Goal: Transaction & Acquisition: Download file/media

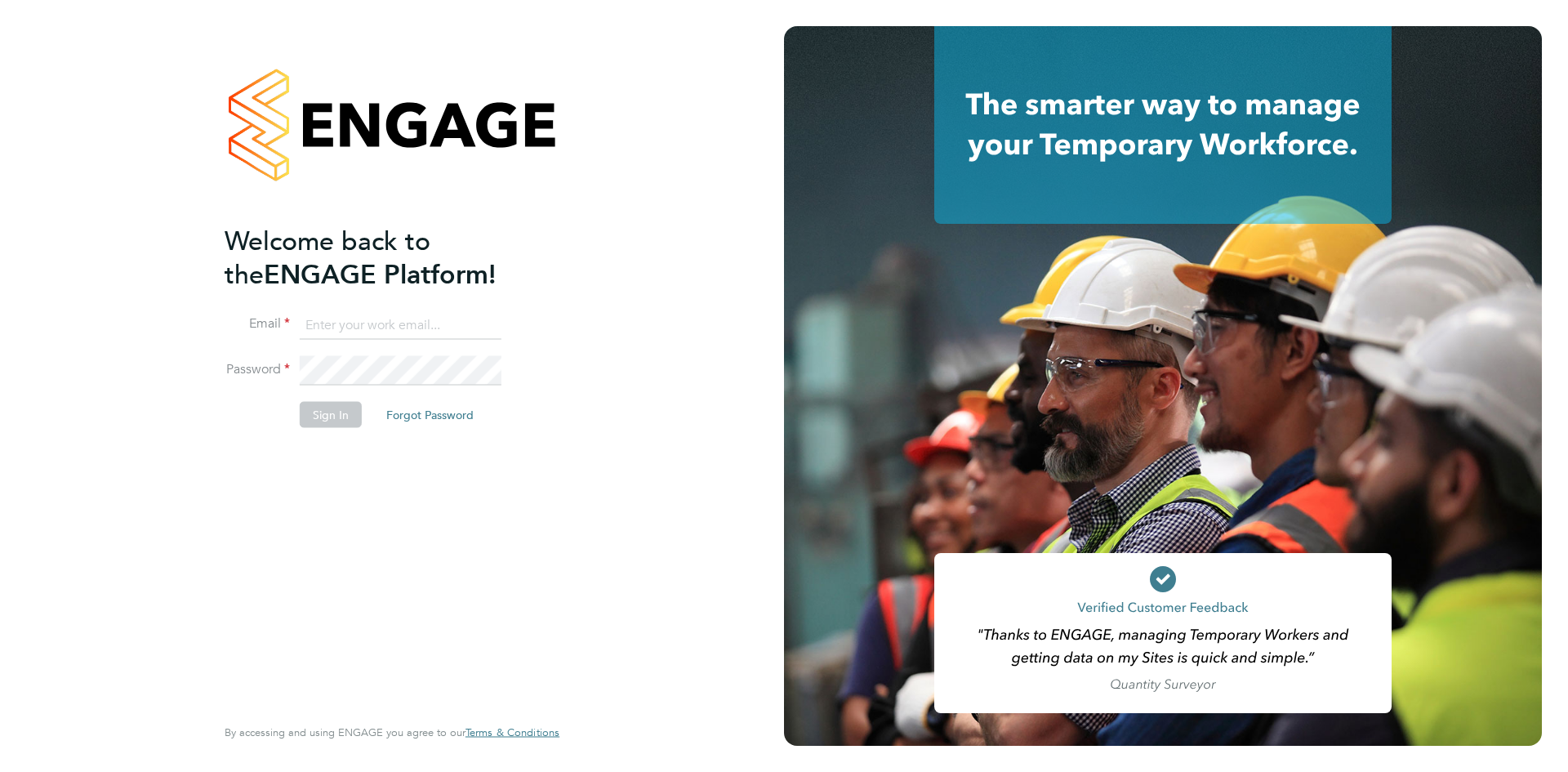
click at [351, 330] on input at bounding box center [400, 324] width 202 height 29
type input "[EMAIL_ADDRESS][DOMAIN_NAME]"
click at [349, 404] on button "Sign In" at bounding box center [330, 414] width 62 height 27
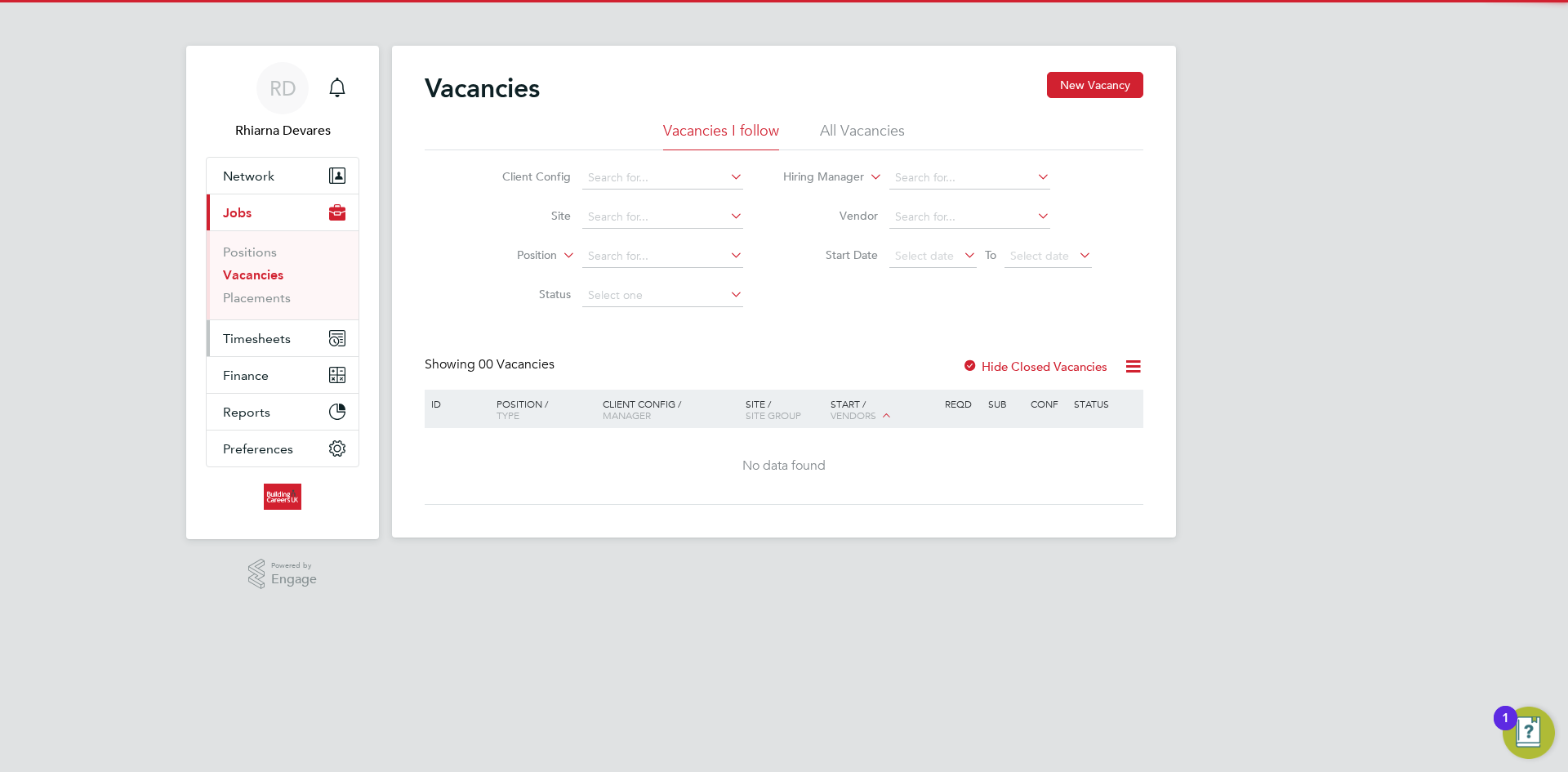
click at [278, 322] on button "Timesheets" at bounding box center [283, 339] width 152 height 36
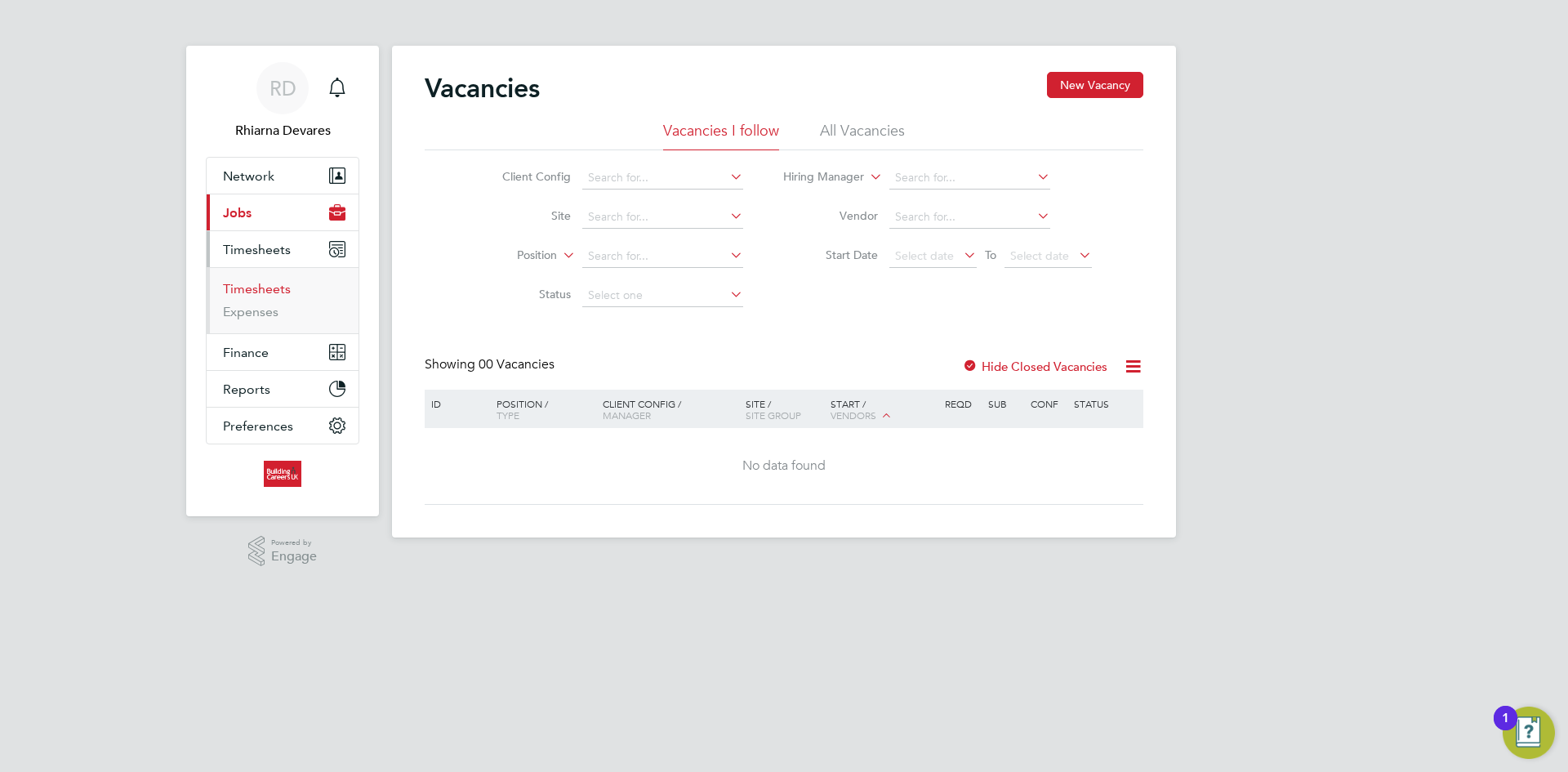
drag, startPoint x: 261, startPoint y: 277, endPoint x: 264, endPoint y: 290, distance: 13.3
click at [261, 277] on ul "Timesheets Expenses" at bounding box center [283, 301] width 152 height 66
click at [264, 290] on link "Timesheets" at bounding box center [257, 288] width 68 height 15
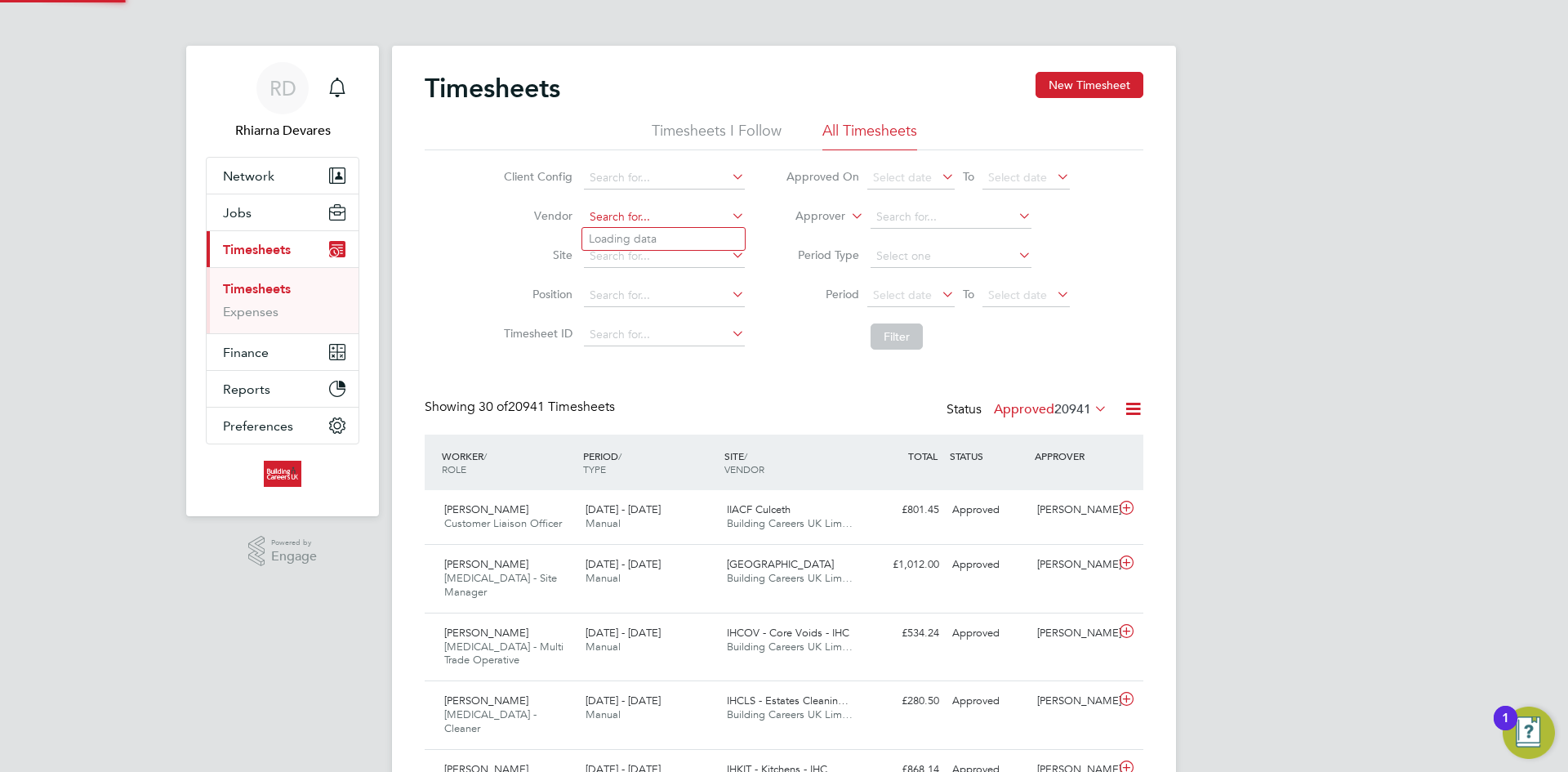
click at [612, 214] on input at bounding box center [665, 217] width 161 height 23
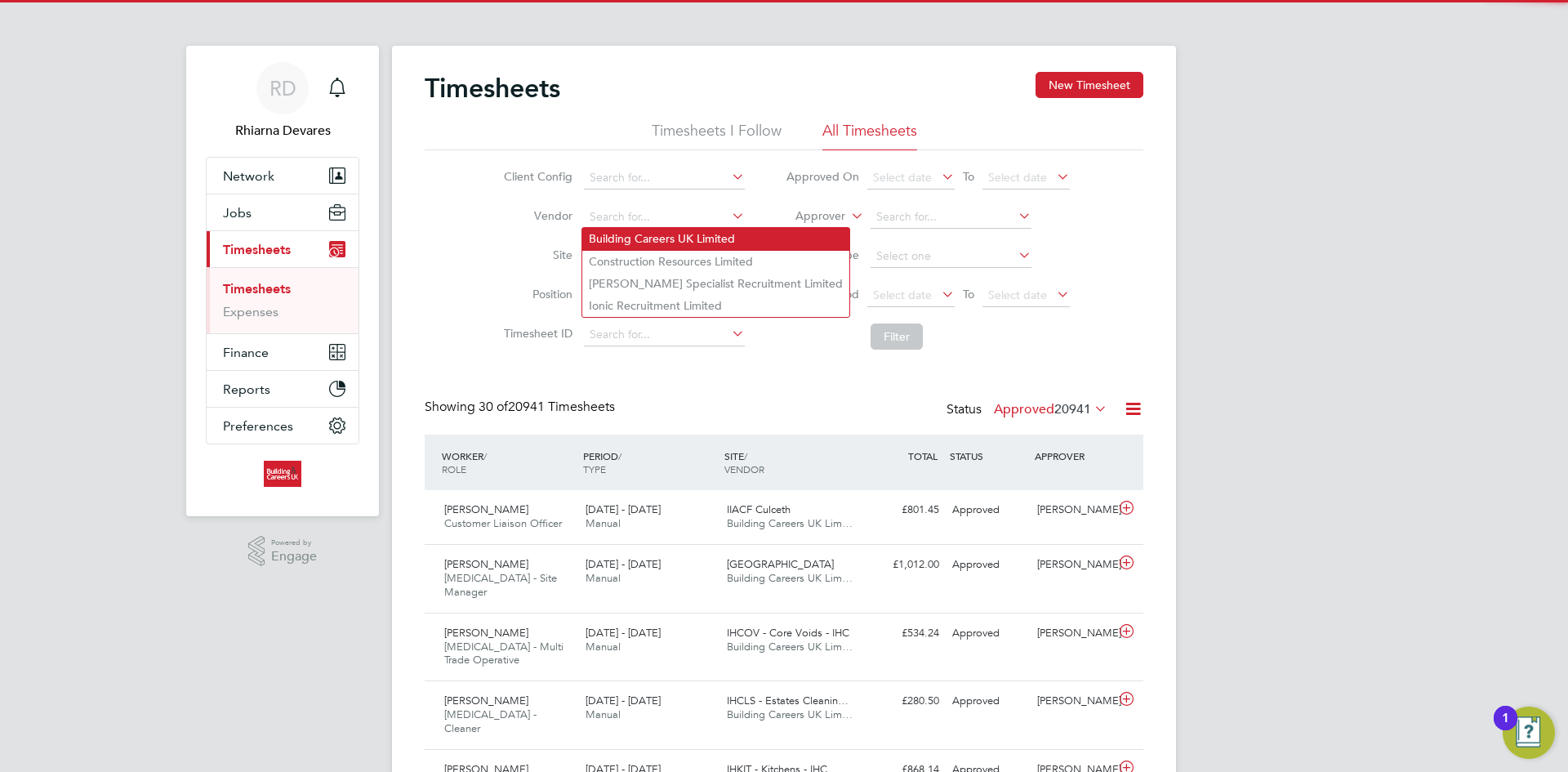
click at [621, 234] on li "Building Careers UK Limited" at bounding box center [716, 238] width 267 height 22
type input "Building Careers UK Limited"
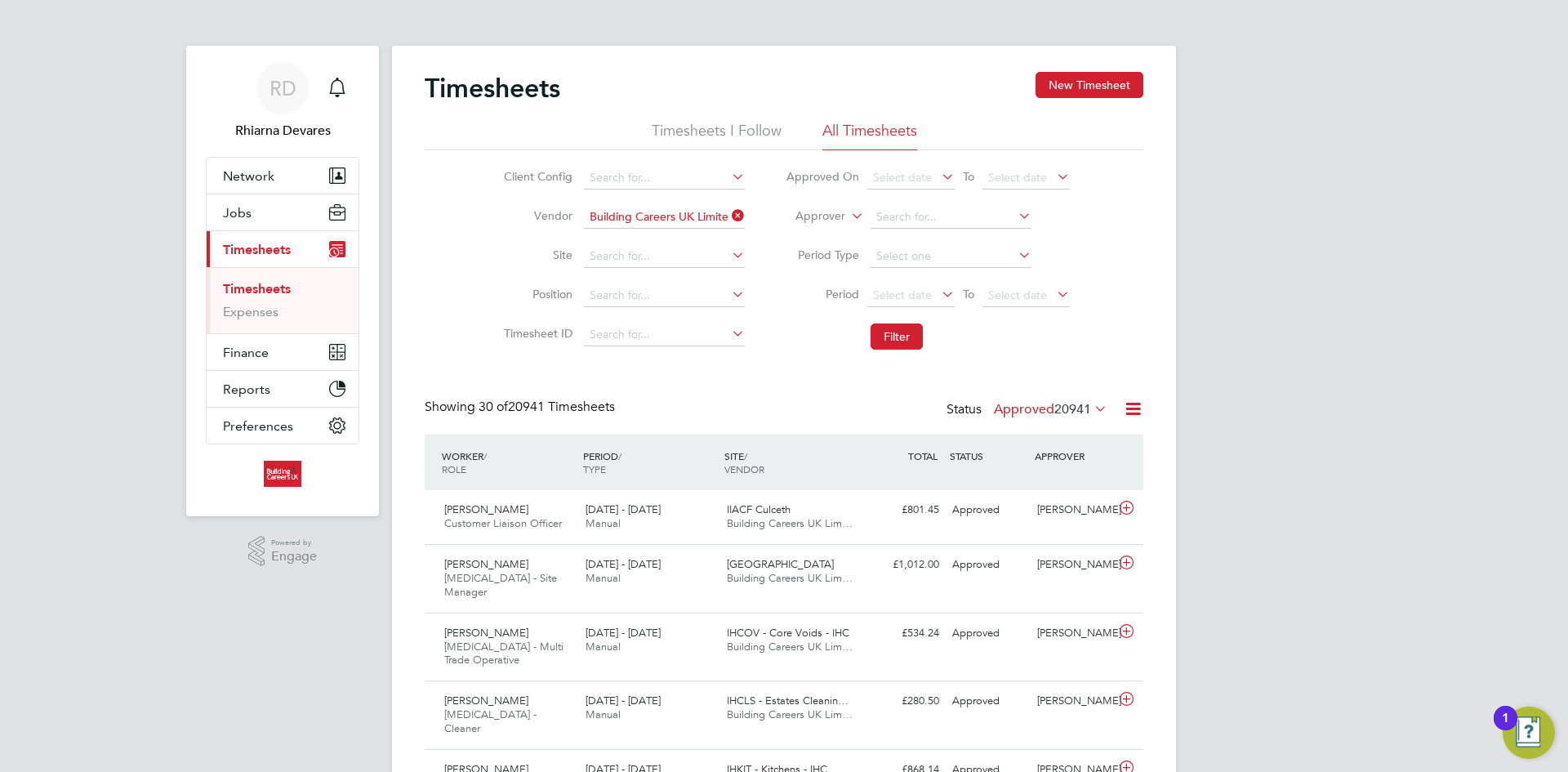
click at [801, 217] on label "Approver" at bounding box center [809, 216] width 74 height 16
click at [805, 230] on li "Worker" at bounding box center [804, 235] width 81 height 21
click at [900, 295] on span "Select date" at bounding box center [903, 295] width 59 height 15
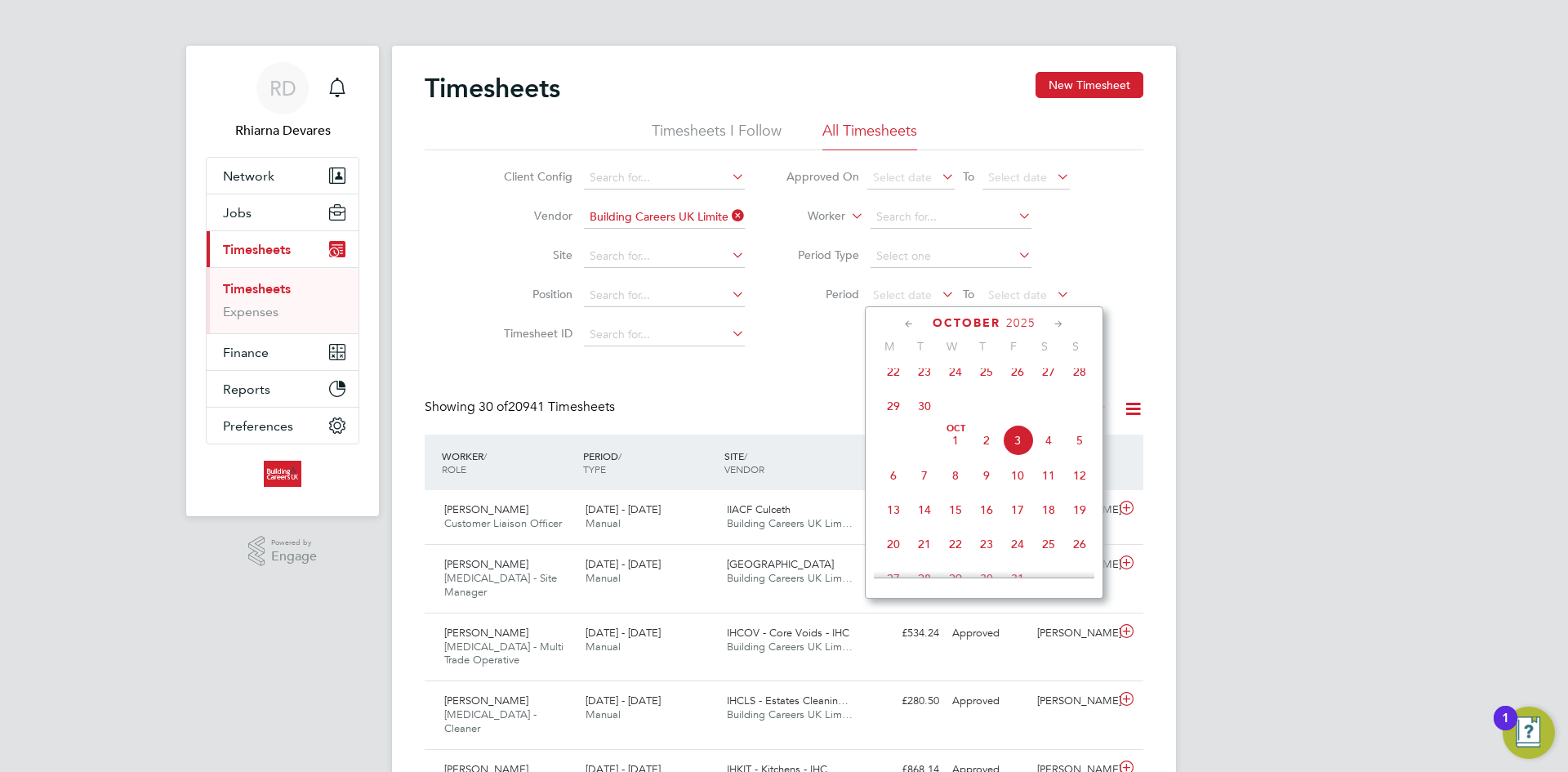
click at [891, 377] on span "22" at bounding box center [893, 372] width 31 height 31
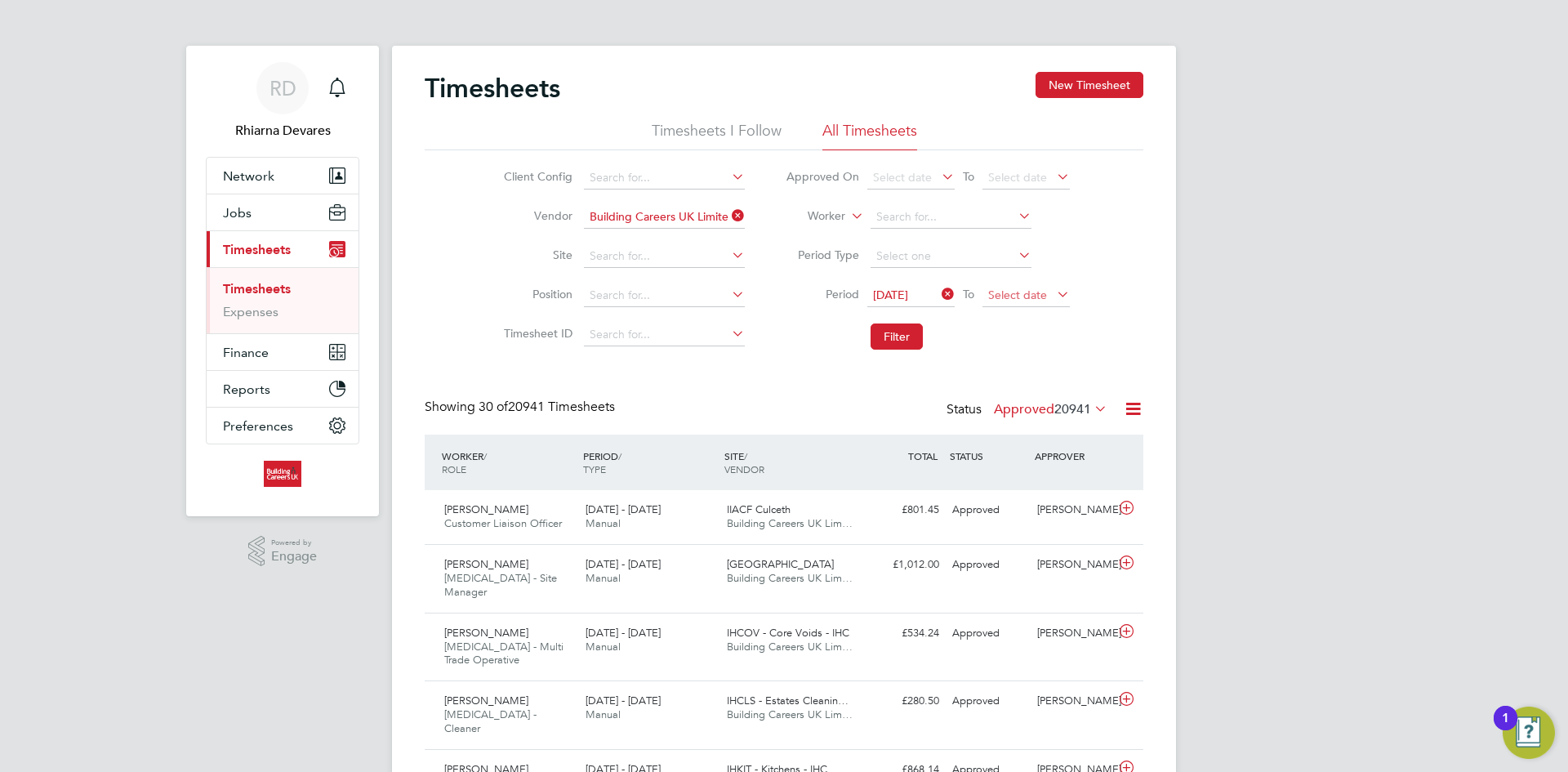
click at [1024, 302] on span "Select date" at bounding box center [1026, 296] width 87 height 22
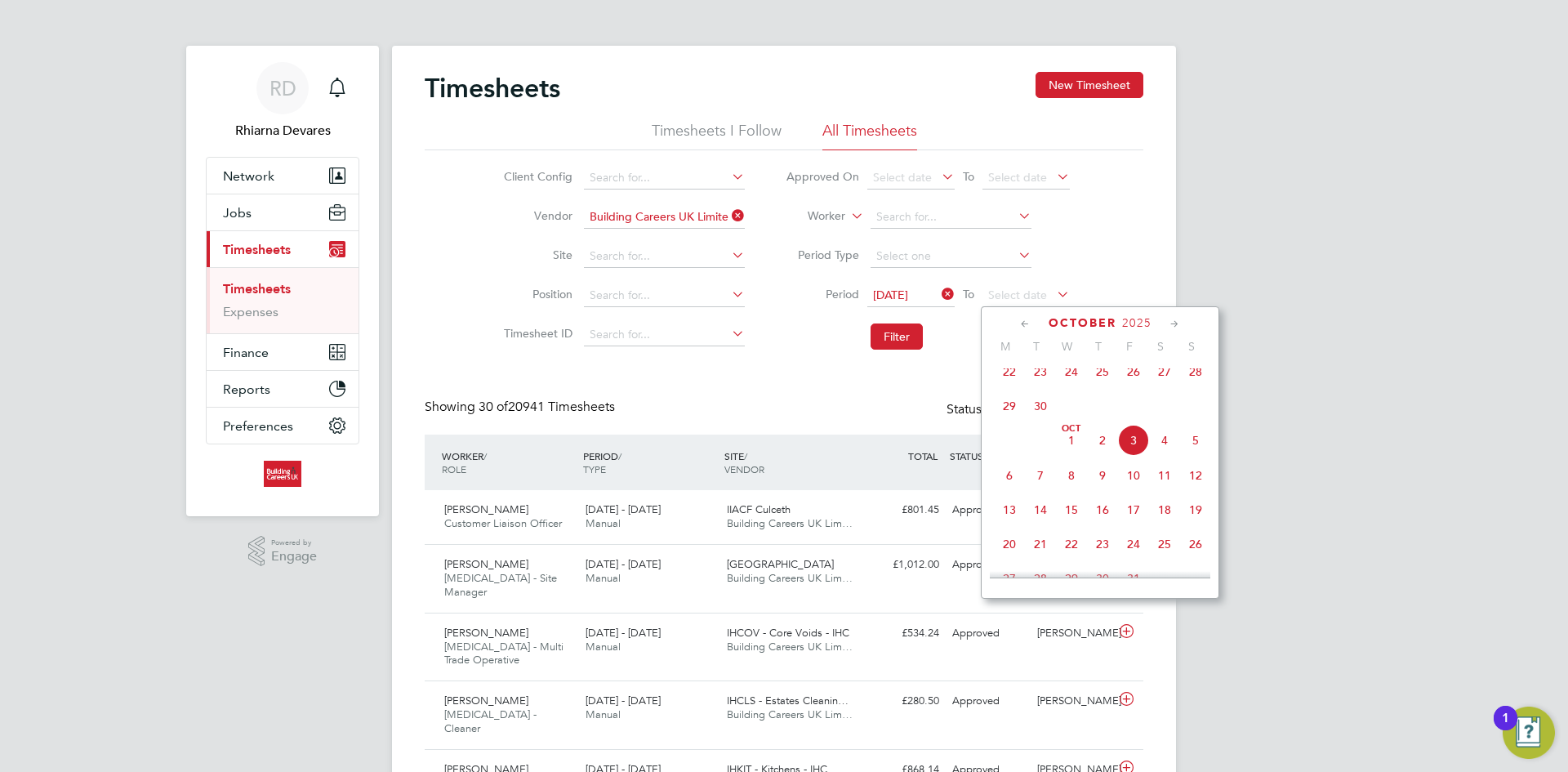
click at [1194, 385] on span "28" at bounding box center [1195, 372] width 31 height 31
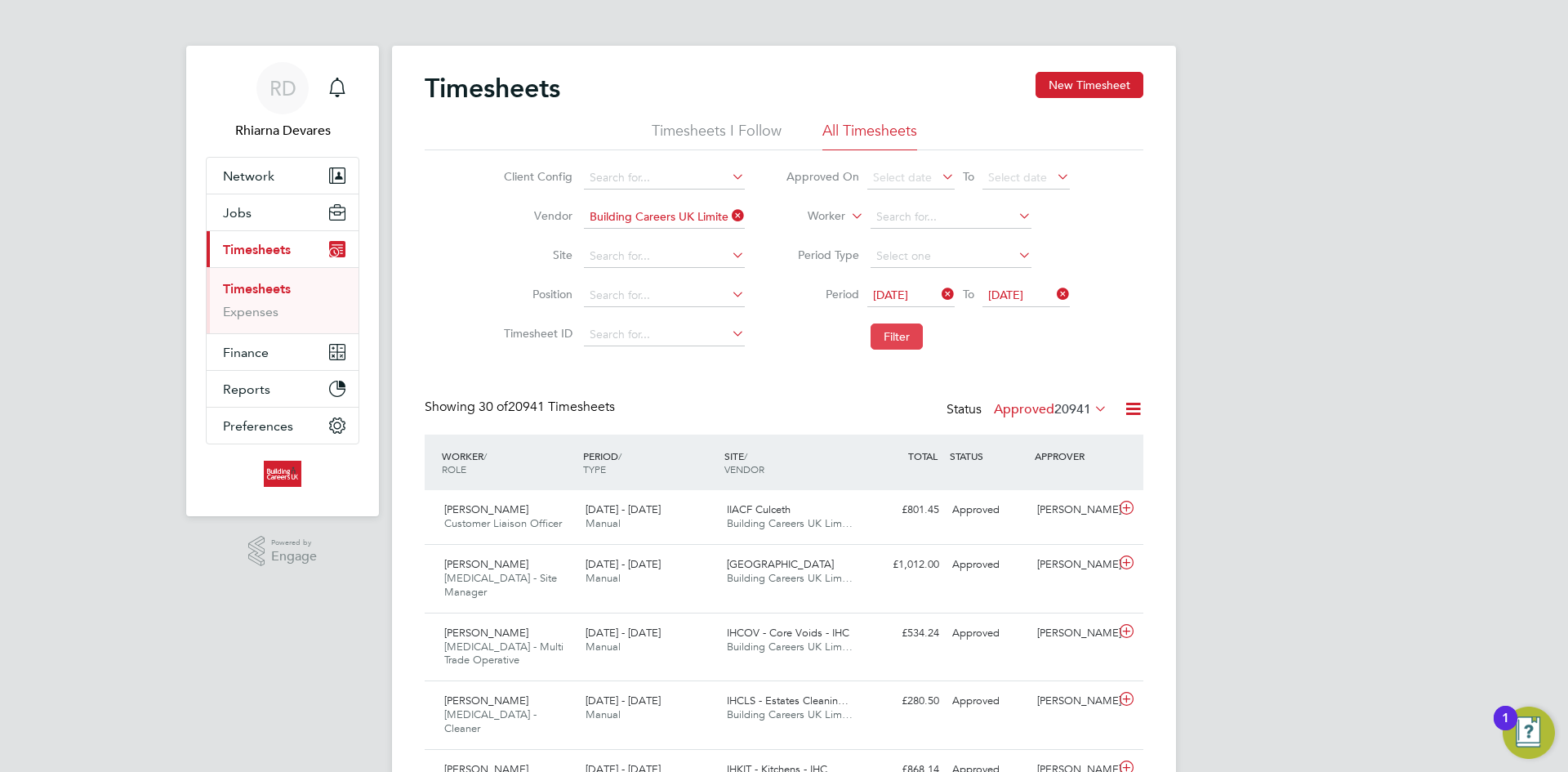
click at [885, 327] on button "Filter" at bounding box center [896, 337] width 52 height 27
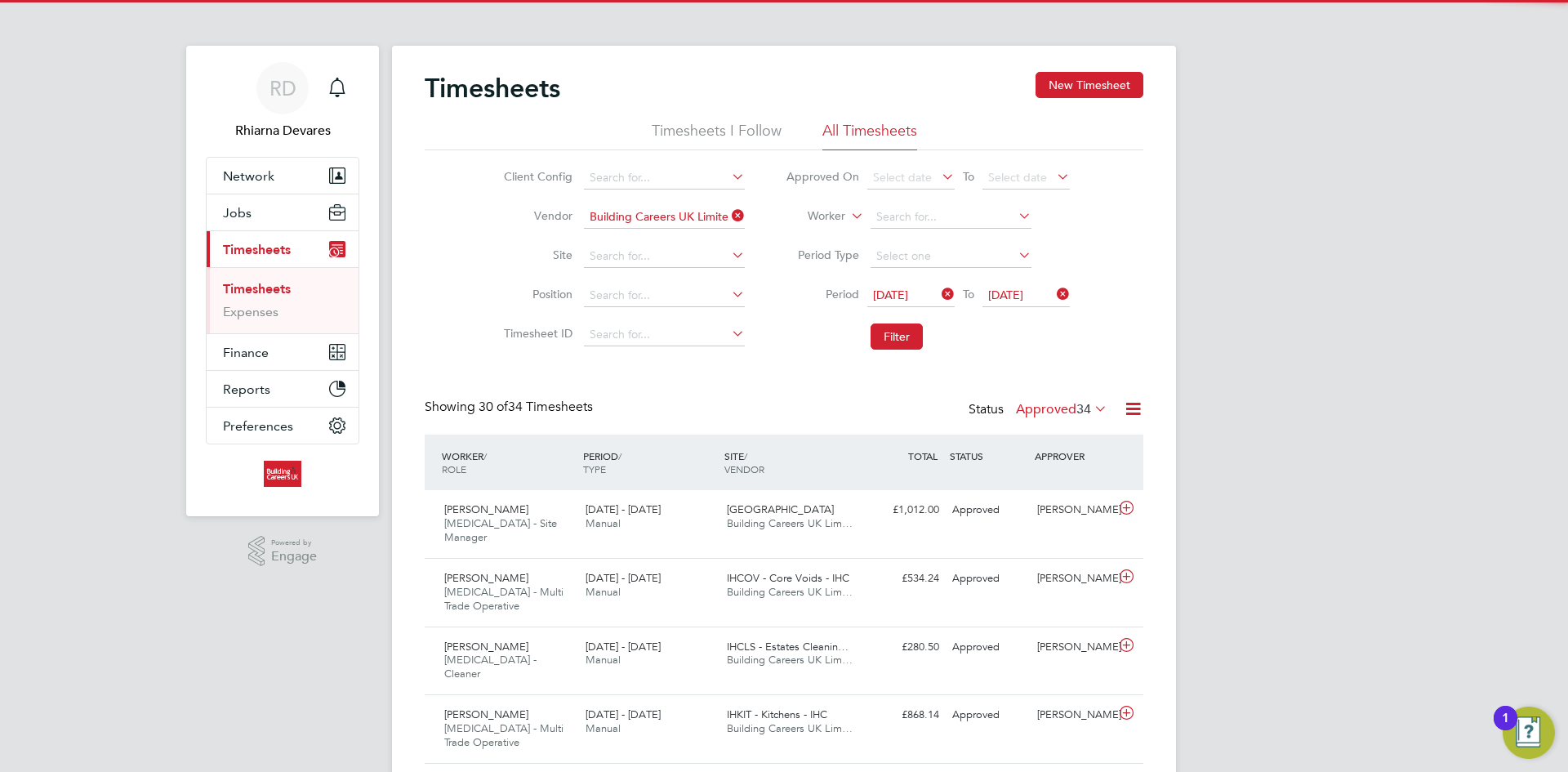
click at [1061, 410] on label "Approved 34" at bounding box center [1062, 409] width 91 height 16
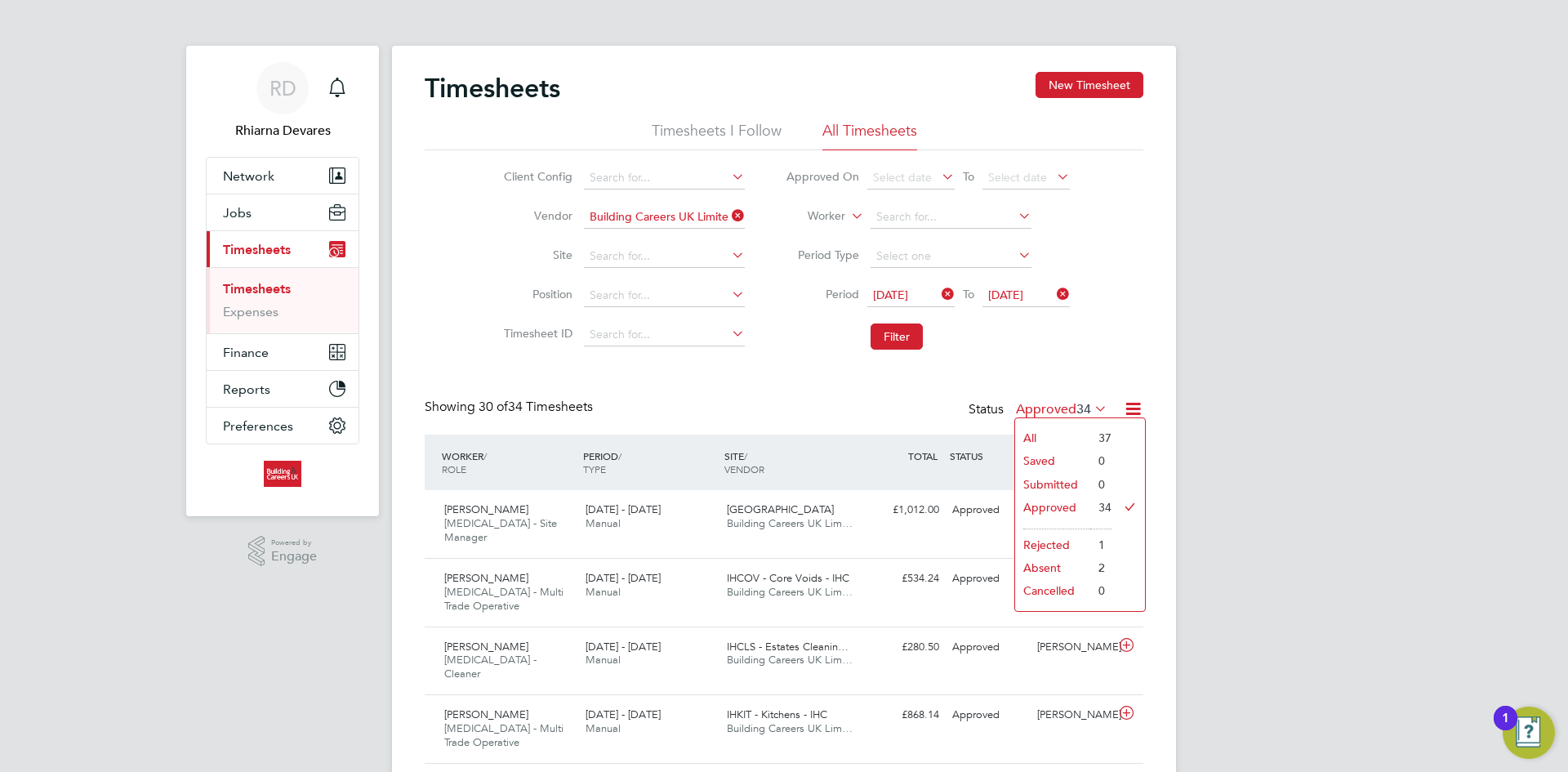
drag, startPoint x: 1110, startPoint y: 374, endPoint x: 1121, endPoint y: 381, distance: 13.0
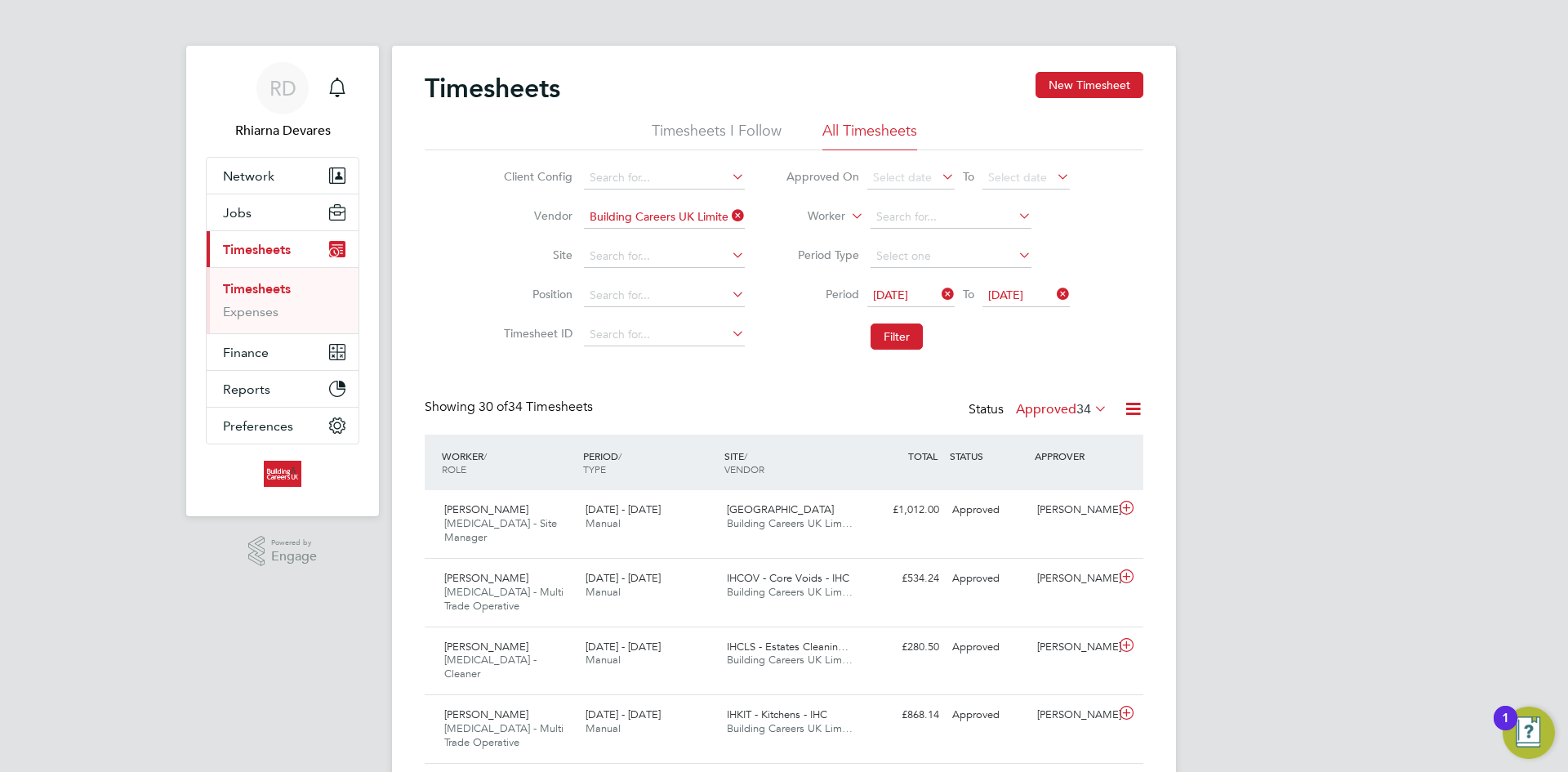
click at [1129, 412] on icon at bounding box center [1134, 409] width 21 height 21
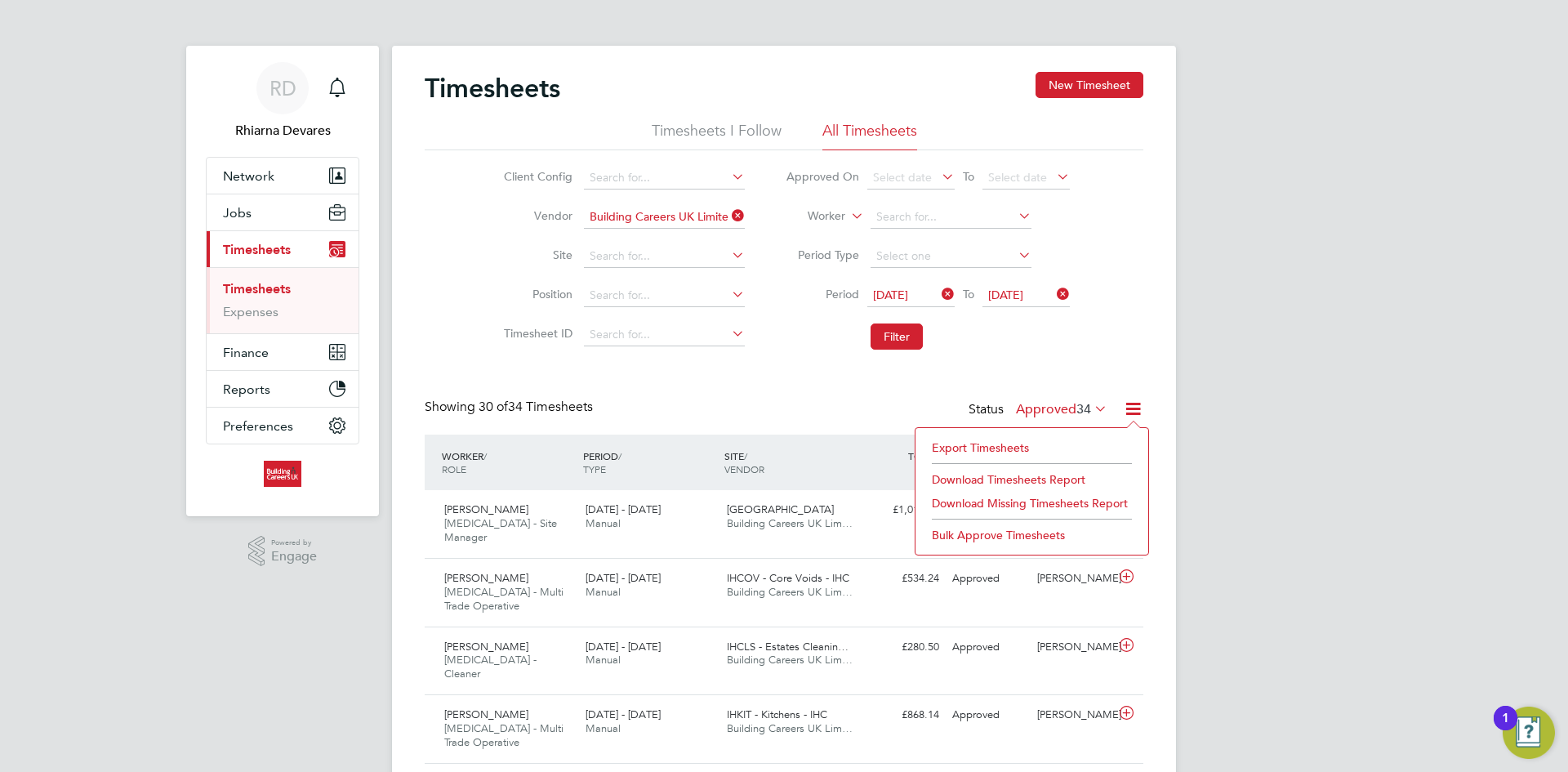
click at [1007, 446] on li "Export Timesheets" at bounding box center [1031, 448] width 216 height 23
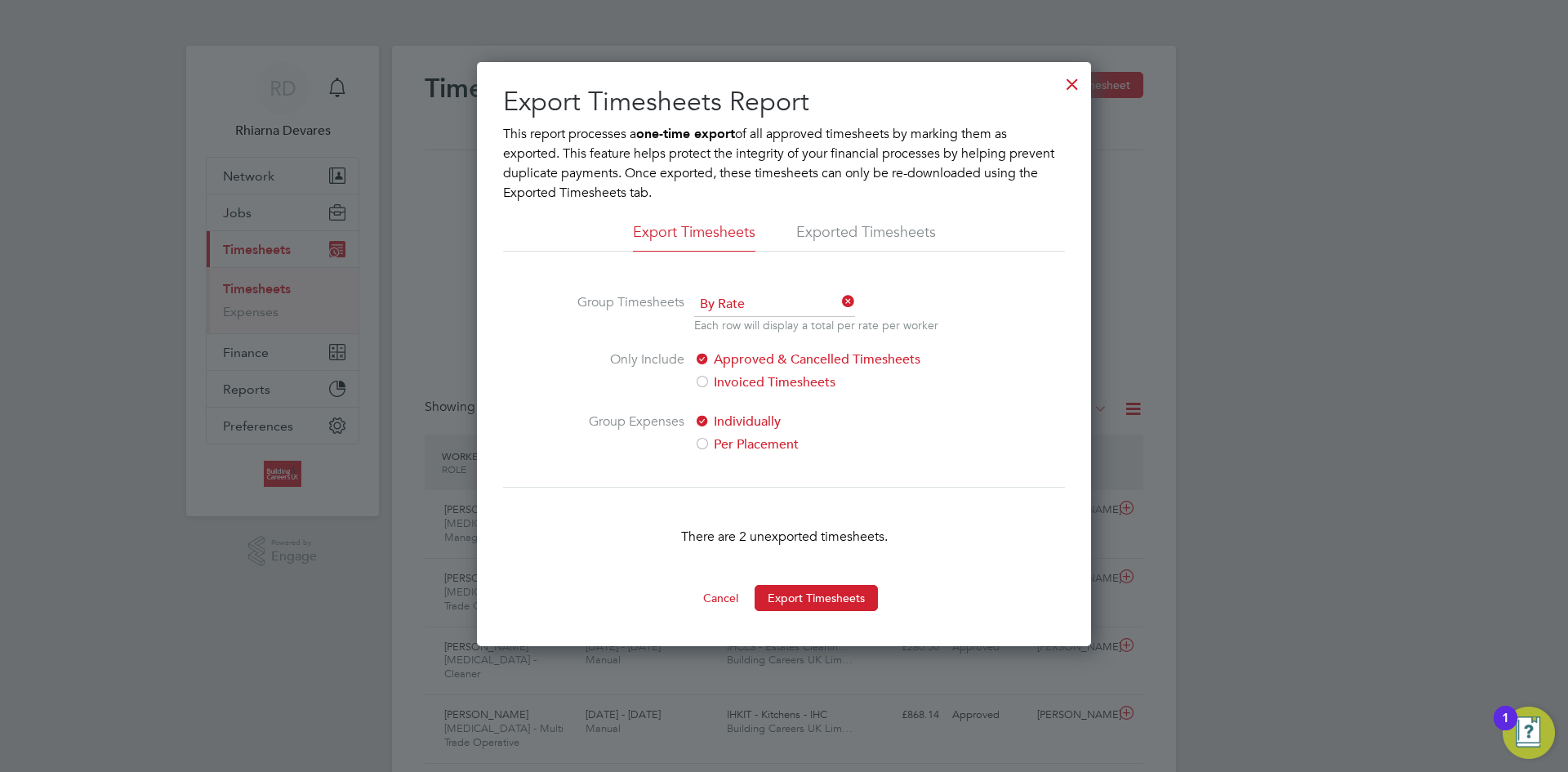
click at [718, 596] on button "Cancel" at bounding box center [720, 598] width 62 height 27
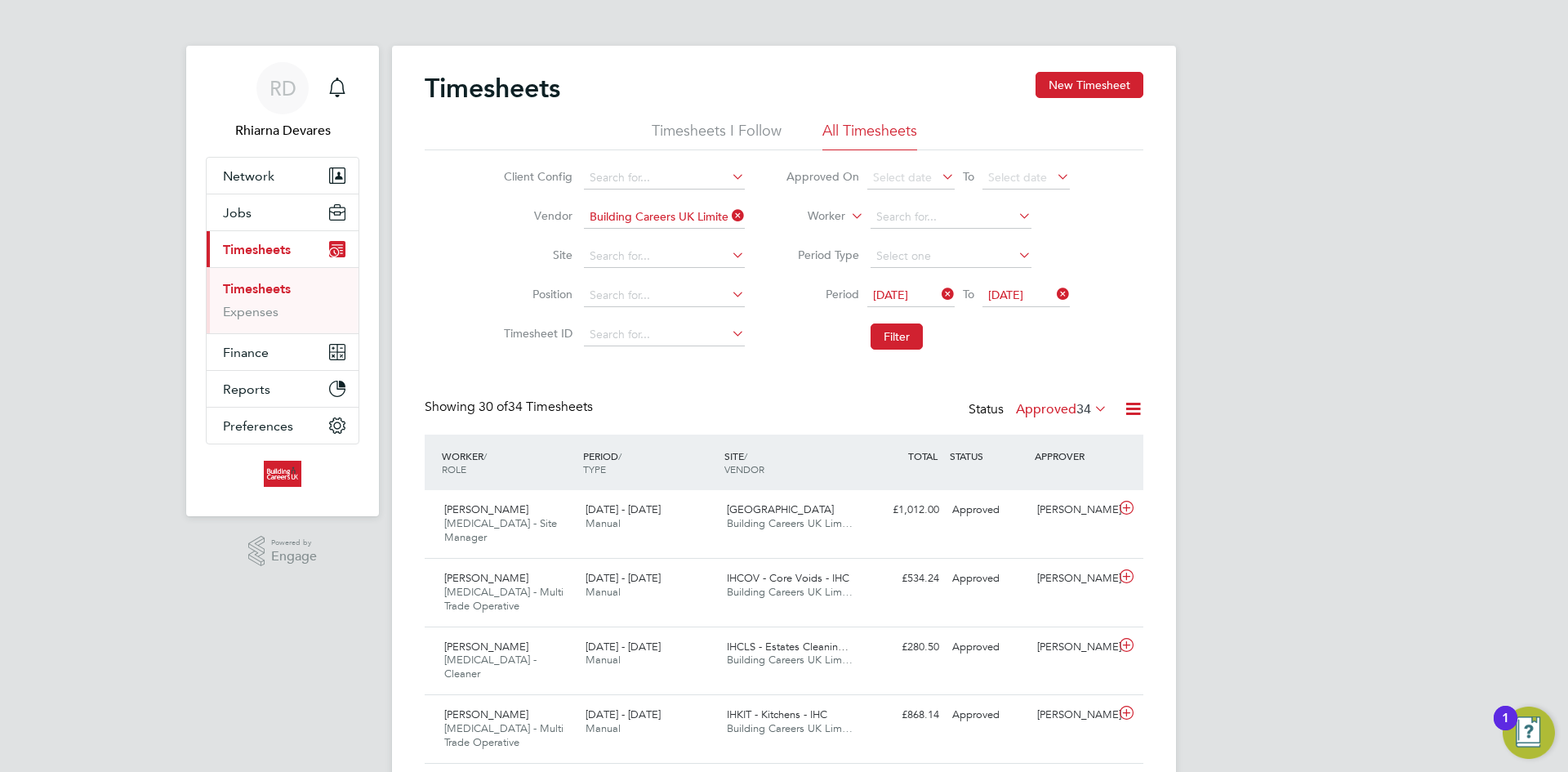
click at [1123, 405] on icon at bounding box center [1134, 409] width 21 height 21
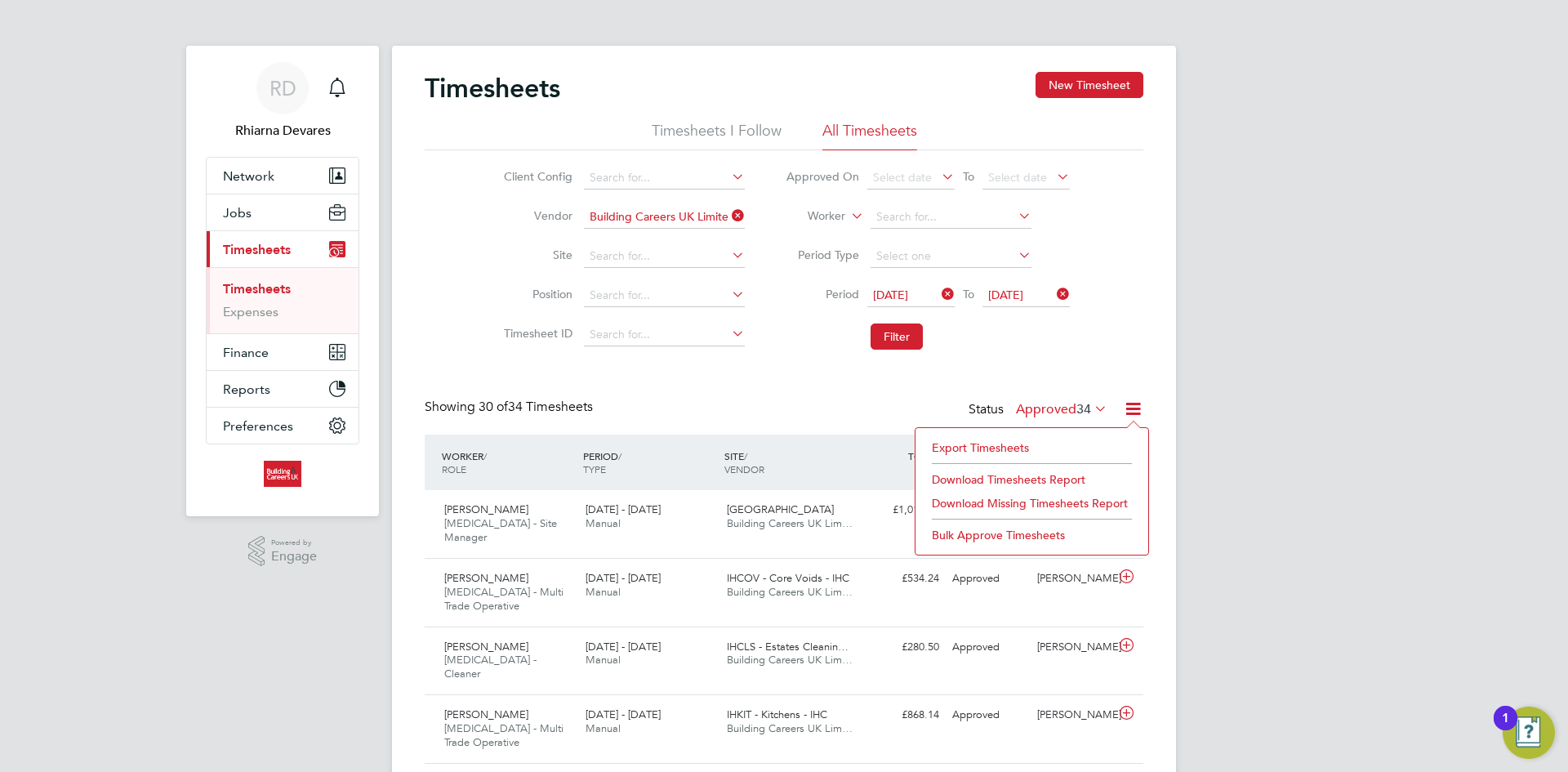
click at [956, 441] on li "Export Timesheets" at bounding box center [1031, 448] width 216 height 23
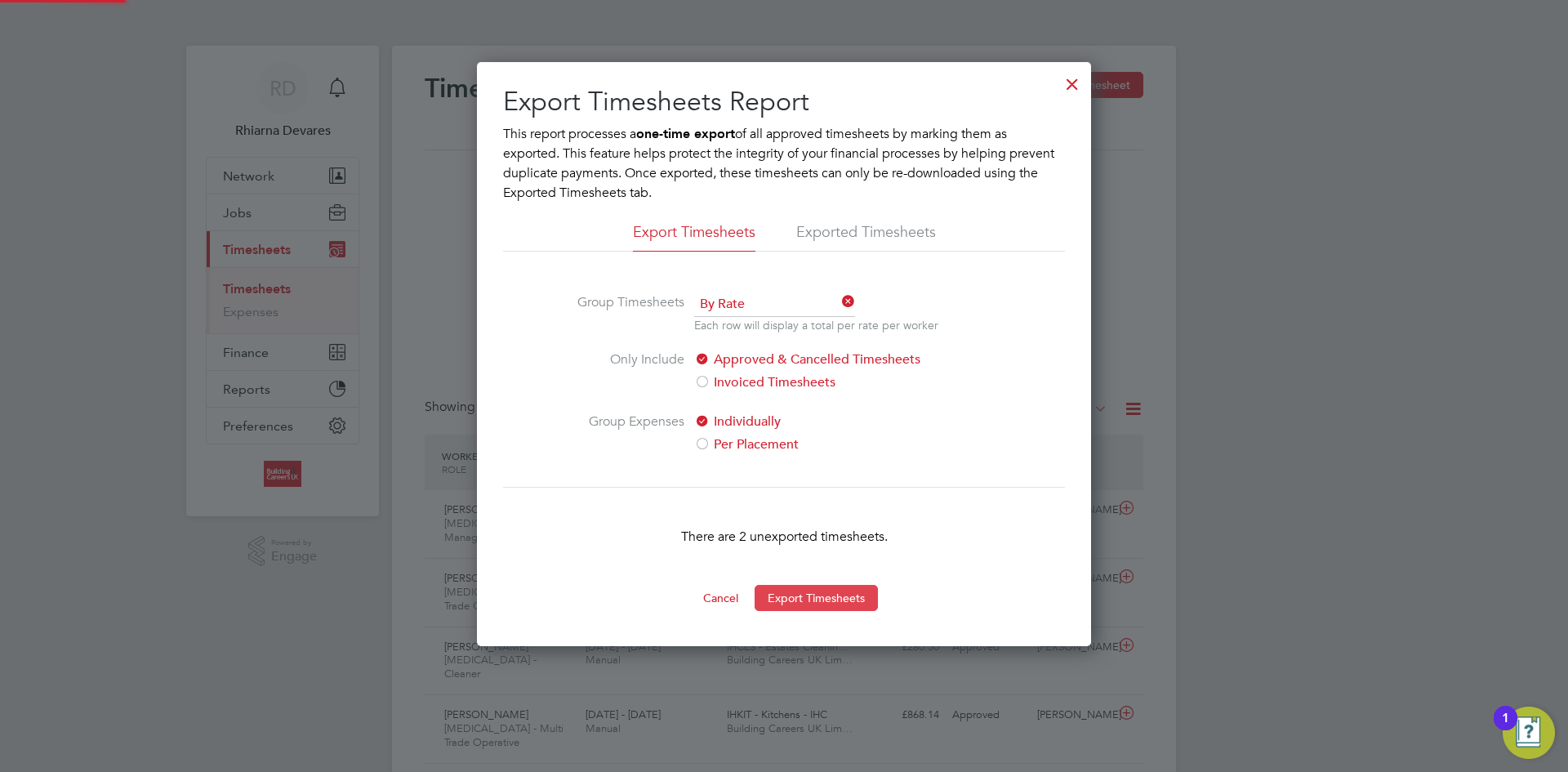
click at [827, 604] on button "Export Timesheets" at bounding box center [816, 598] width 123 height 27
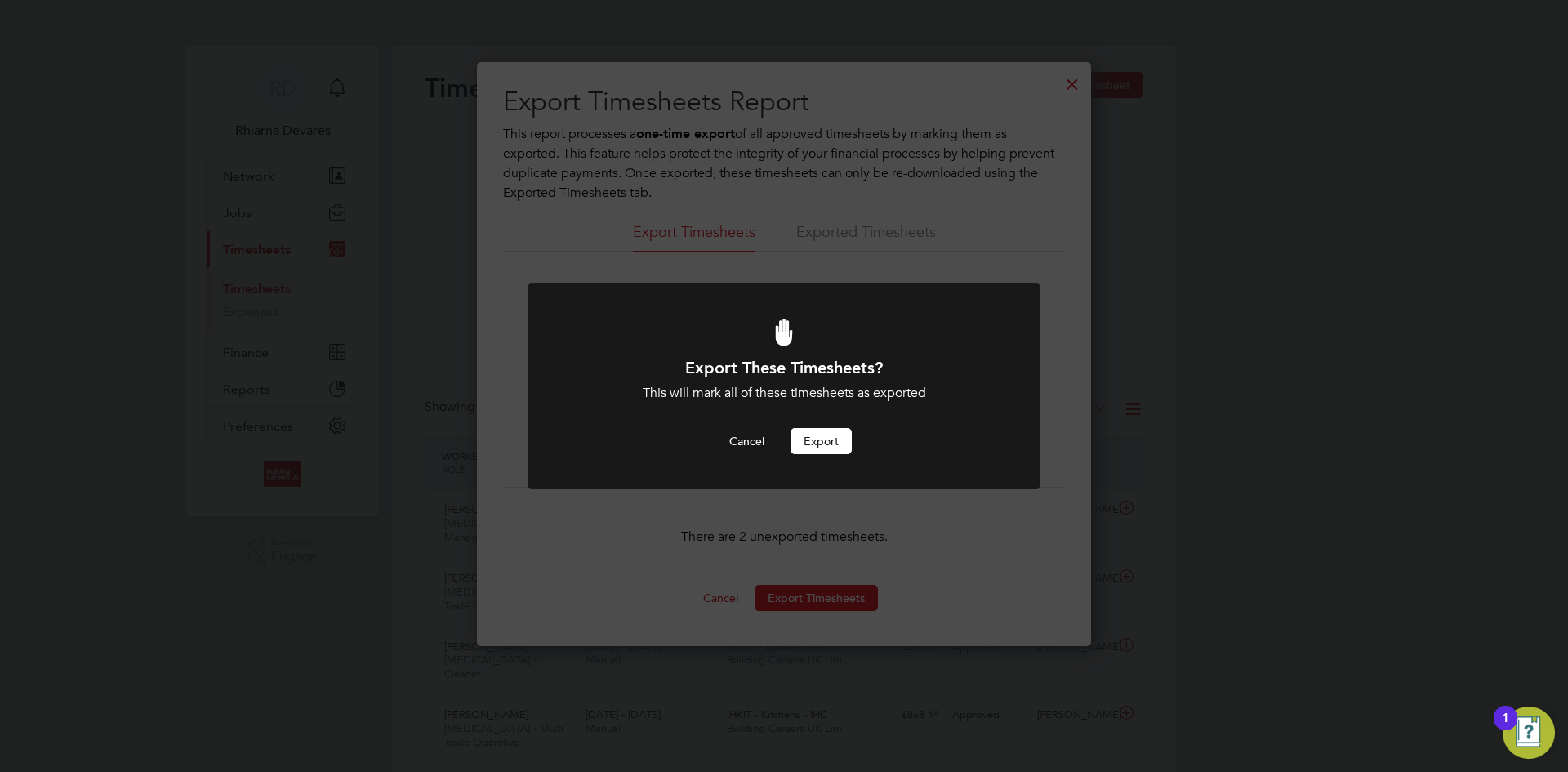
click at [811, 441] on button "Export" at bounding box center [821, 441] width 62 height 27
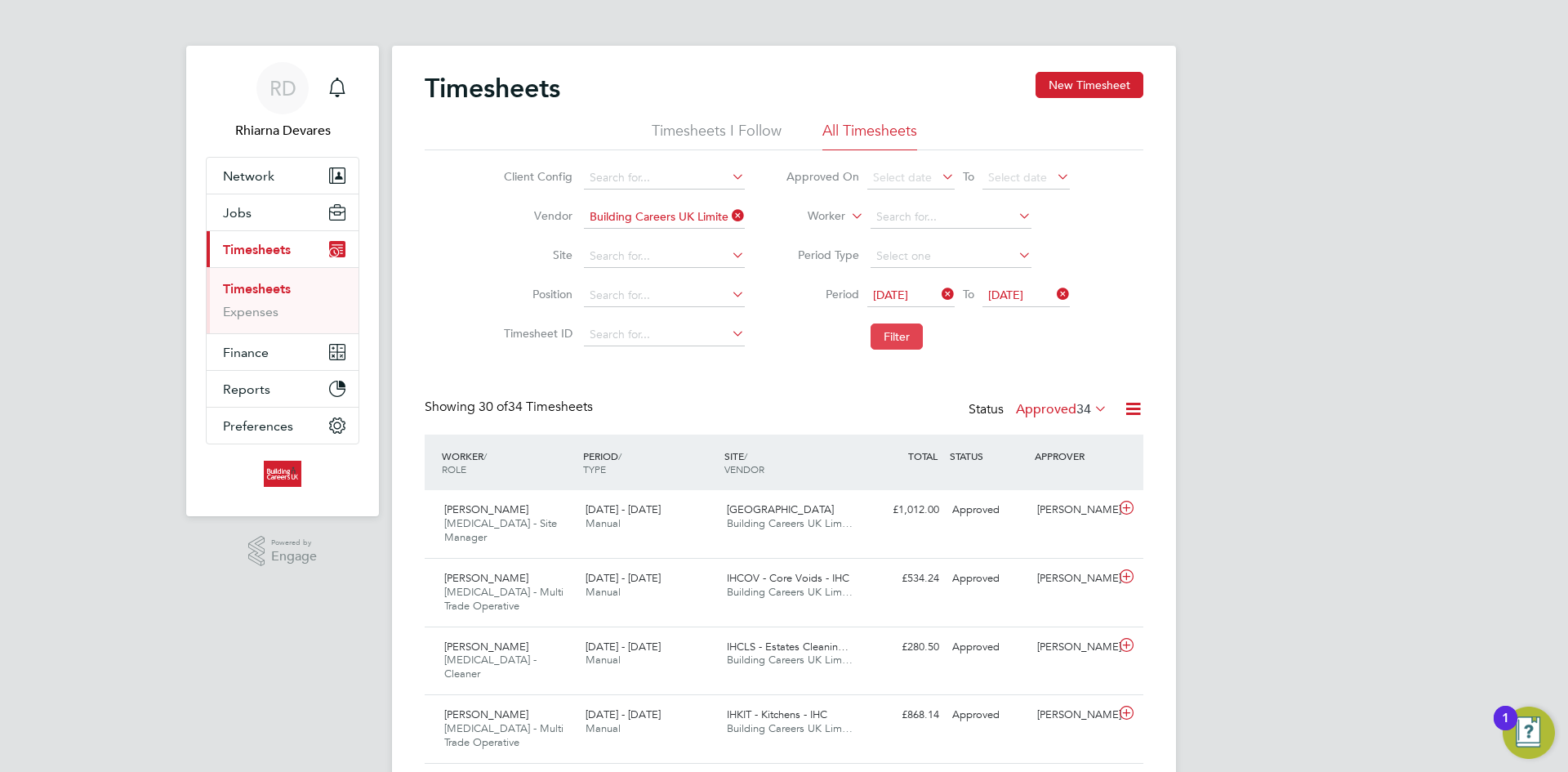
drag, startPoint x: 900, startPoint y: 333, endPoint x: 891, endPoint y: 340, distance: 11.4
click at [895, 328] on button "Filter" at bounding box center [896, 337] width 52 height 27
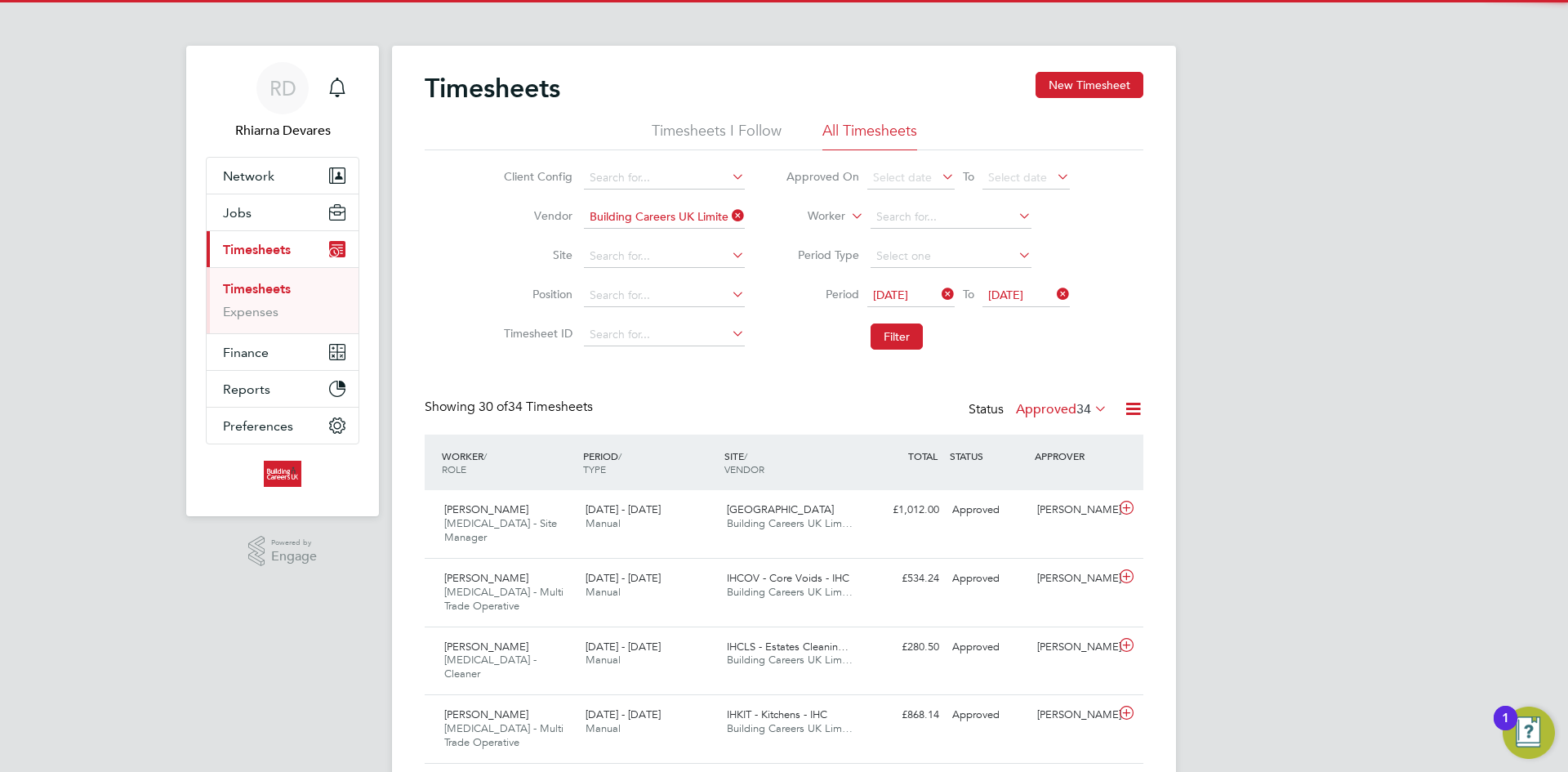
scroll to position [42, 142]
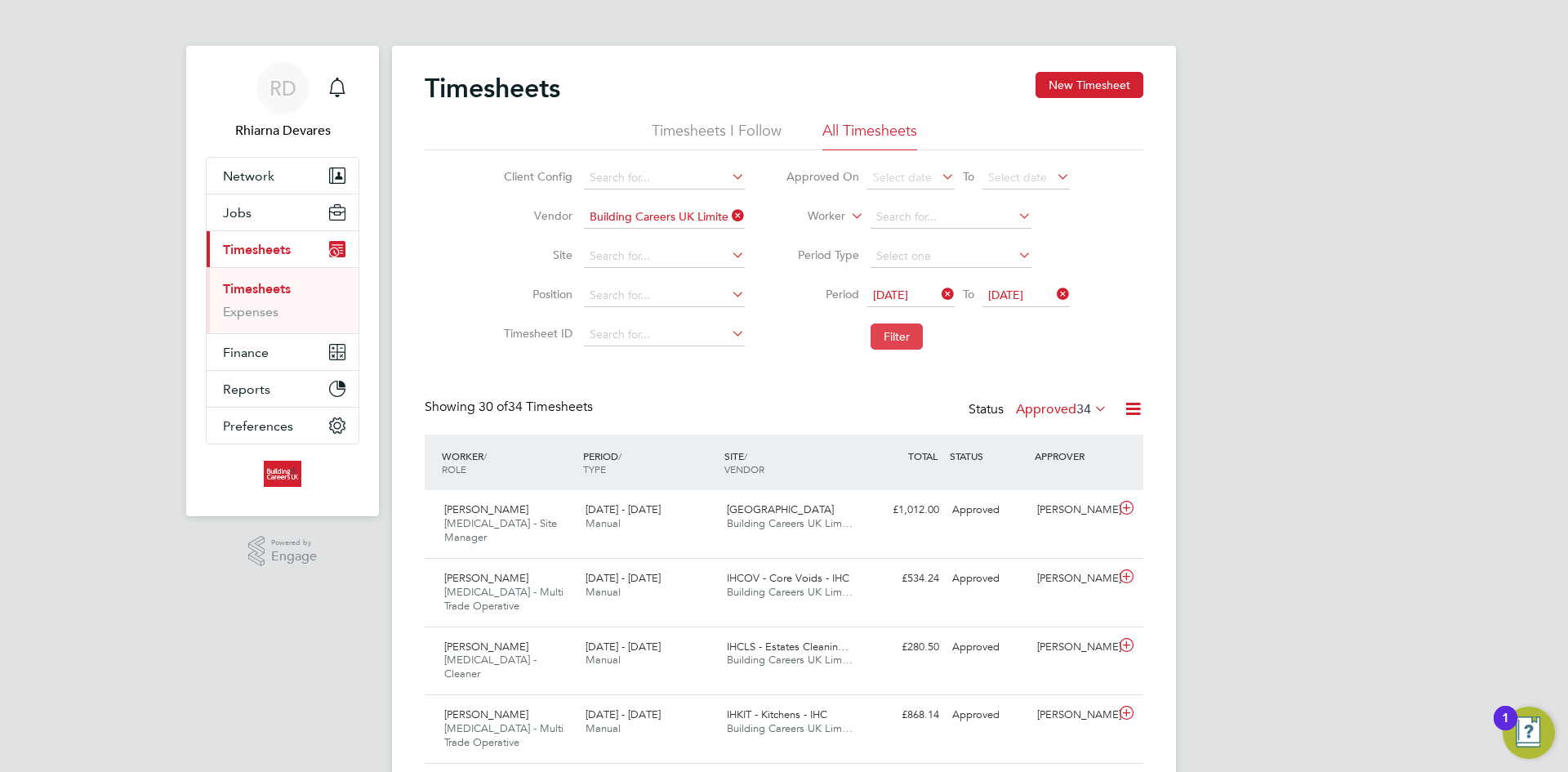
click at [921, 344] on button "Filter" at bounding box center [896, 337] width 52 height 27
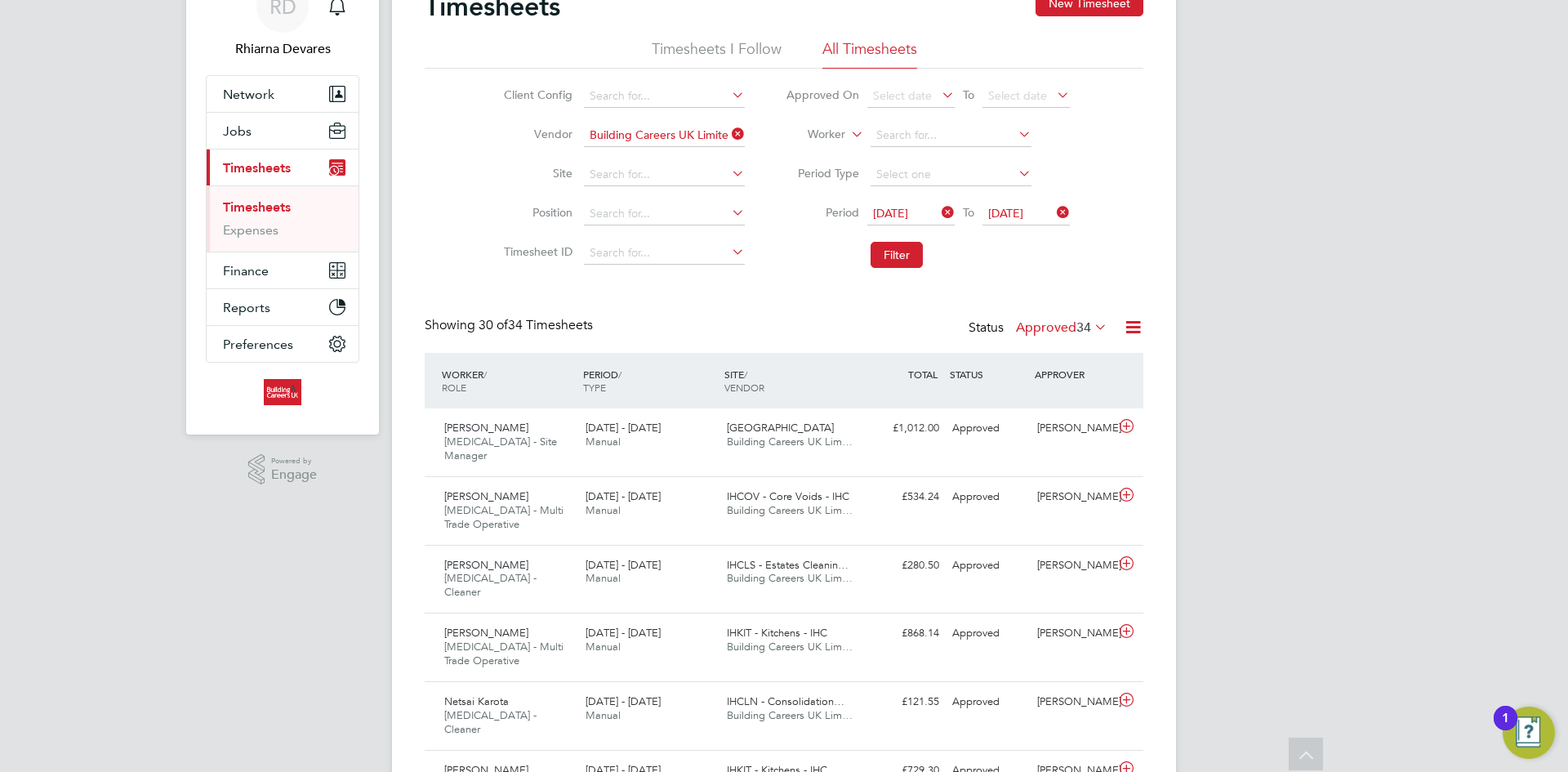
click at [1062, 327] on label "Approved 34" at bounding box center [1062, 327] width 91 height 16
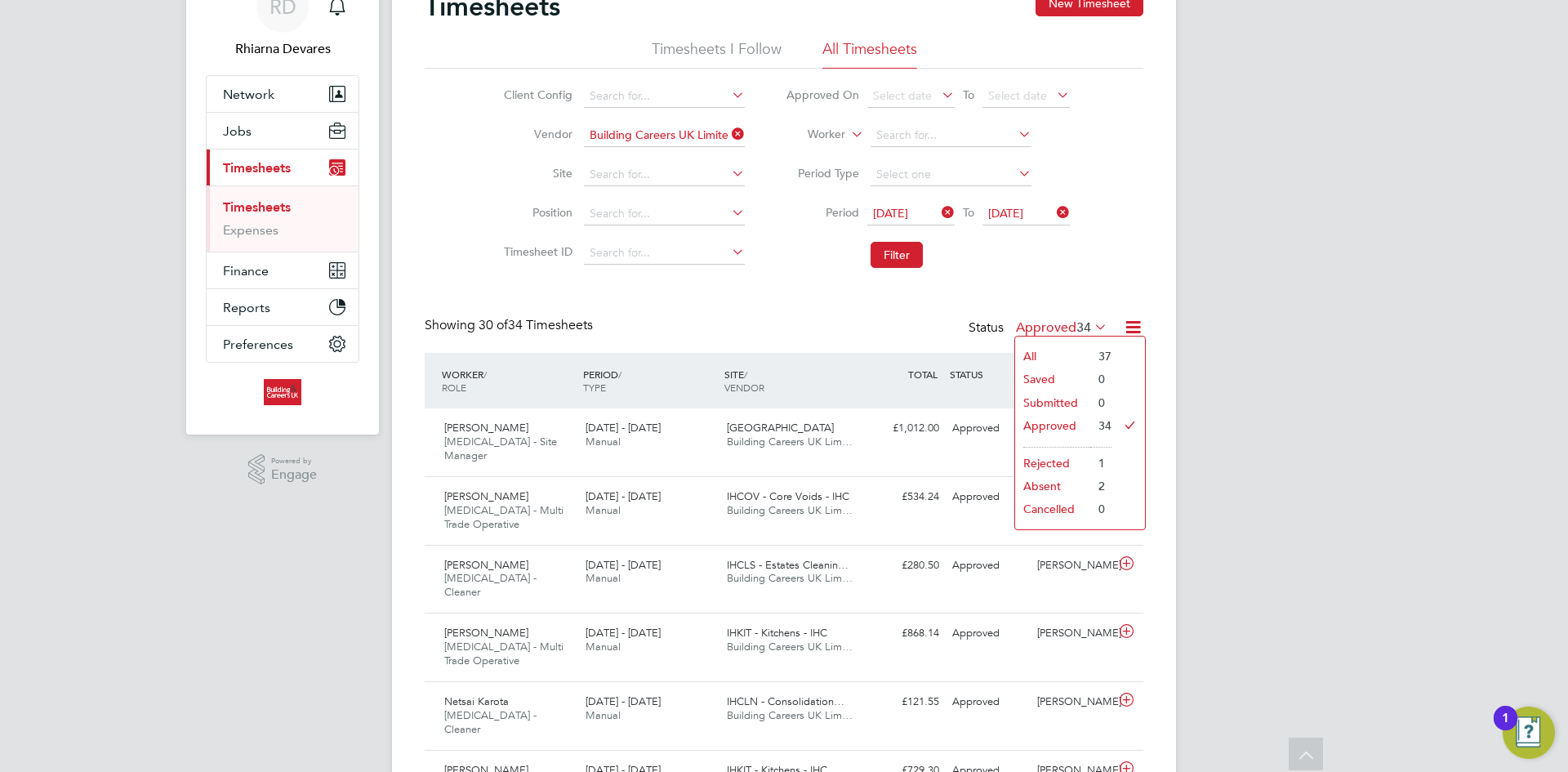
click at [1067, 401] on li "Submitted" at bounding box center [1052, 403] width 75 height 23
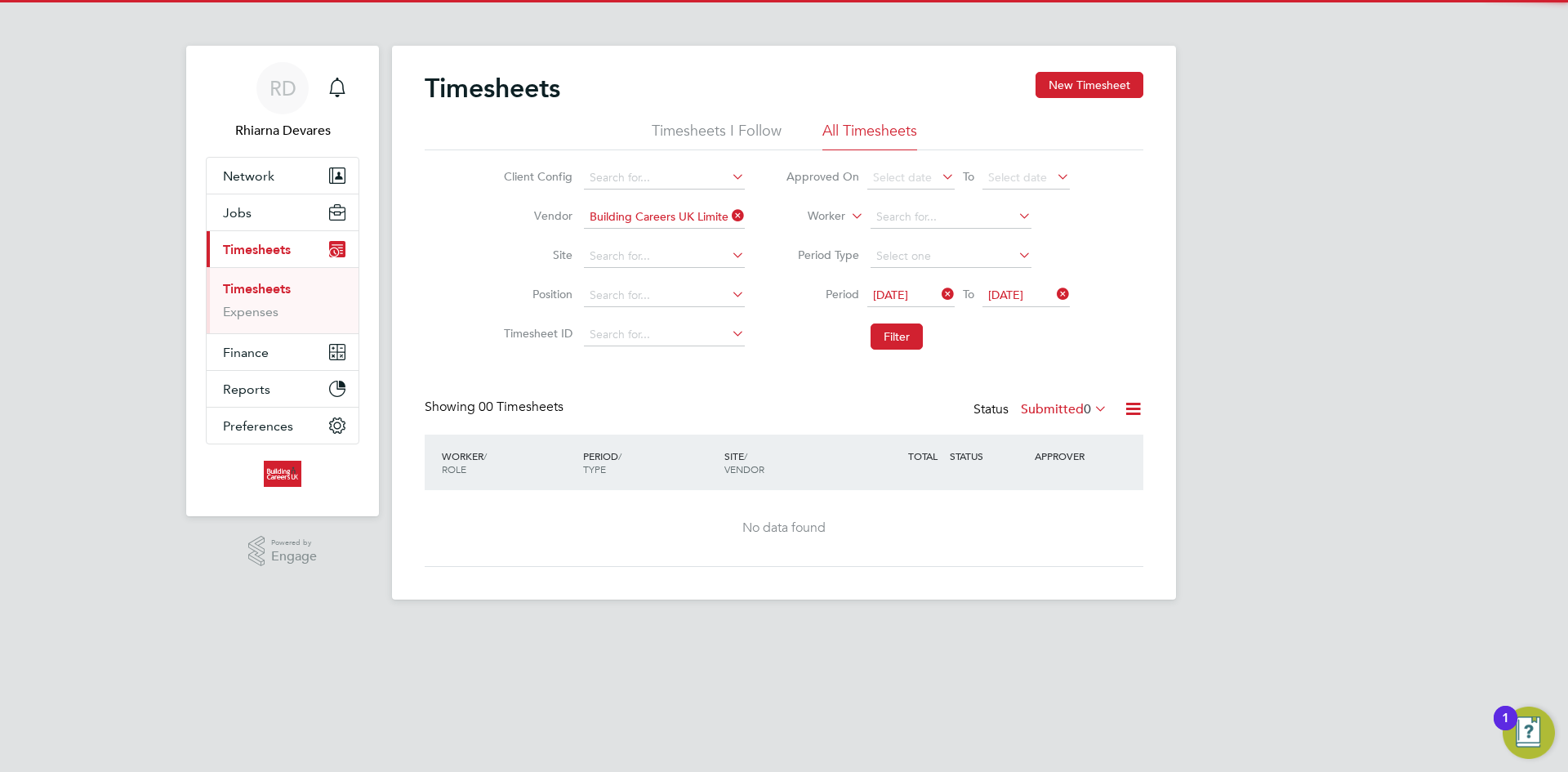
click at [1068, 415] on label "Submitted 0" at bounding box center [1064, 409] width 86 height 16
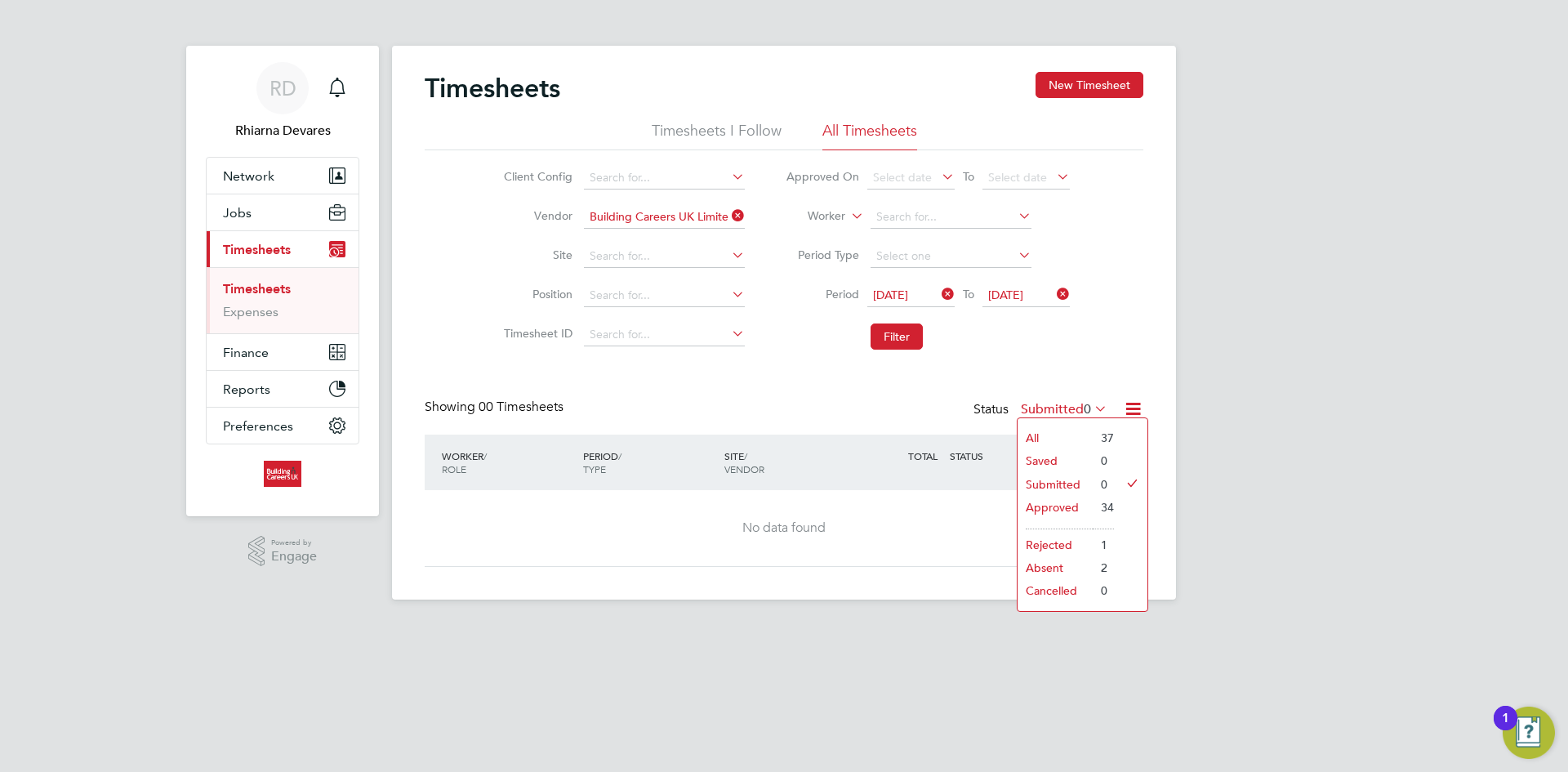
click at [1056, 498] on li "Approved" at bounding box center [1054, 507] width 75 height 23
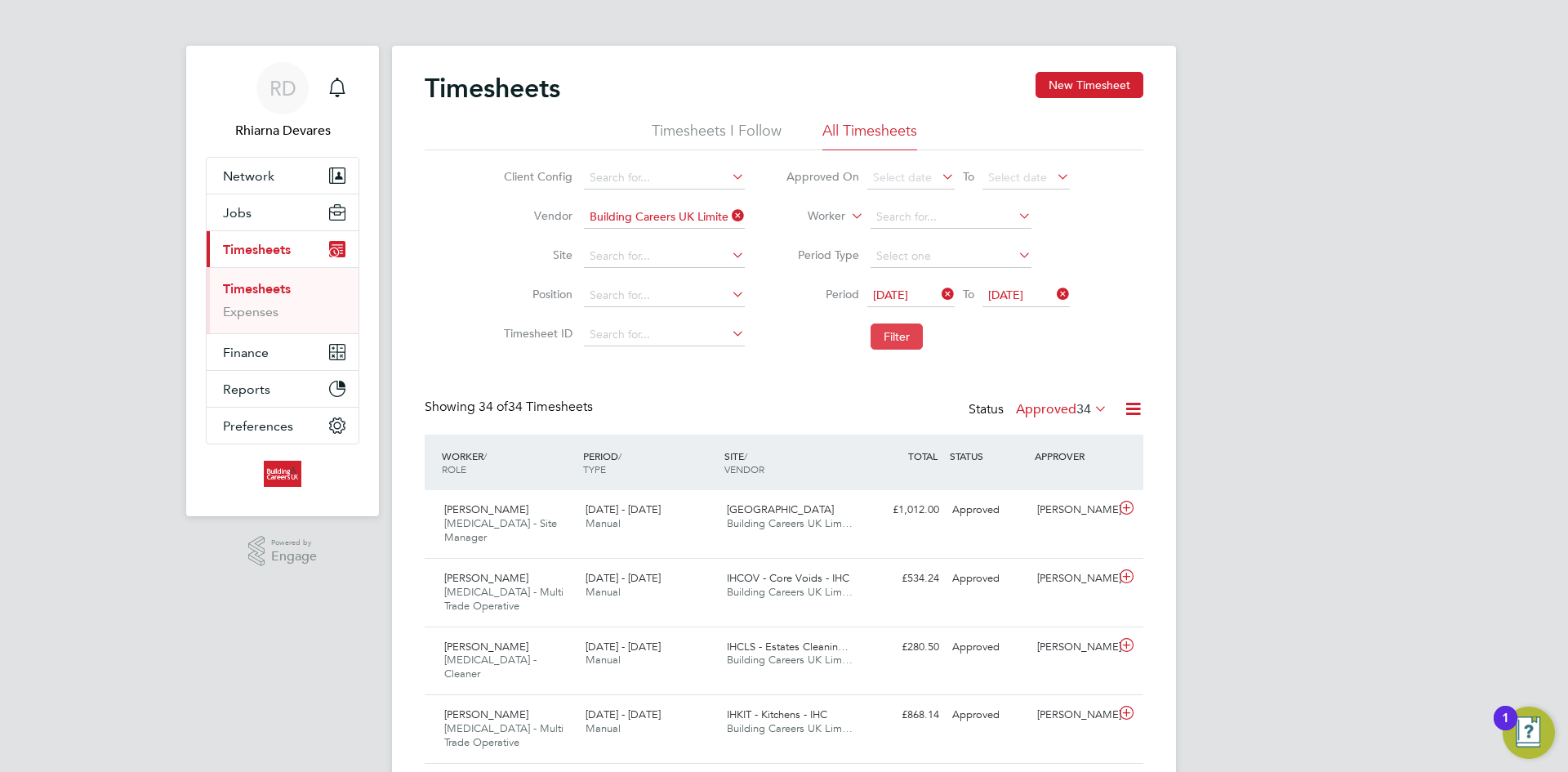
click at [892, 338] on button "Filter" at bounding box center [896, 337] width 52 height 27
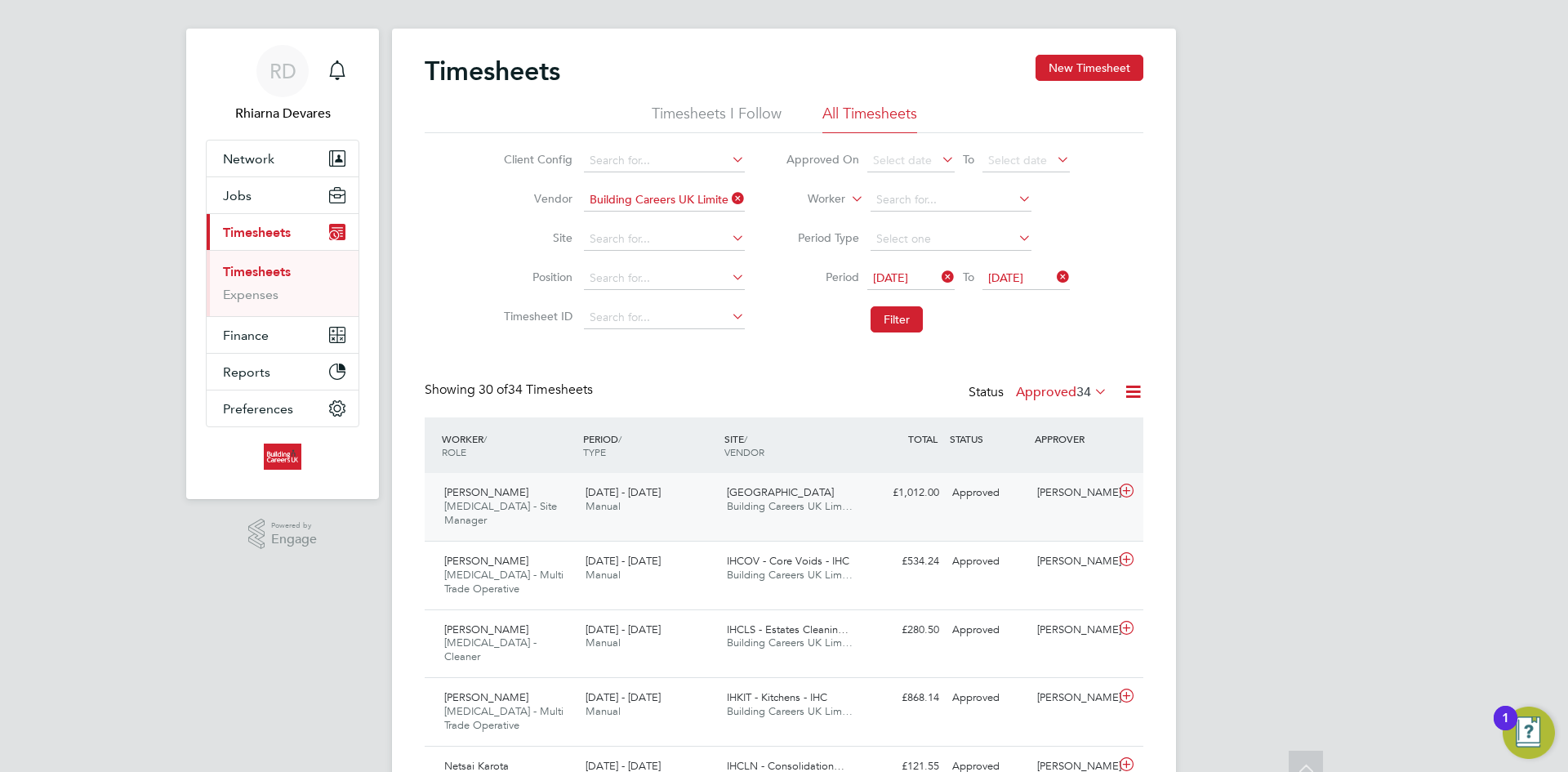
scroll to position [0, 0]
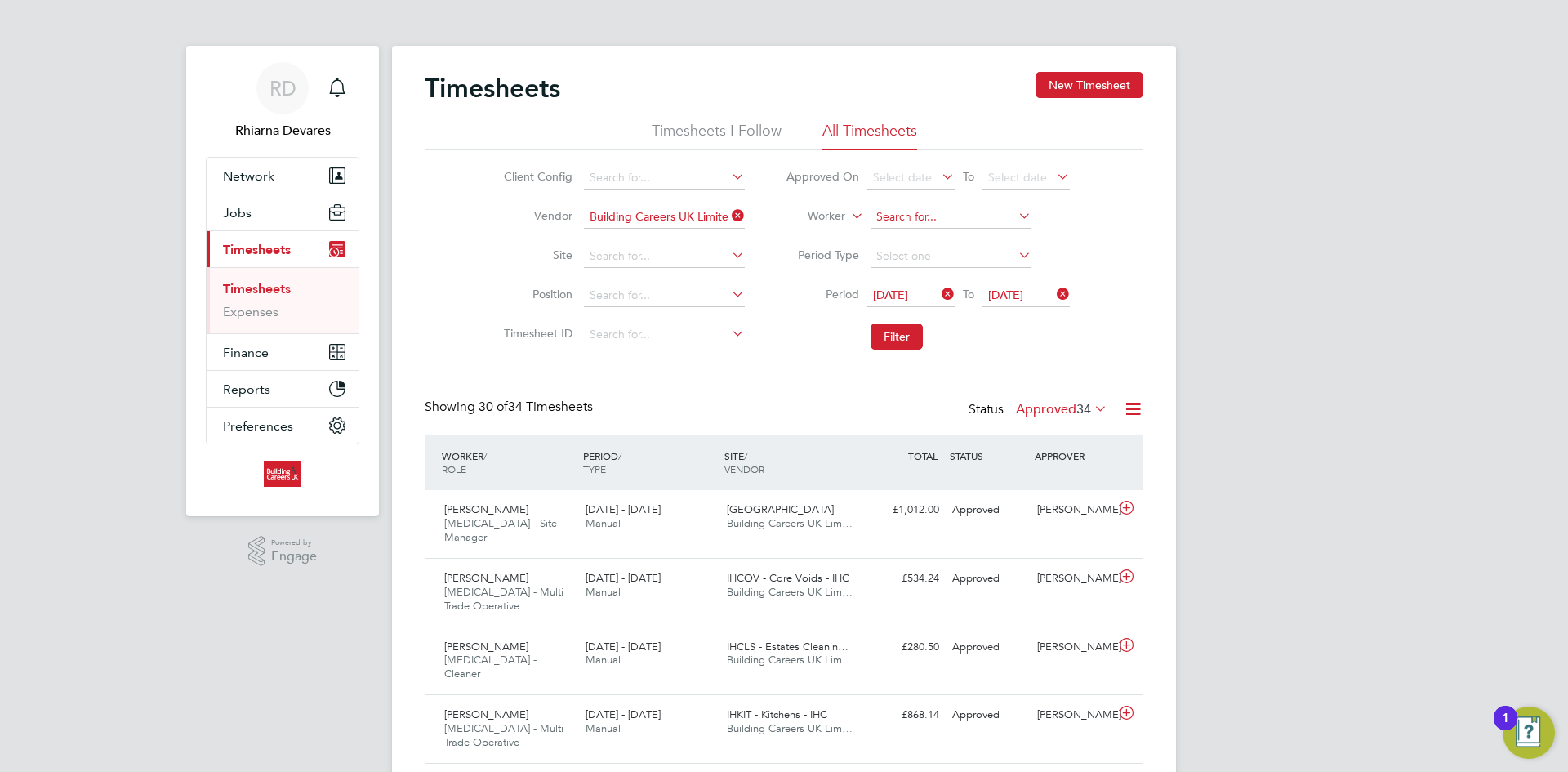
click at [876, 220] on input at bounding box center [951, 217] width 161 height 23
type input "Trevor Evans"
click at [939, 295] on icon at bounding box center [939, 294] width 0 height 23
click at [1053, 295] on icon at bounding box center [1053, 294] width 0 height 23
click at [932, 221] on input at bounding box center [951, 217] width 161 height 23
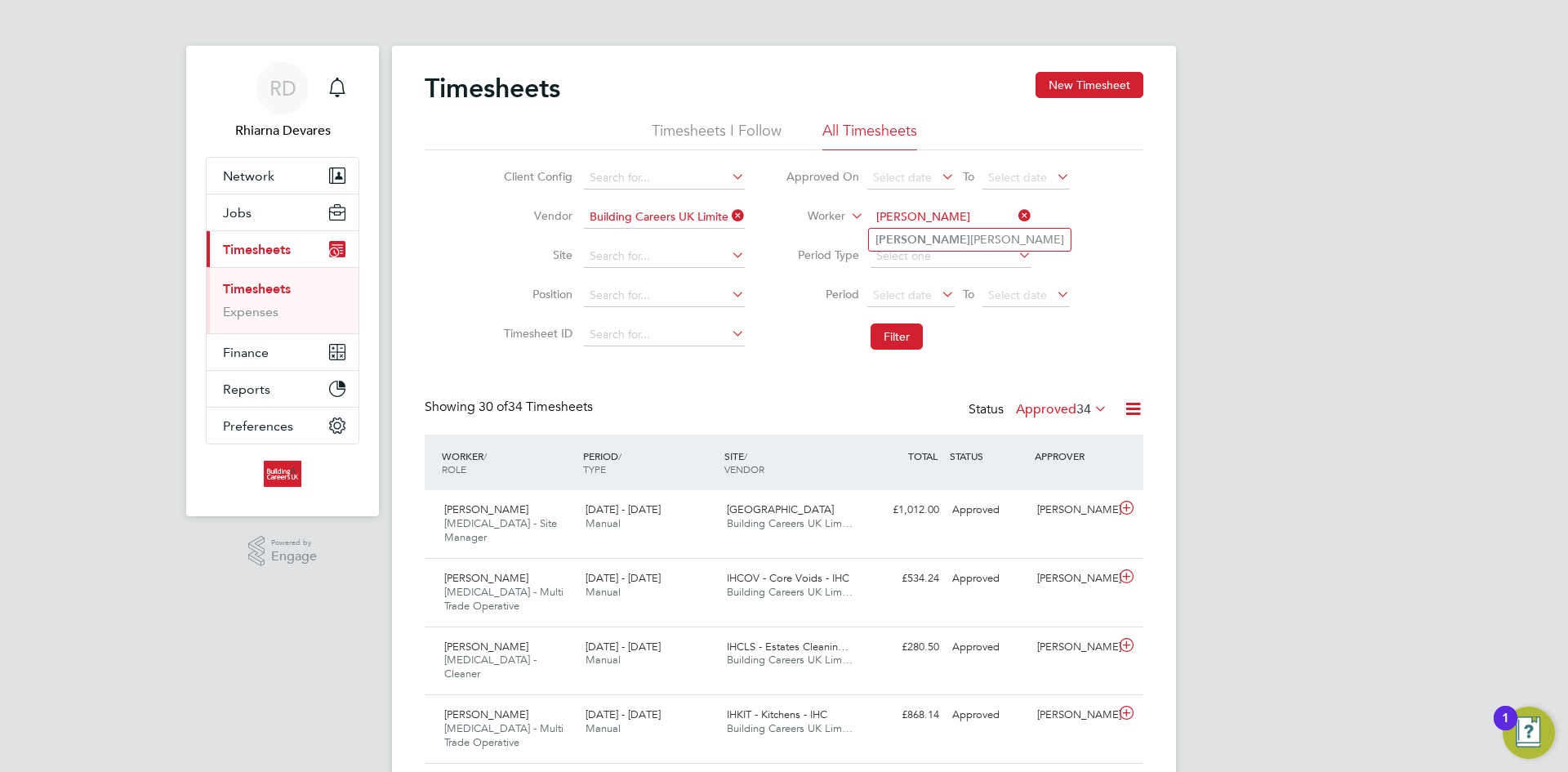
type input "Trevor"
click at [272, 345] on button "Finance" at bounding box center [283, 352] width 152 height 36
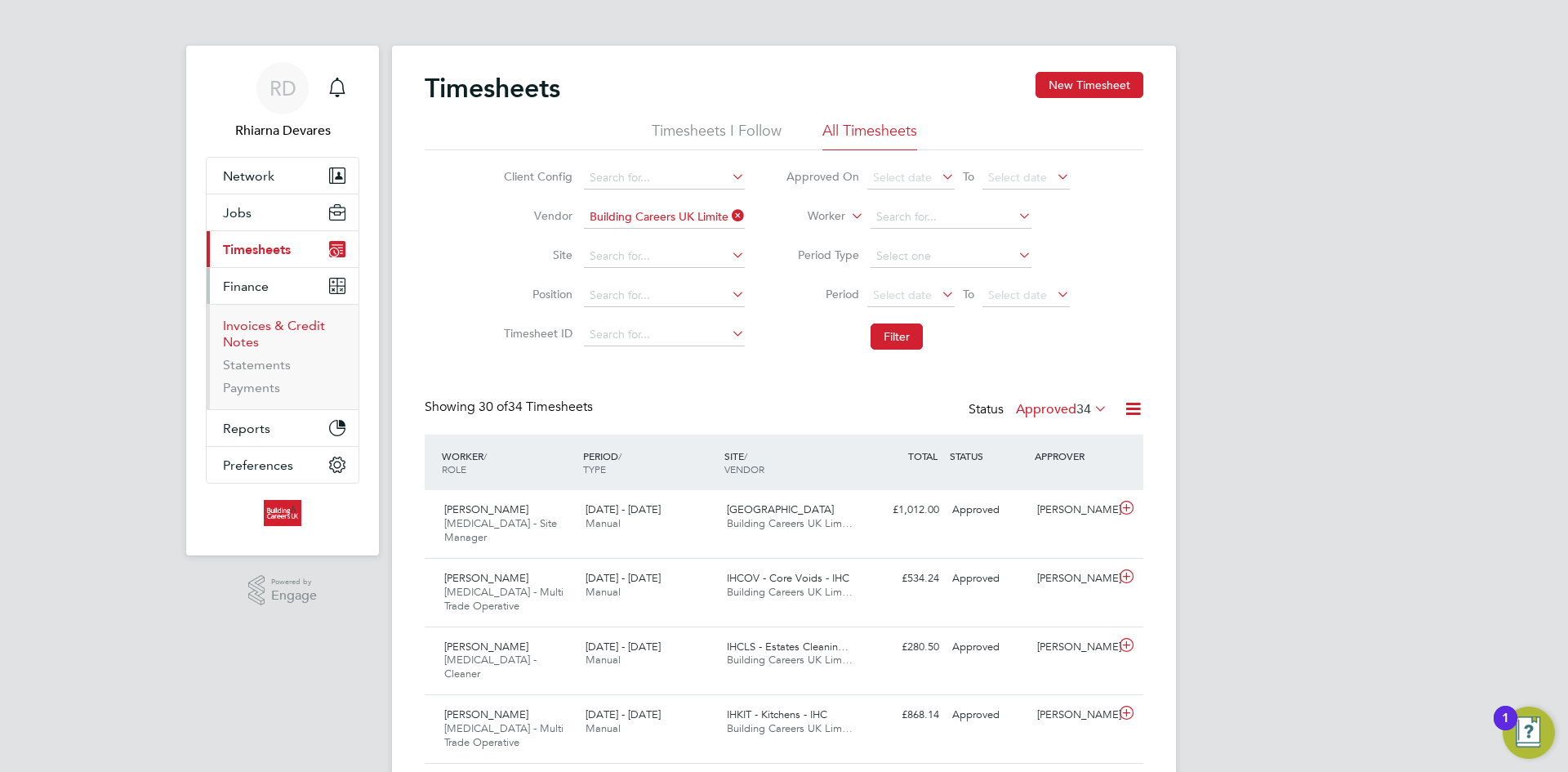
click at [260, 330] on link "Invoices & Credit Notes" at bounding box center [274, 334] width 102 height 32
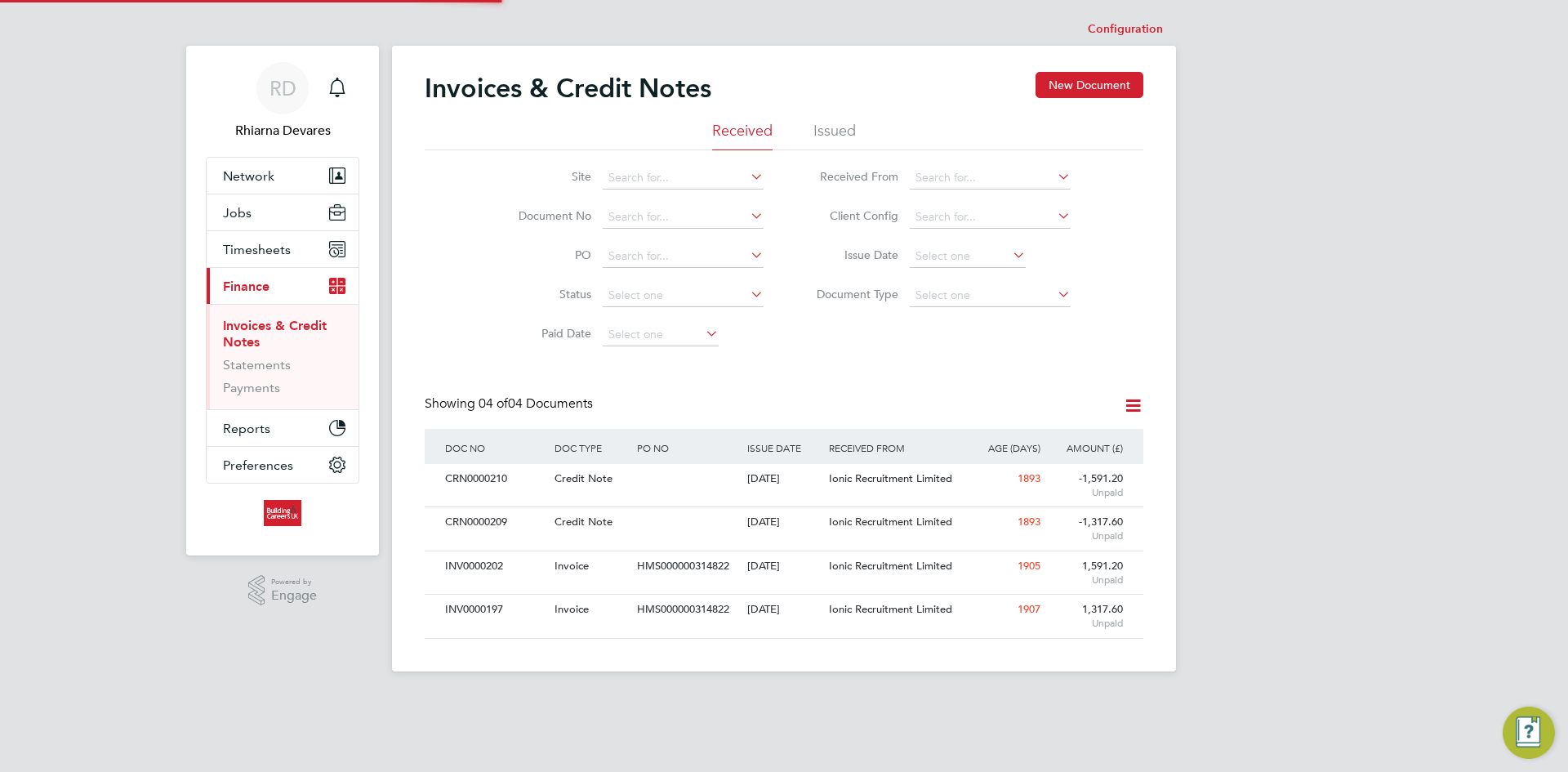
scroll to position [31, 111]
click at [823, 138] on li "Issued" at bounding box center [834, 135] width 43 height 29
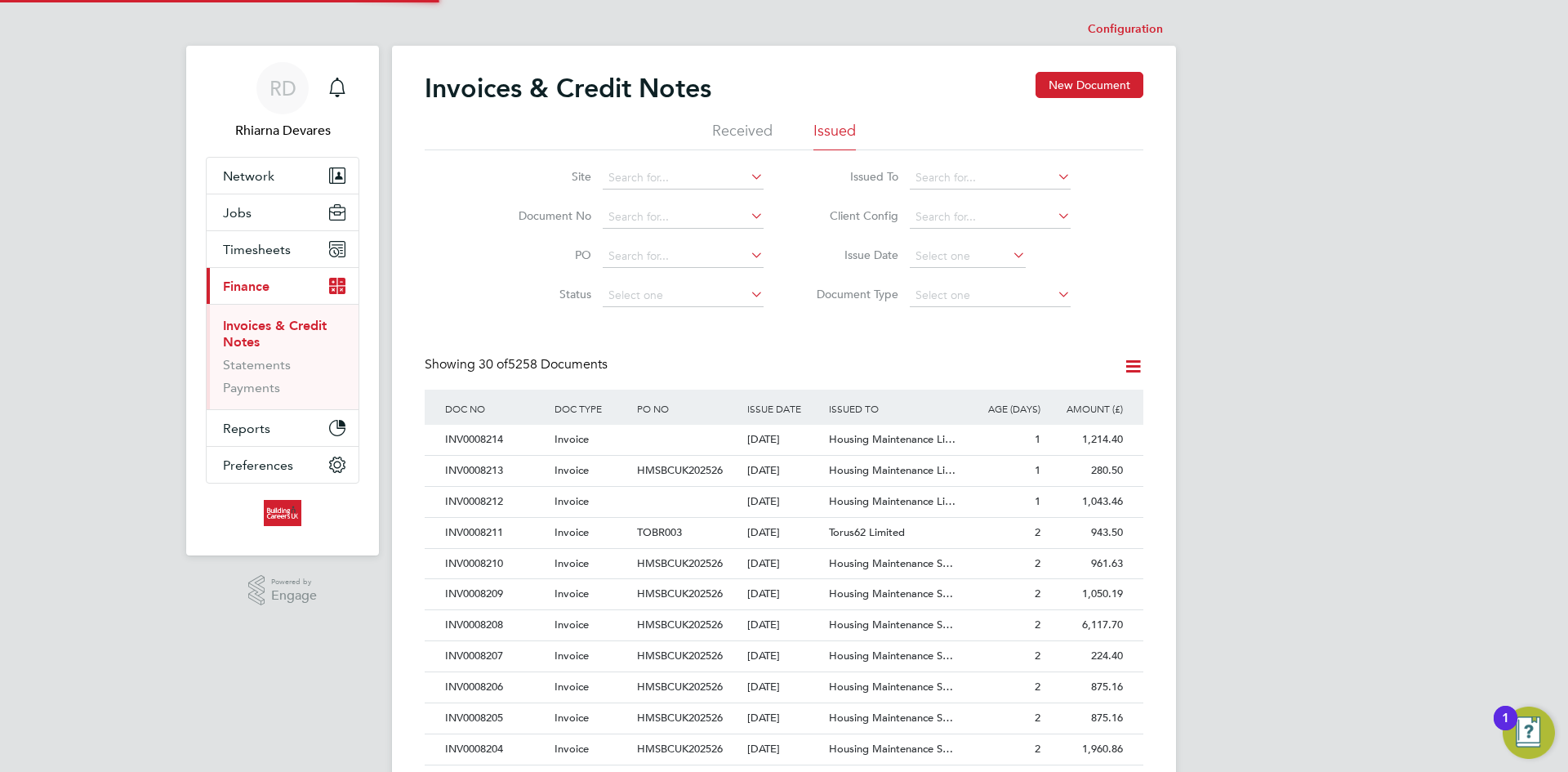
scroll to position [31, 111]
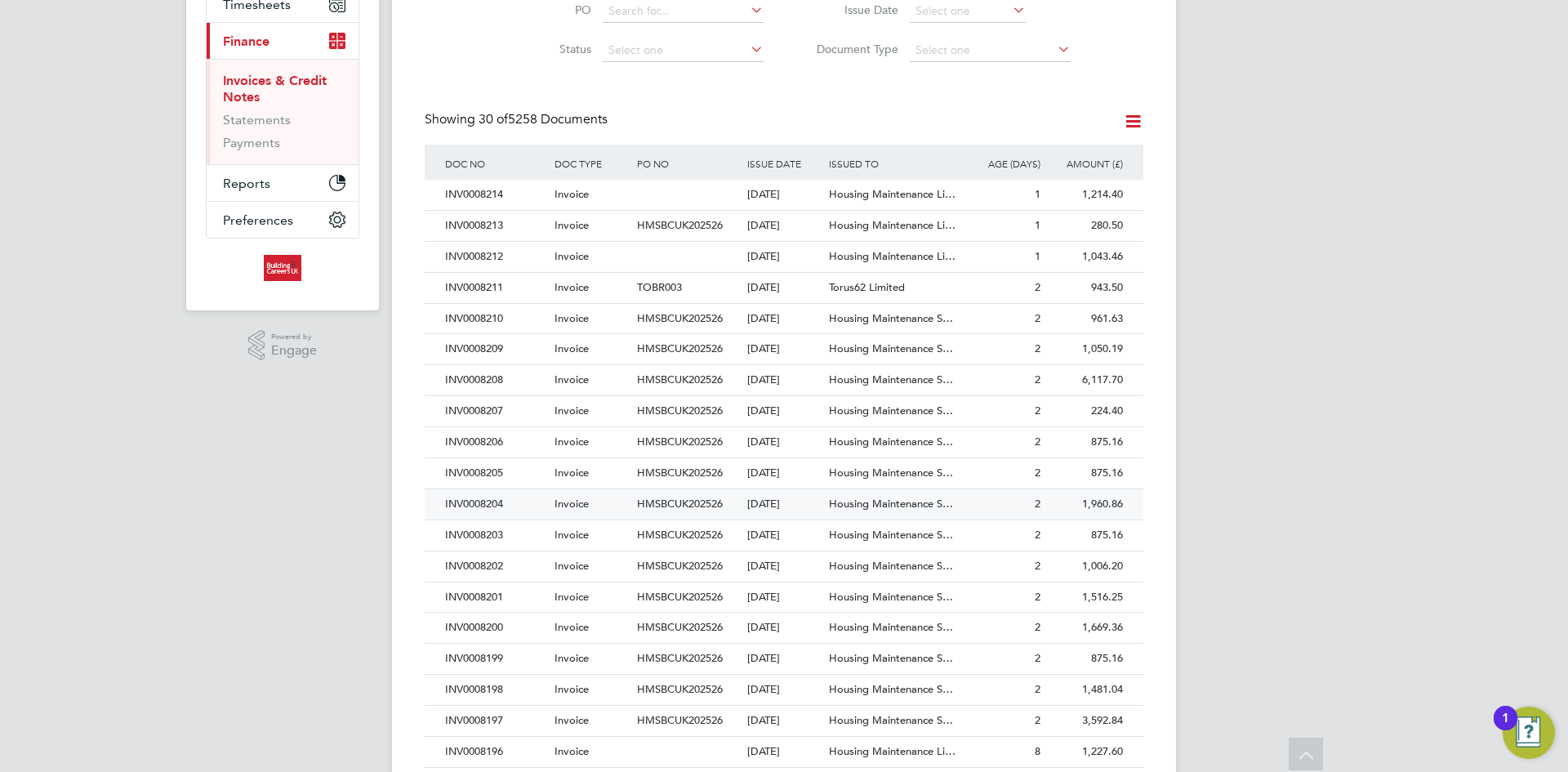
click at [516, 505] on div "INV0008204" at bounding box center [495, 505] width 109 height 30
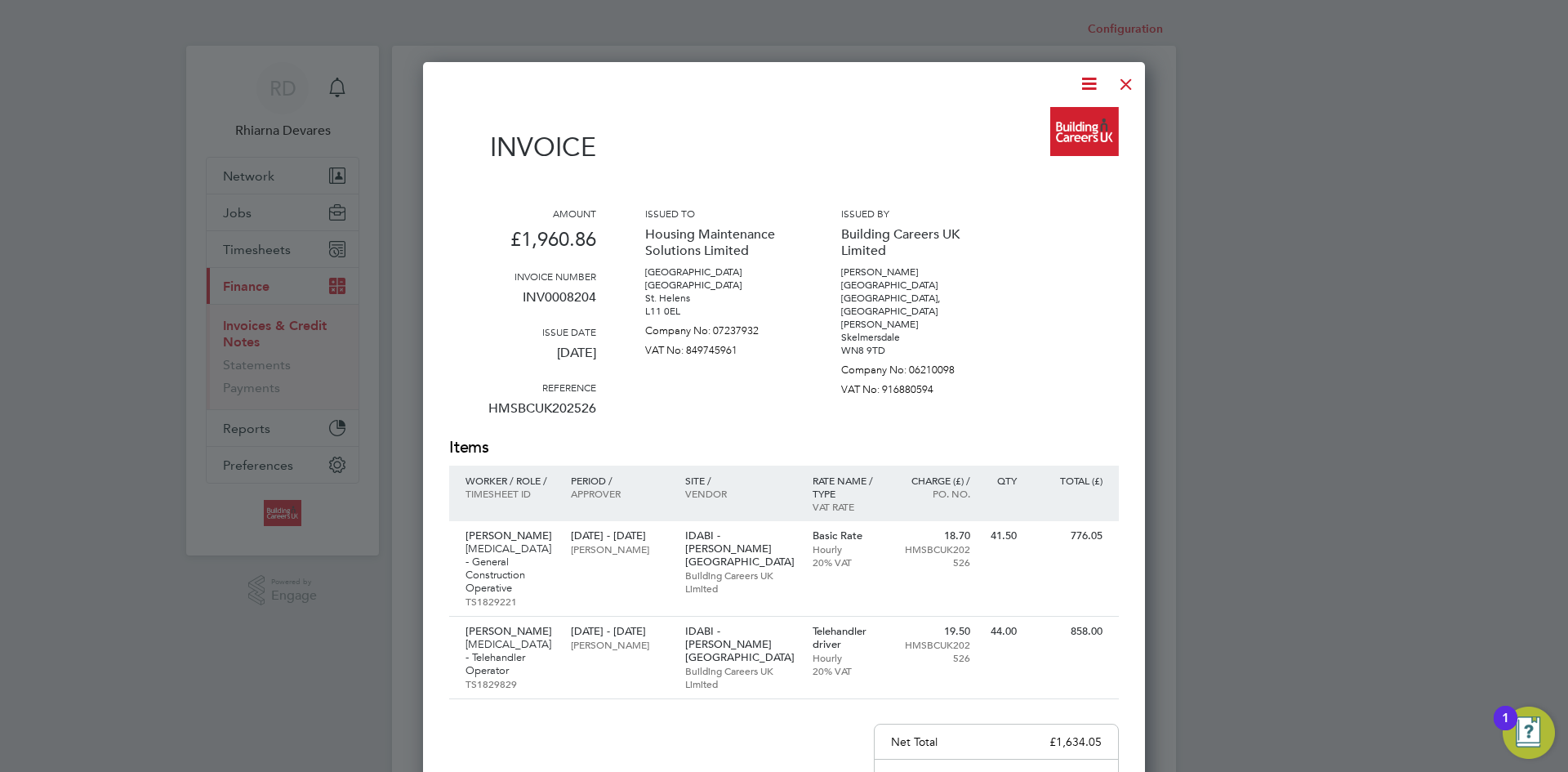
click at [1093, 88] on icon at bounding box center [1089, 84] width 21 height 21
click at [1061, 121] on li "Download Invoice" at bounding box center [1039, 122] width 113 height 23
click at [1123, 93] on div at bounding box center [1125, 80] width 29 height 29
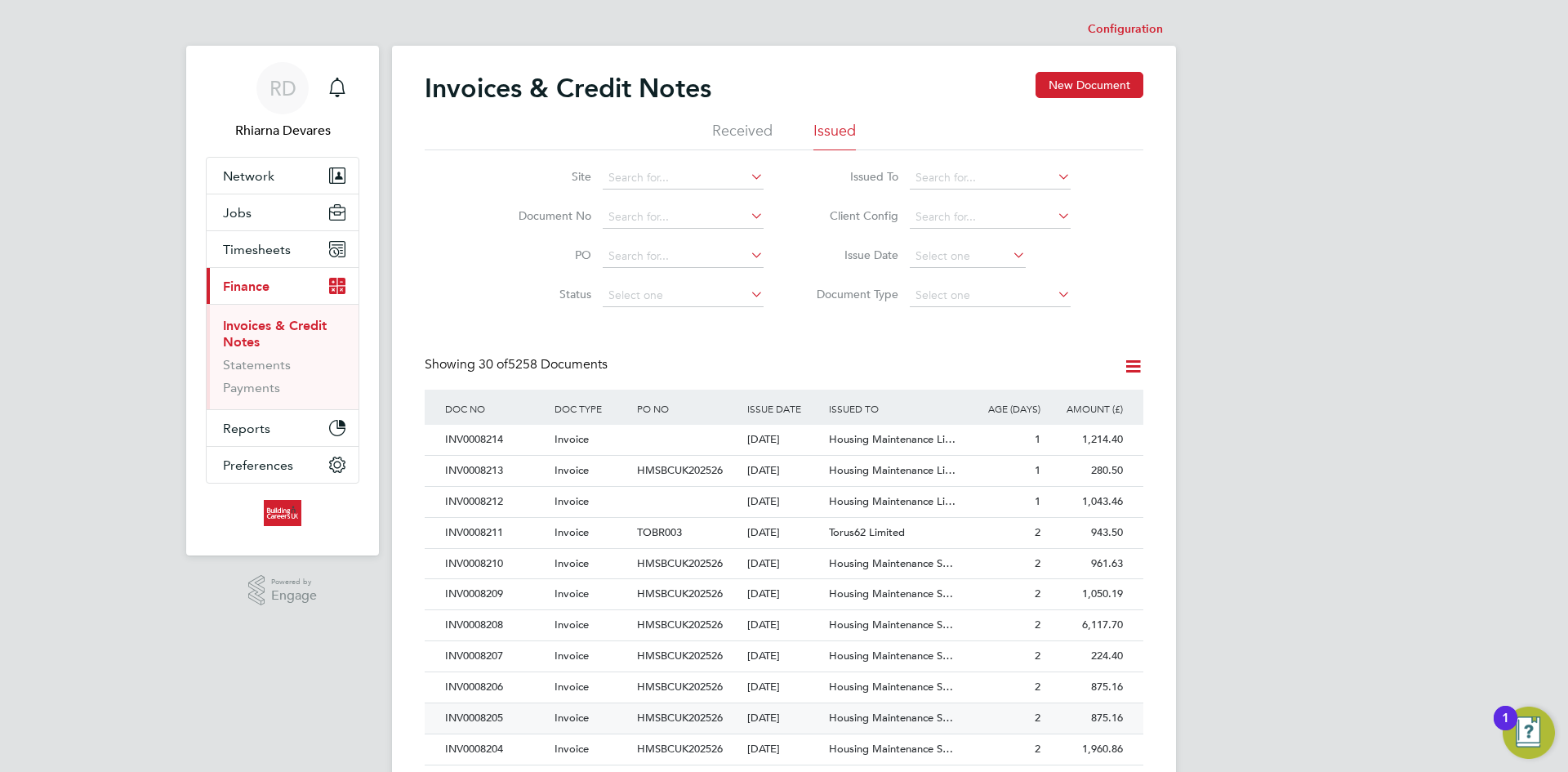
click at [528, 723] on div "INV0008205" at bounding box center [495, 719] width 109 height 30
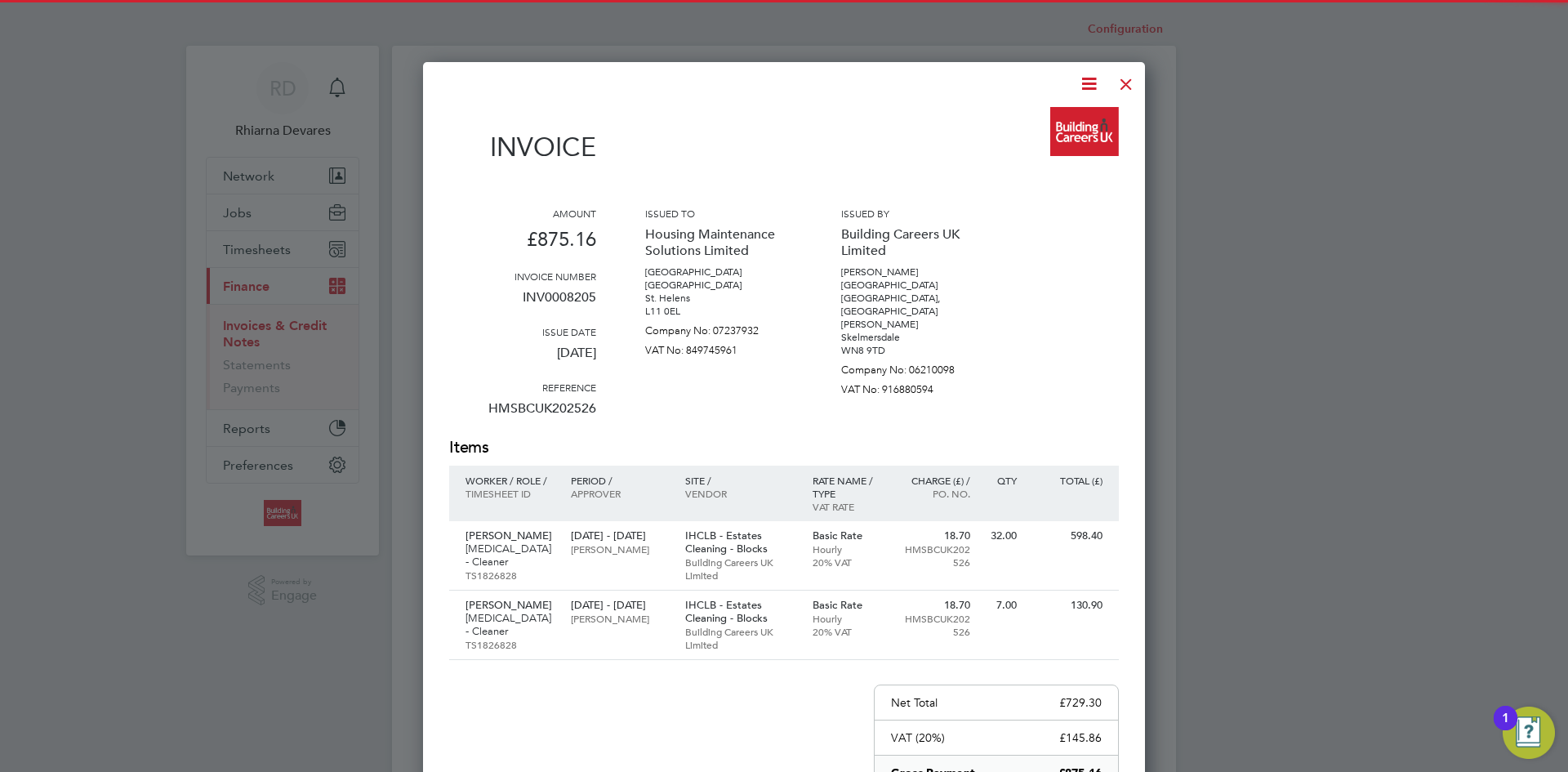
drag, startPoint x: 1087, startPoint y: 80, endPoint x: 1080, endPoint y: 96, distance: 17.5
click at [1087, 80] on icon at bounding box center [1089, 84] width 21 height 21
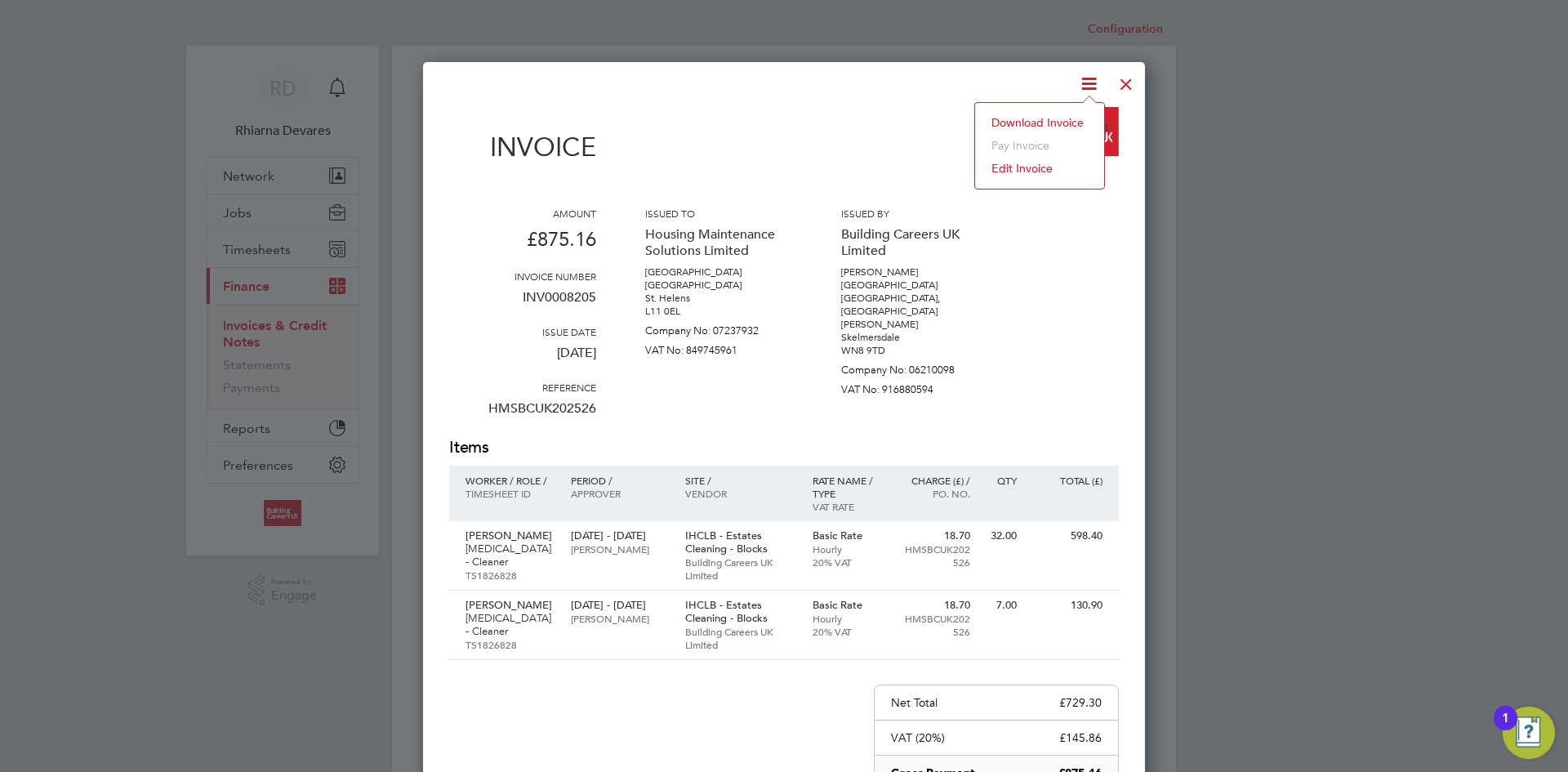
click at [1067, 119] on li "Download Invoice" at bounding box center [1039, 122] width 113 height 23
drag, startPoint x: 1135, startPoint y: 80, endPoint x: 1124, endPoint y: 81, distance: 11.0
click at [1135, 80] on div at bounding box center [1125, 80] width 29 height 29
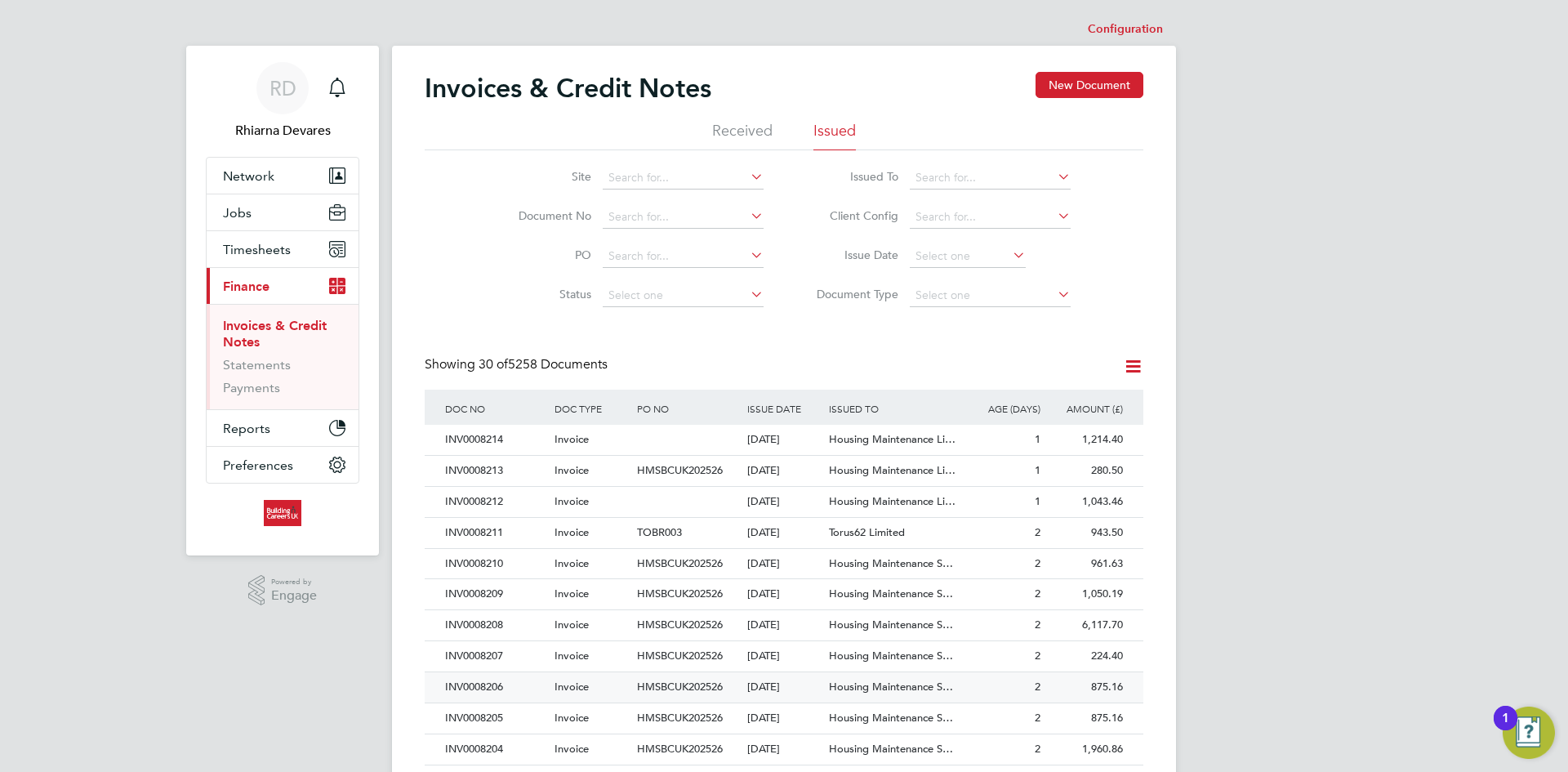
click at [511, 678] on div "INV0008206" at bounding box center [495, 688] width 109 height 30
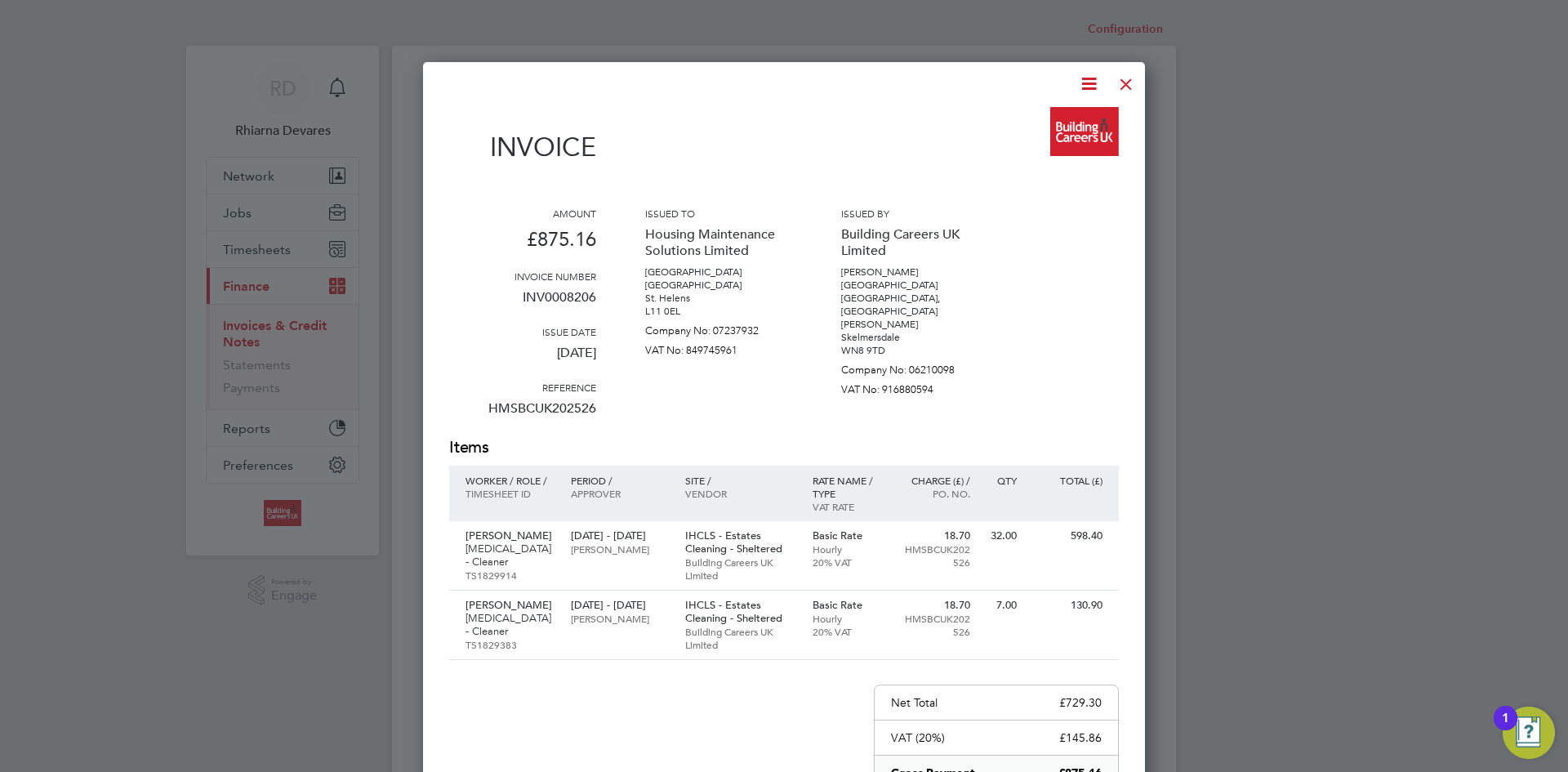
click at [1087, 83] on icon at bounding box center [1089, 84] width 21 height 21
click at [1059, 115] on li "Download Invoice" at bounding box center [1039, 122] width 113 height 23
drag, startPoint x: 1112, startPoint y: 80, endPoint x: 970, endPoint y: 188, distance: 178.4
click at [1112, 79] on div at bounding box center [1125, 80] width 29 height 29
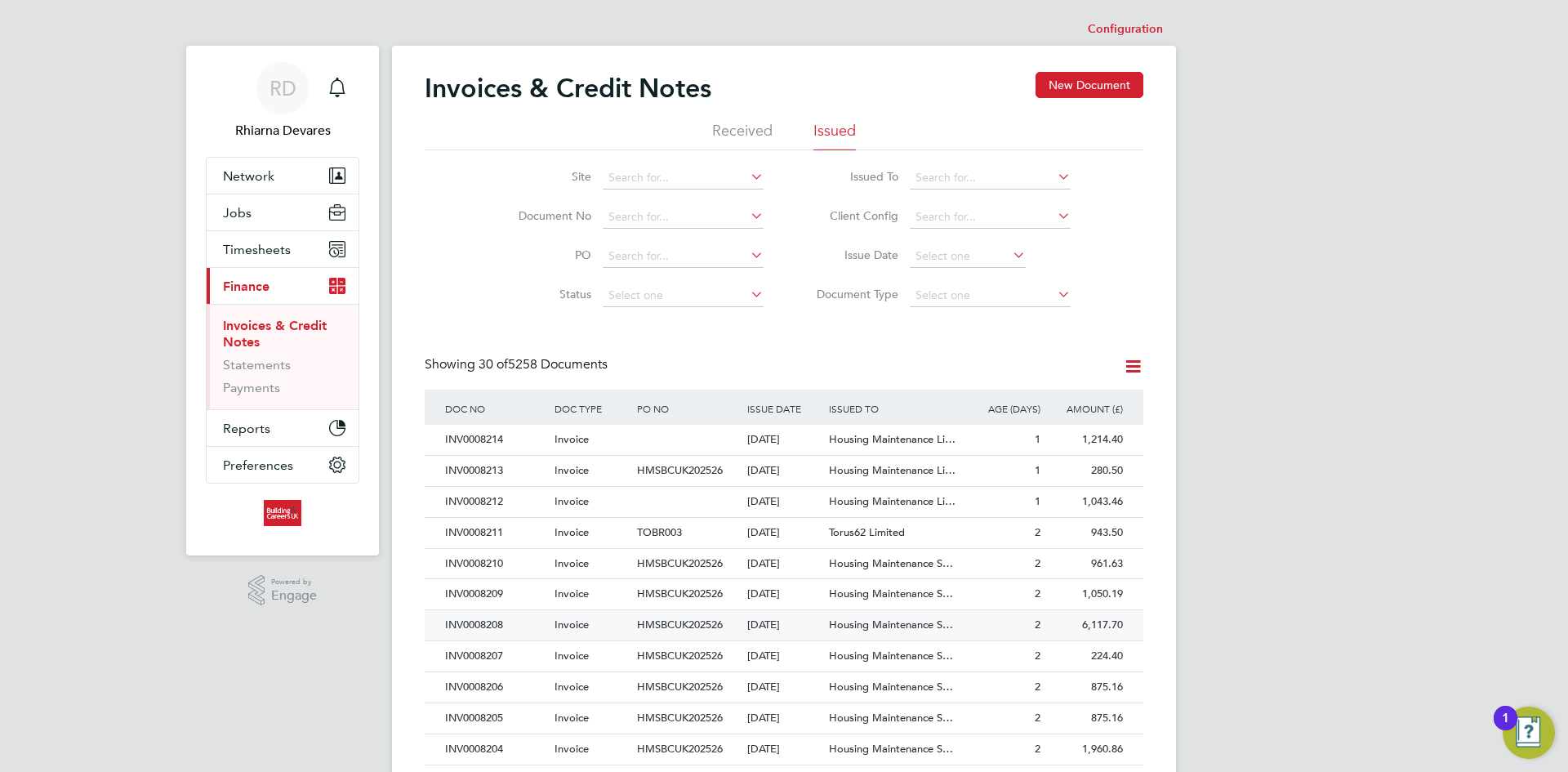
drag, startPoint x: 520, startPoint y: 656, endPoint x: 590, endPoint y: 612, distance: 82.7
click at [520, 656] on div "INV0008207" at bounding box center [495, 656] width 109 height 30
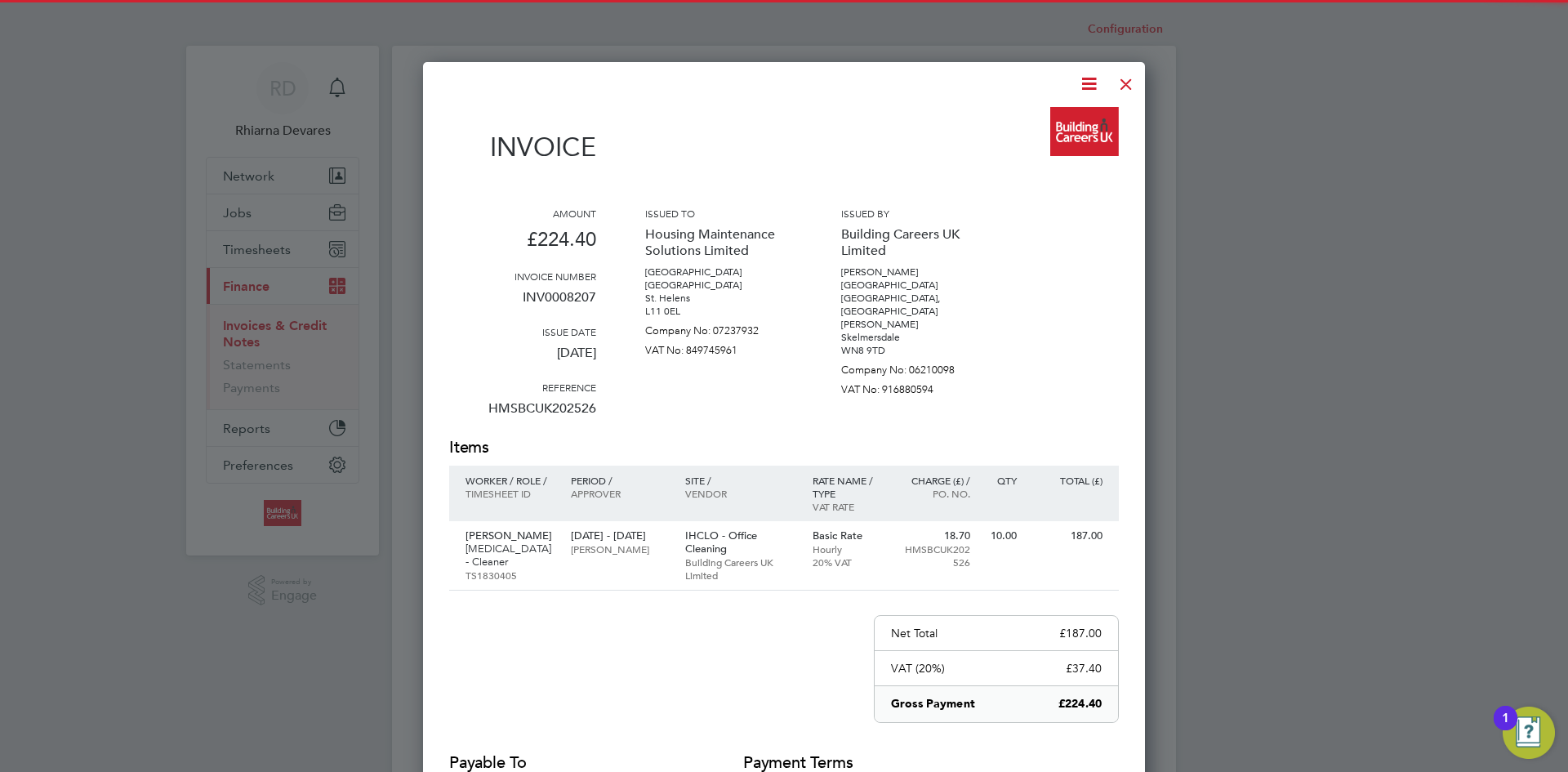
click at [1079, 91] on icon at bounding box center [1089, 84] width 21 height 21
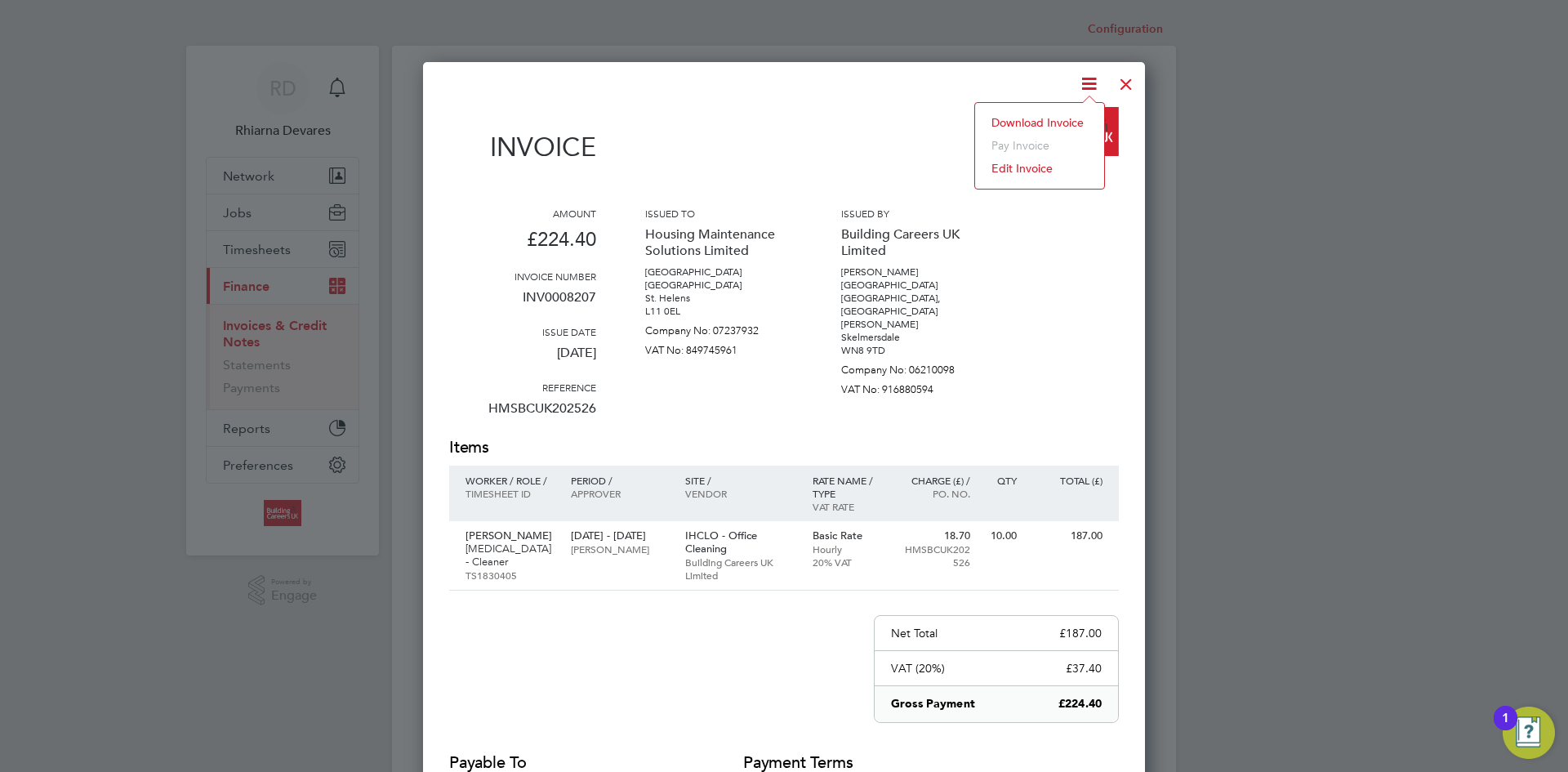
click at [1053, 124] on li "Download Invoice" at bounding box center [1039, 122] width 113 height 23
drag, startPoint x: 1121, startPoint y: 85, endPoint x: 1016, endPoint y: 159, distance: 128.5
click at [1121, 85] on div at bounding box center [1125, 80] width 29 height 29
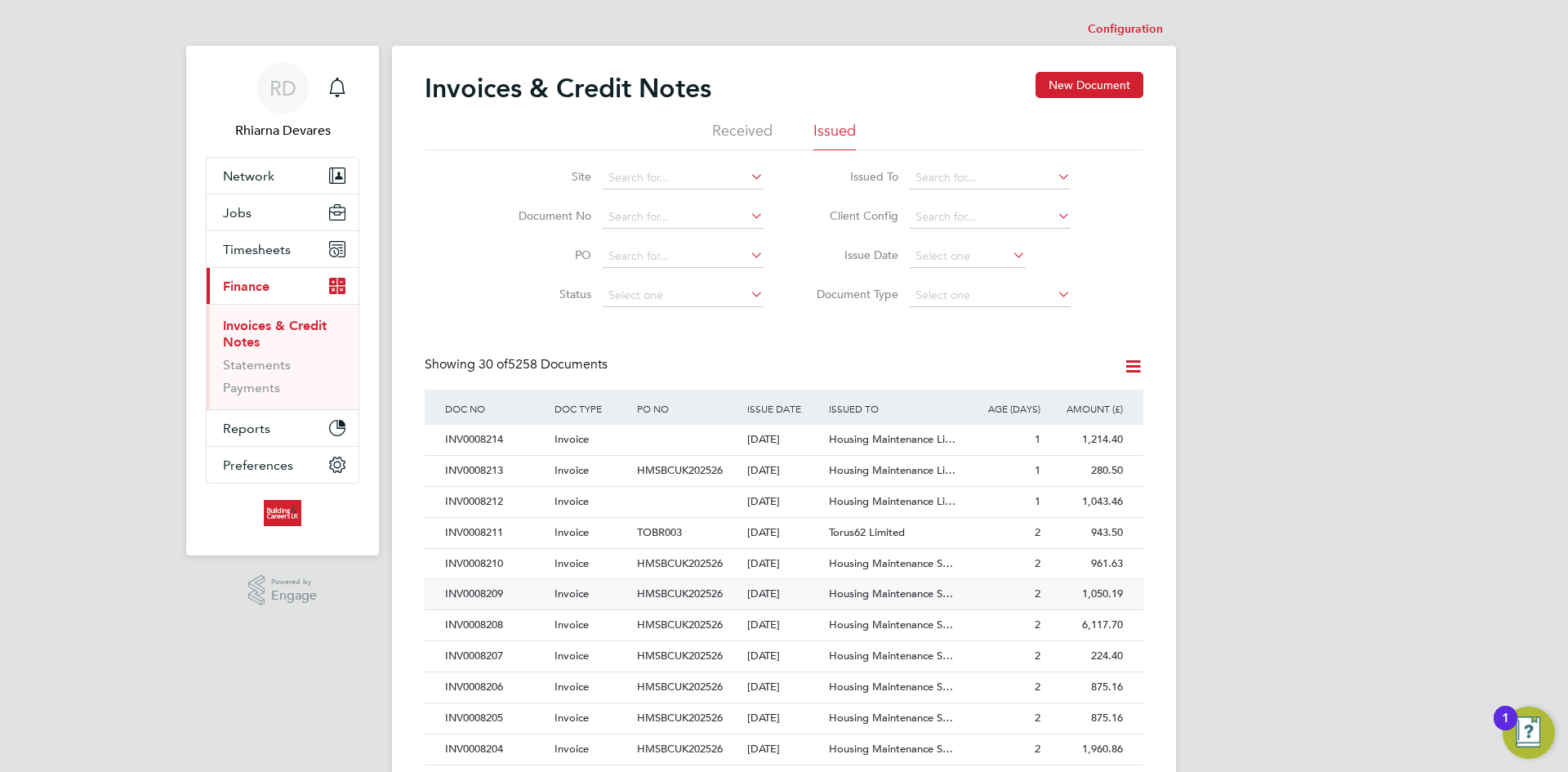
drag, startPoint x: 490, startPoint y: 627, endPoint x: 588, endPoint y: 598, distance: 102.2
click at [490, 627] on div "INV0008208" at bounding box center [495, 626] width 109 height 30
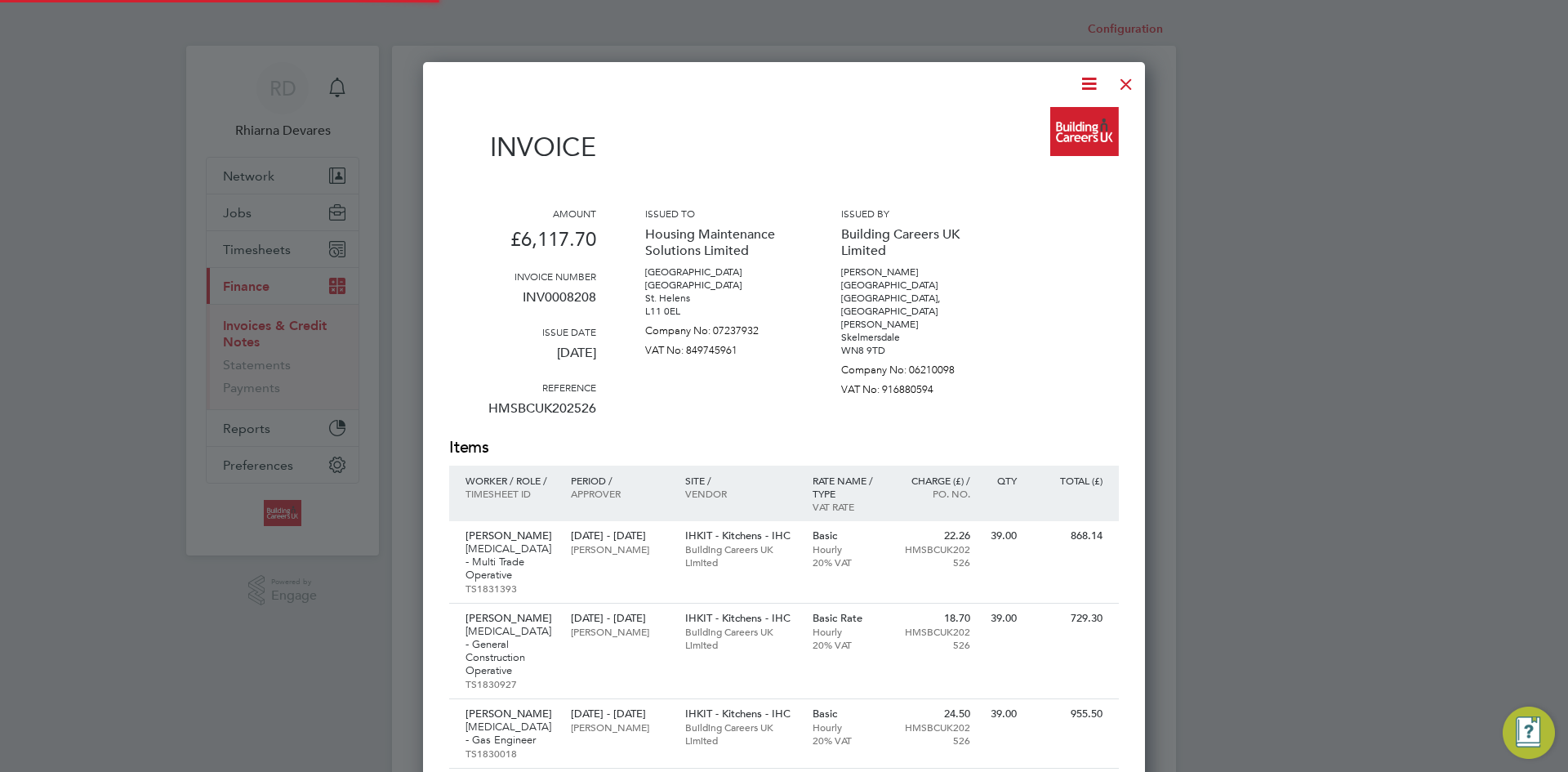
scroll to position [1204, 722]
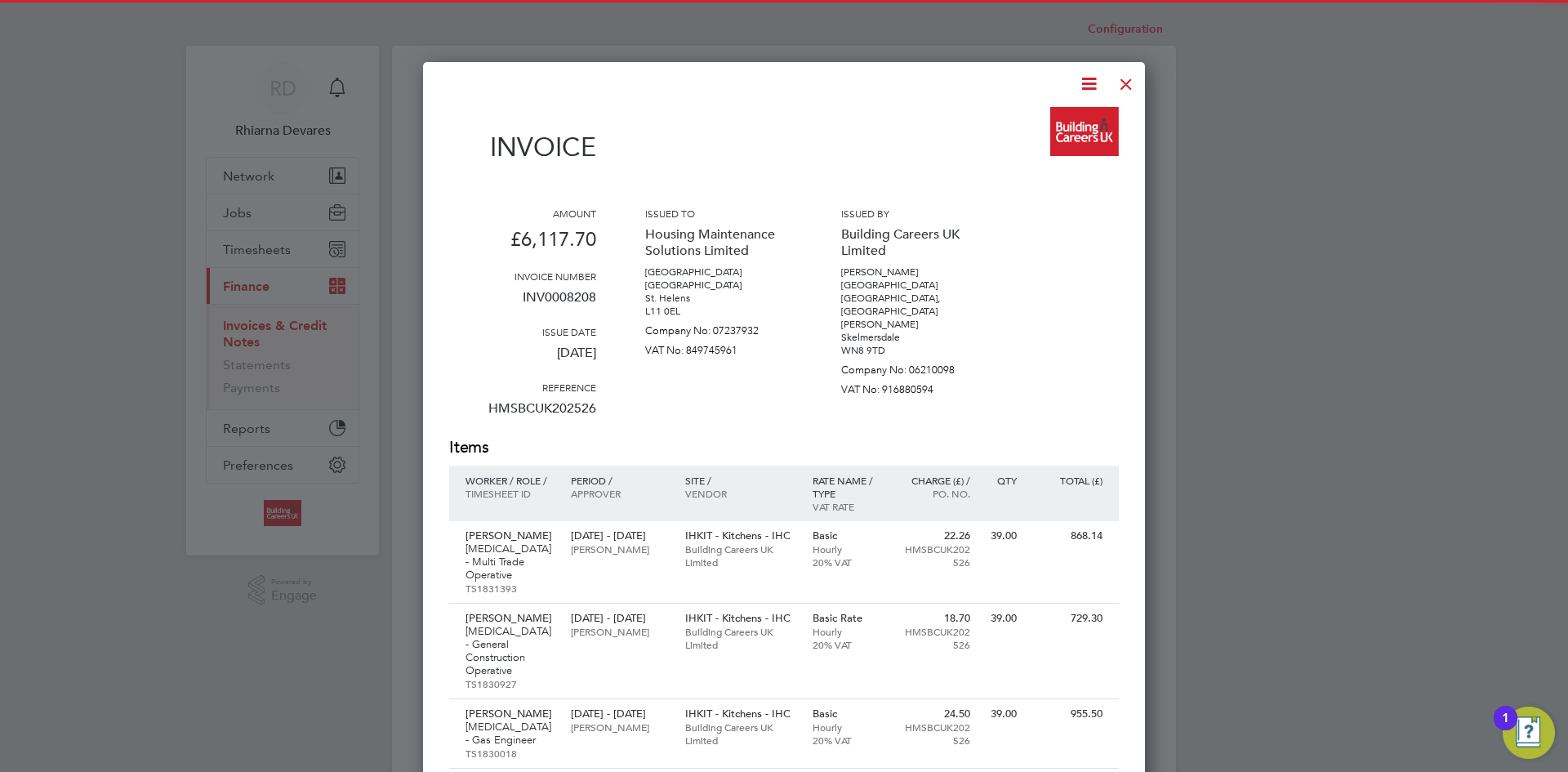
click at [1085, 78] on icon at bounding box center [1089, 84] width 21 height 21
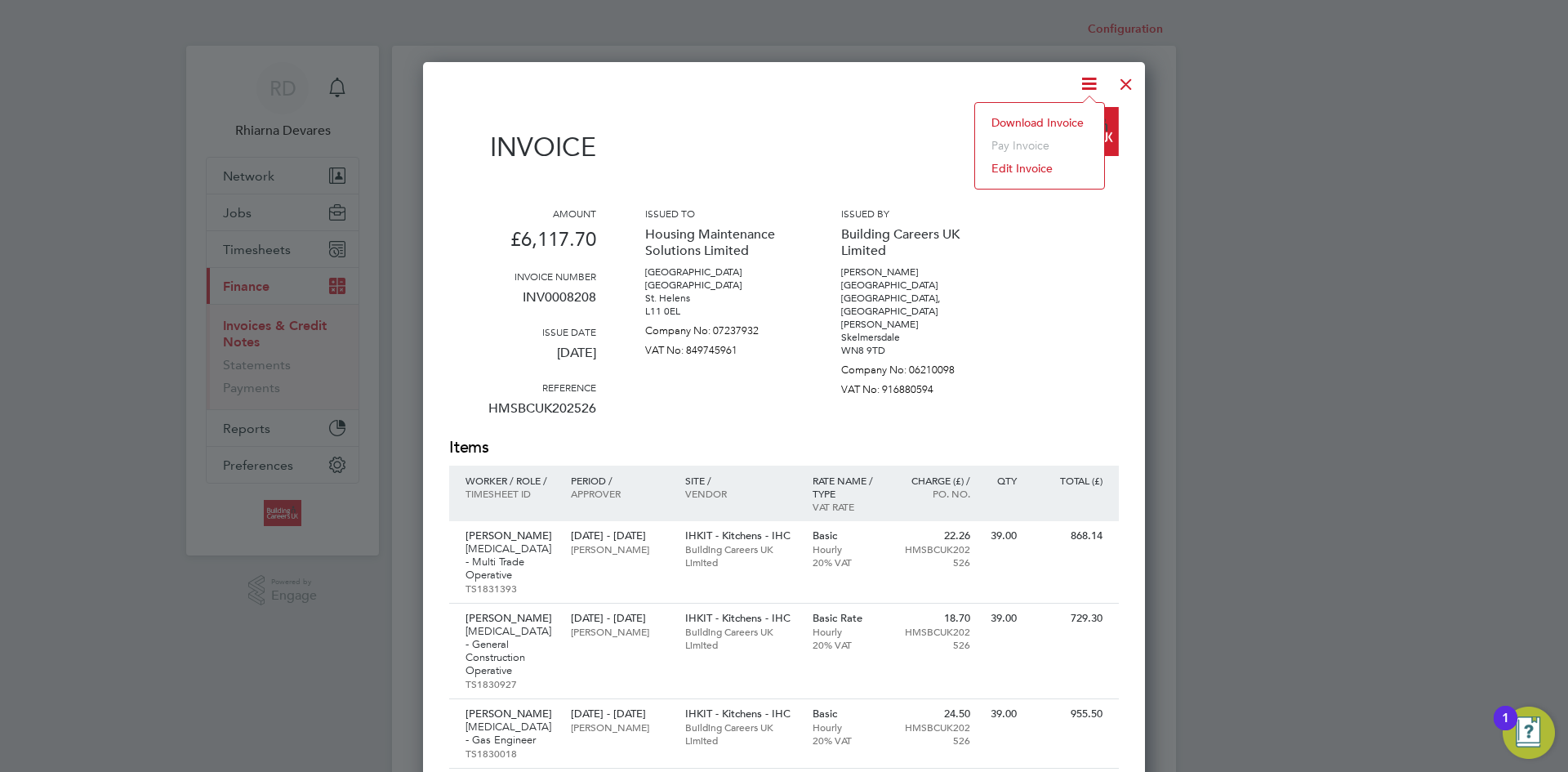
click at [1062, 118] on li "Download Invoice" at bounding box center [1039, 122] width 113 height 23
drag, startPoint x: 1128, startPoint y: 77, endPoint x: 1120, endPoint y: 74, distance: 8.5
click at [1124, 75] on div at bounding box center [1125, 80] width 29 height 29
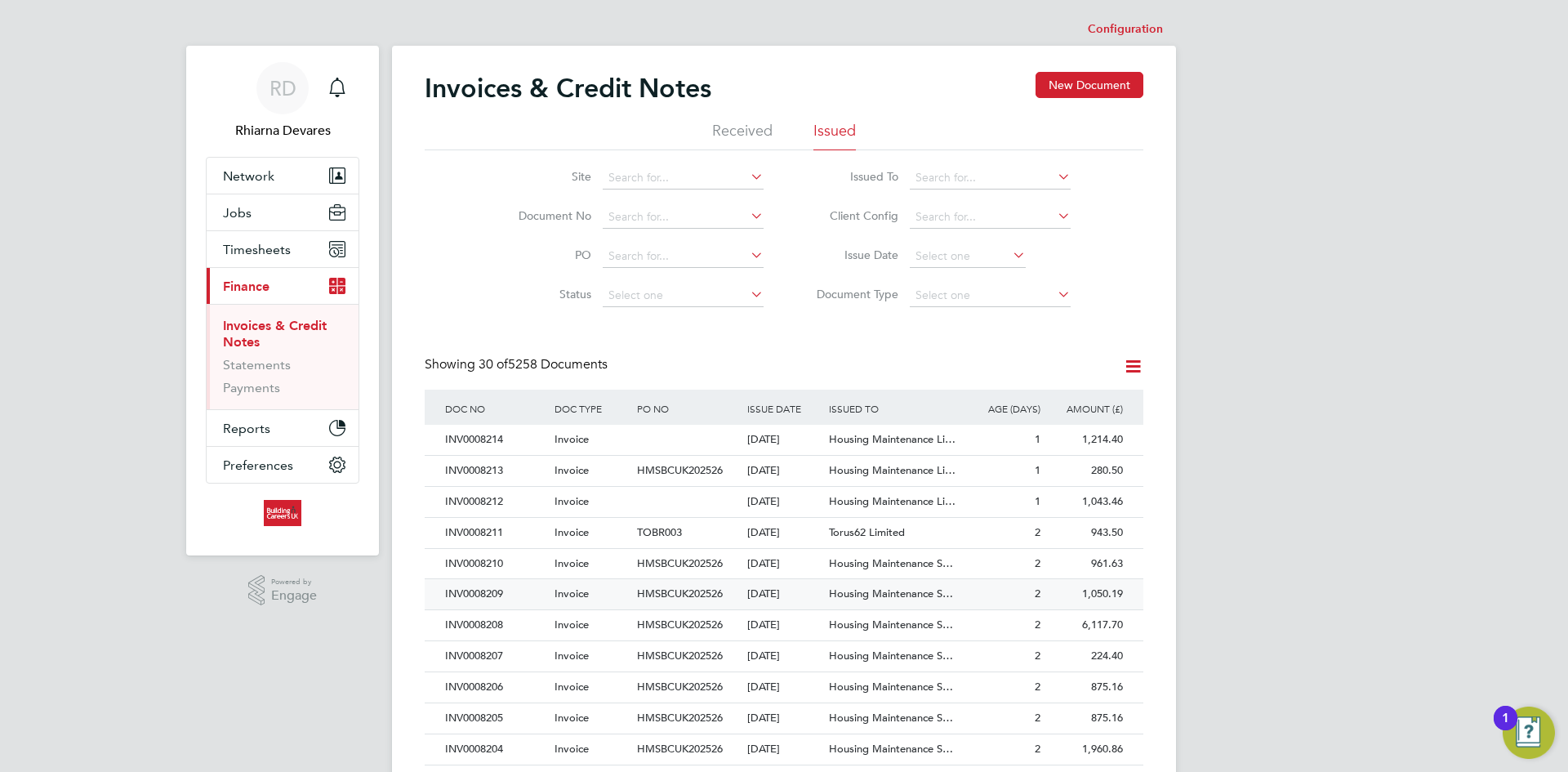
click at [513, 591] on div "INV0008209" at bounding box center [495, 595] width 109 height 30
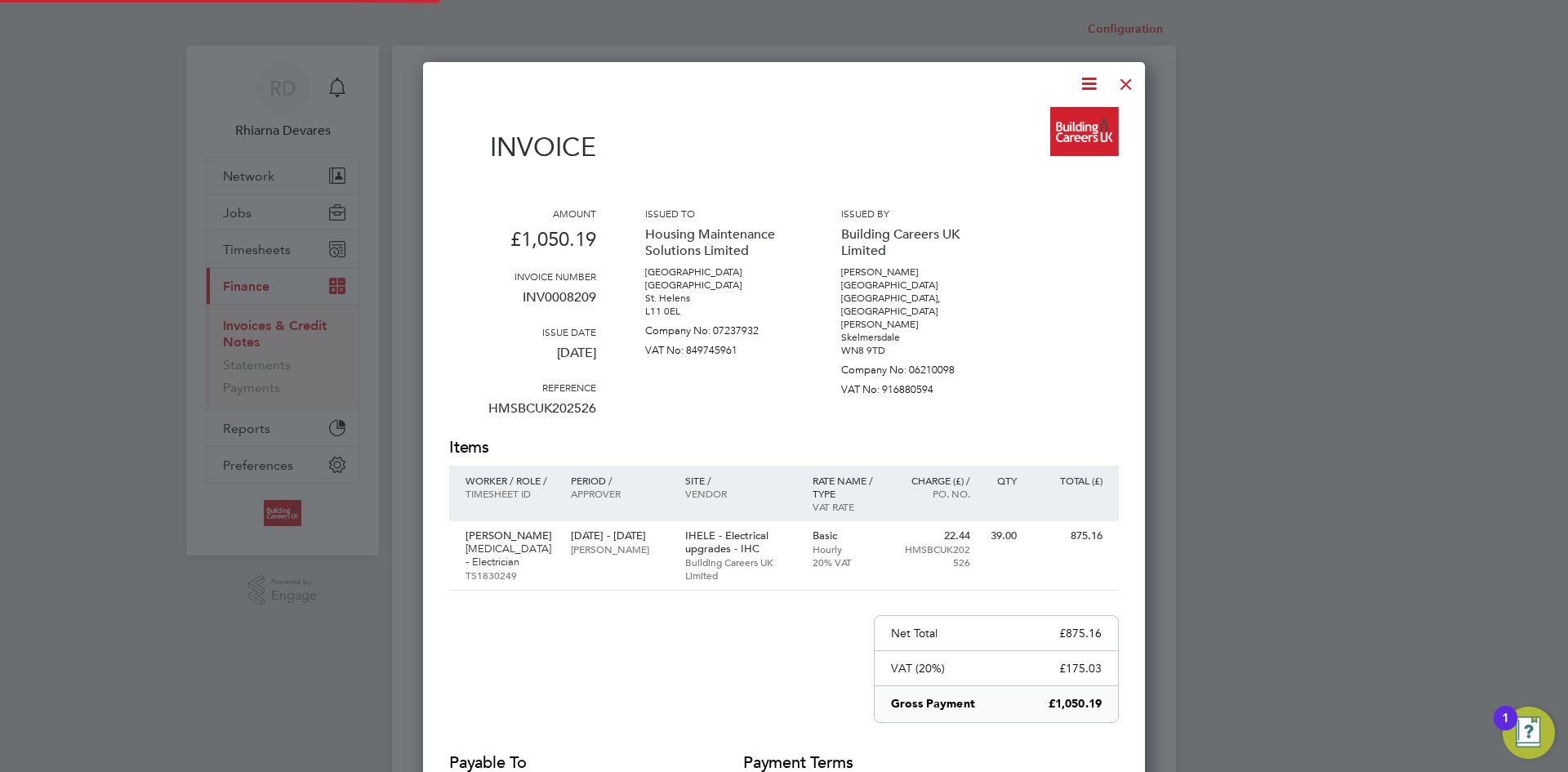
scroll to position [870, 722]
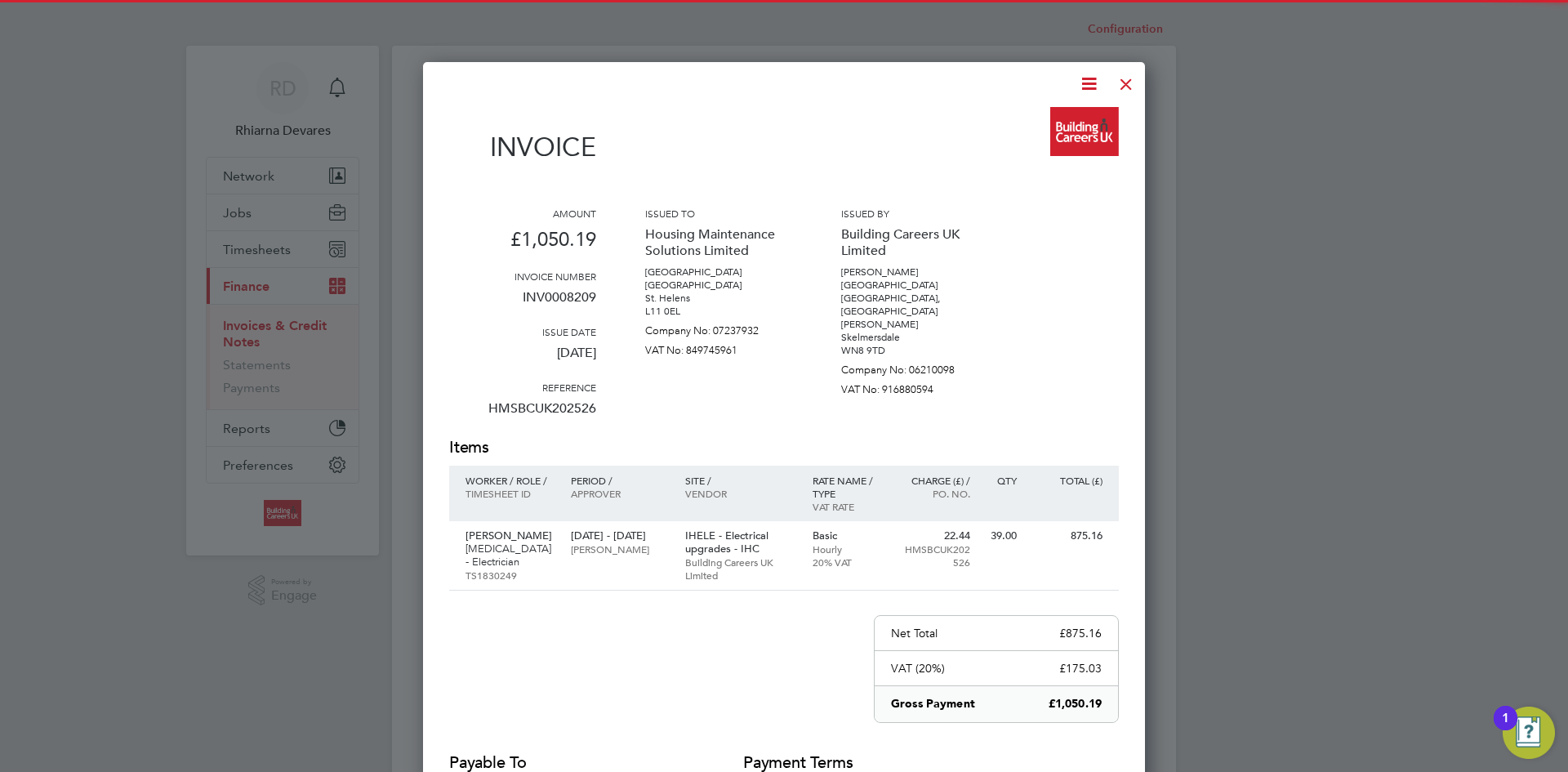
click at [1086, 80] on icon at bounding box center [1089, 84] width 21 height 21
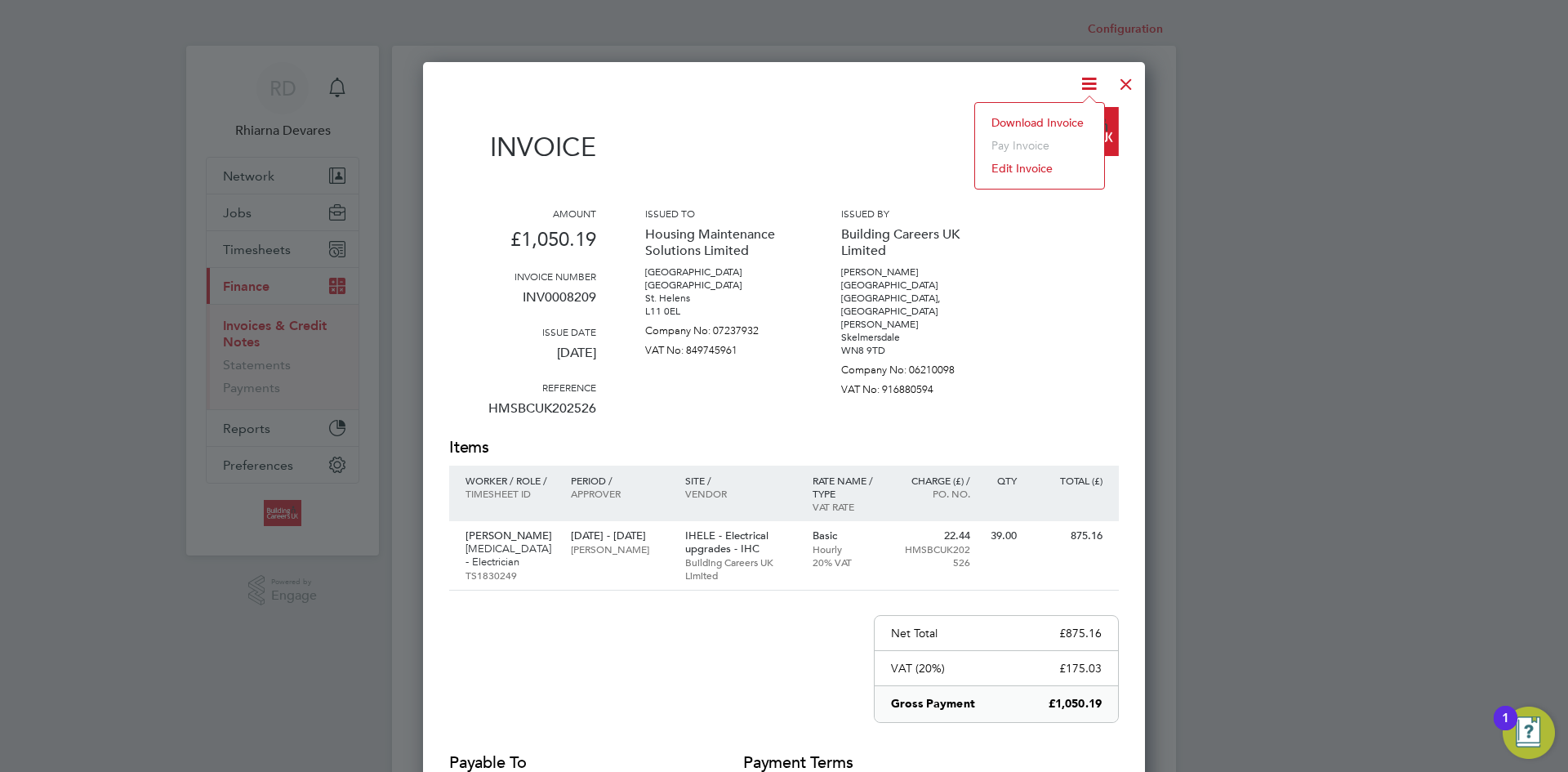
click at [1047, 120] on li "Download Invoice" at bounding box center [1039, 122] width 113 height 23
drag, startPoint x: 1113, startPoint y: 91, endPoint x: 1113, endPoint y: 100, distance: 9.0
click at [1113, 91] on div at bounding box center [1125, 80] width 29 height 29
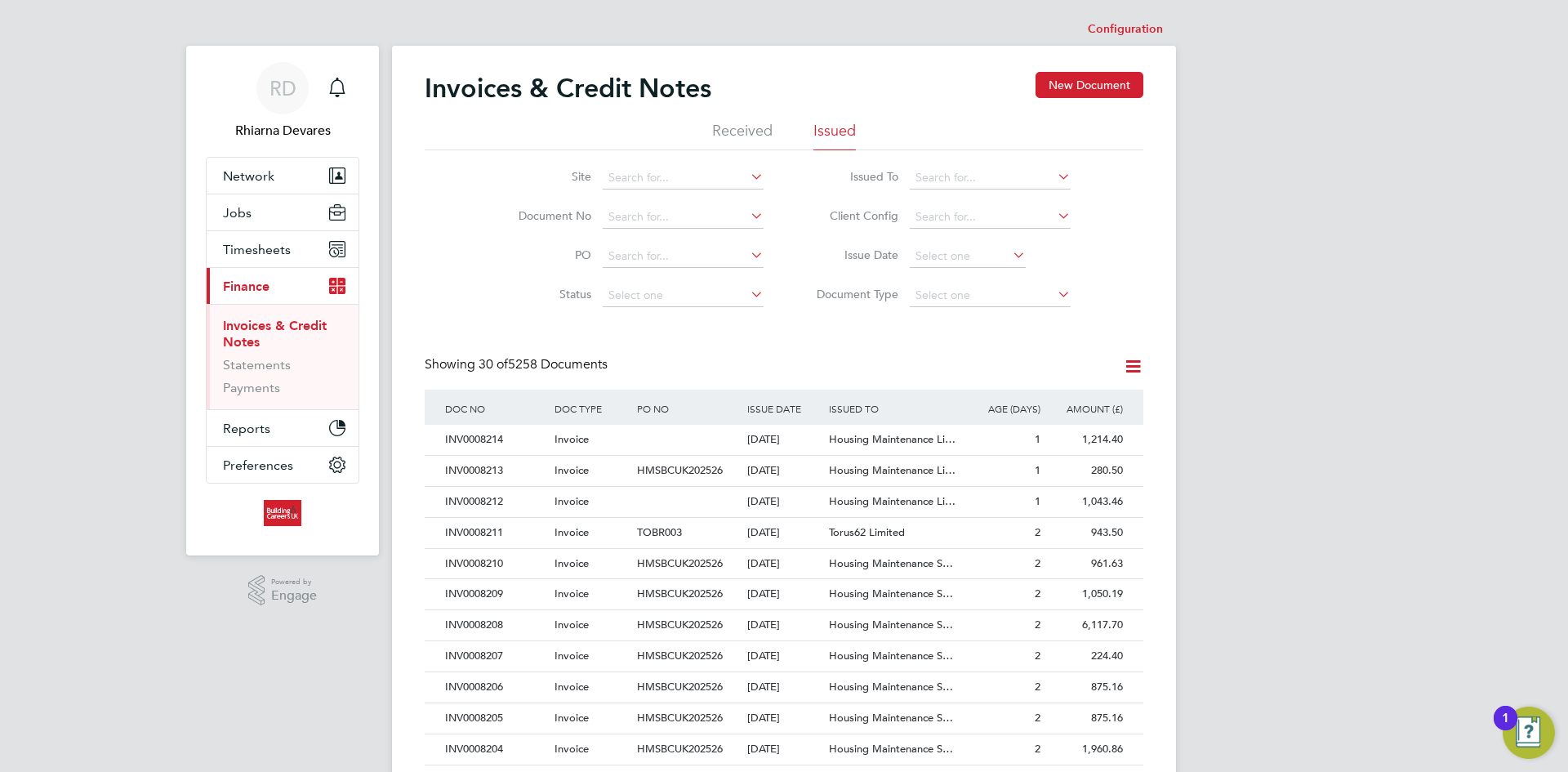
click at [215, 18] on div "RD Rhiarna Devares Notifications Applications: Network Team Members Businesses …" at bounding box center [784, 730] width 1568 height 1461
click at [492, 566] on div "INV0008210" at bounding box center [495, 564] width 109 height 30
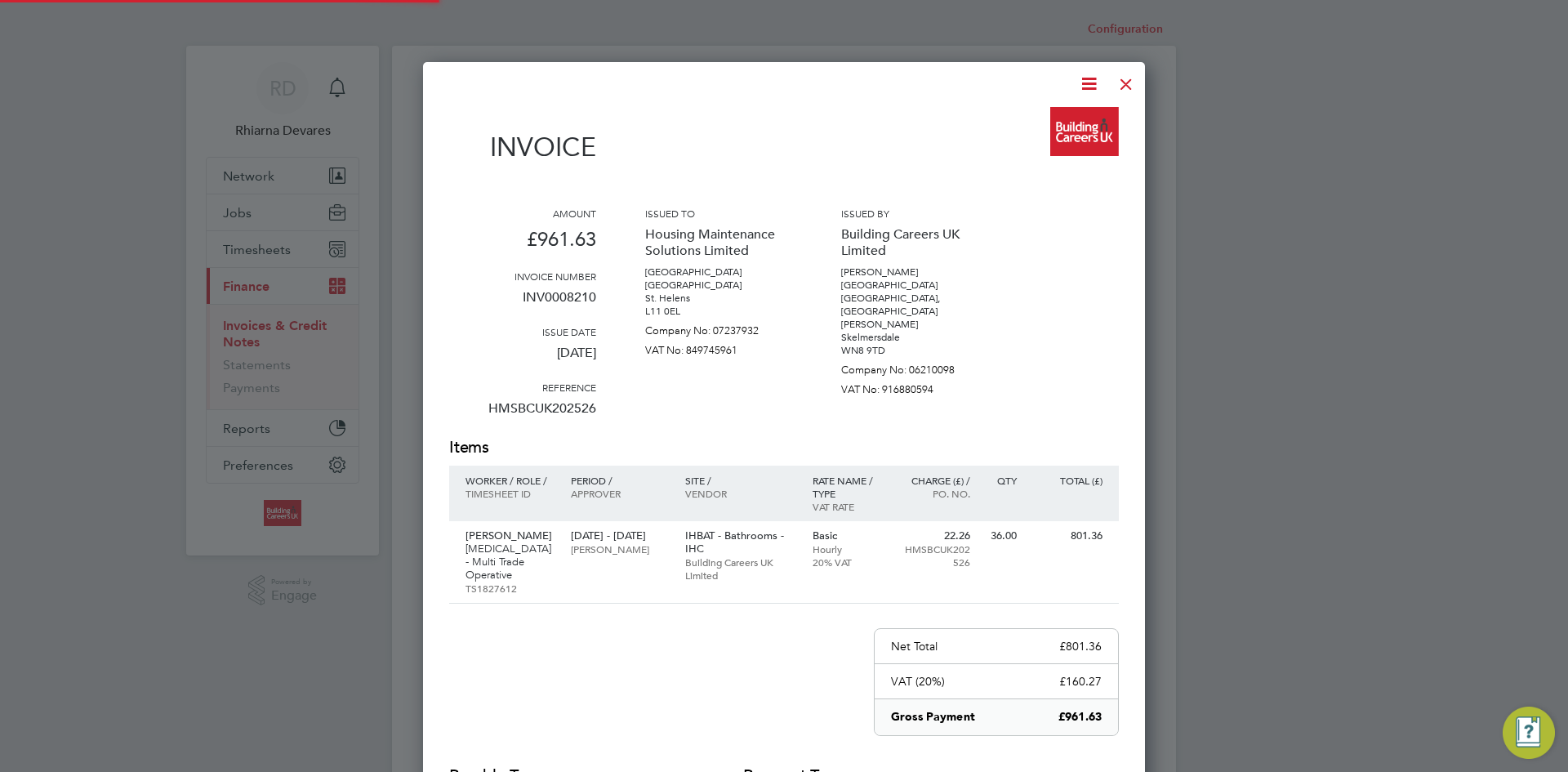
scroll to position [870, 722]
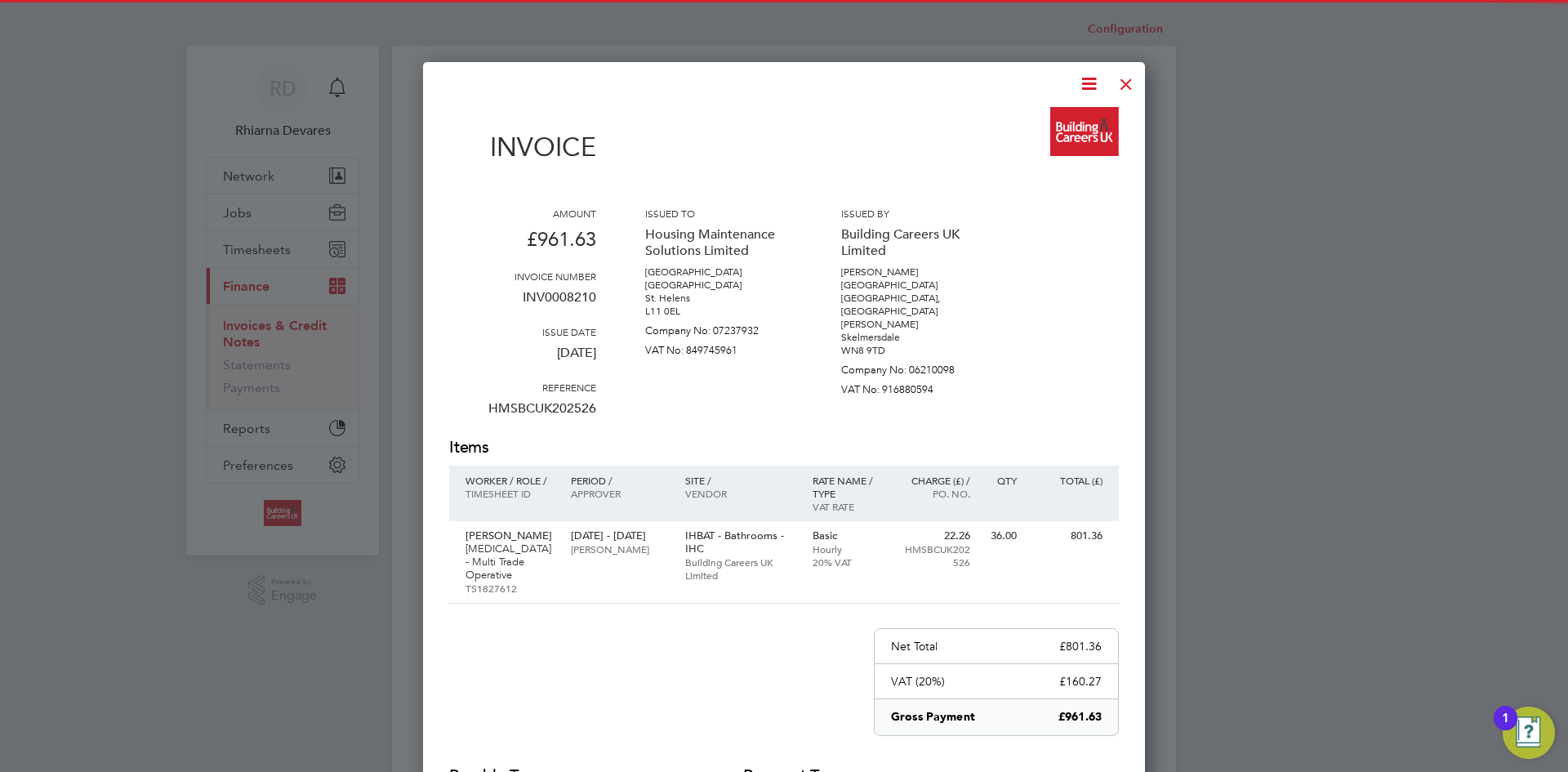
click at [1079, 83] on icon at bounding box center [1089, 84] width 21 height 21
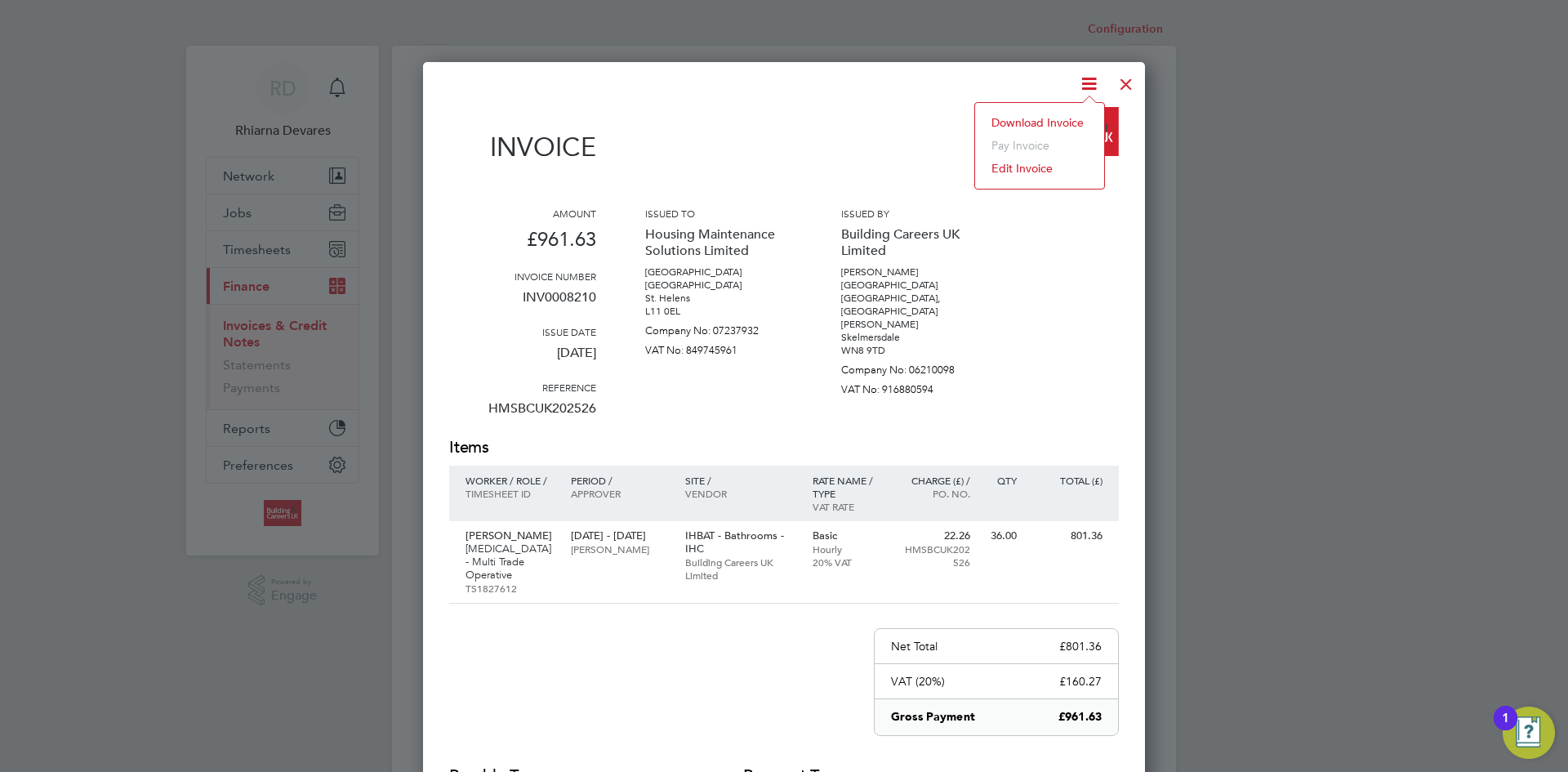
click at [1076, 116] on li "Download Invoice" at bounding box center [1039, 122] width 113 height 23
click at [1130, 88] on div at bounding box center [1125, 80] width 29 height 29
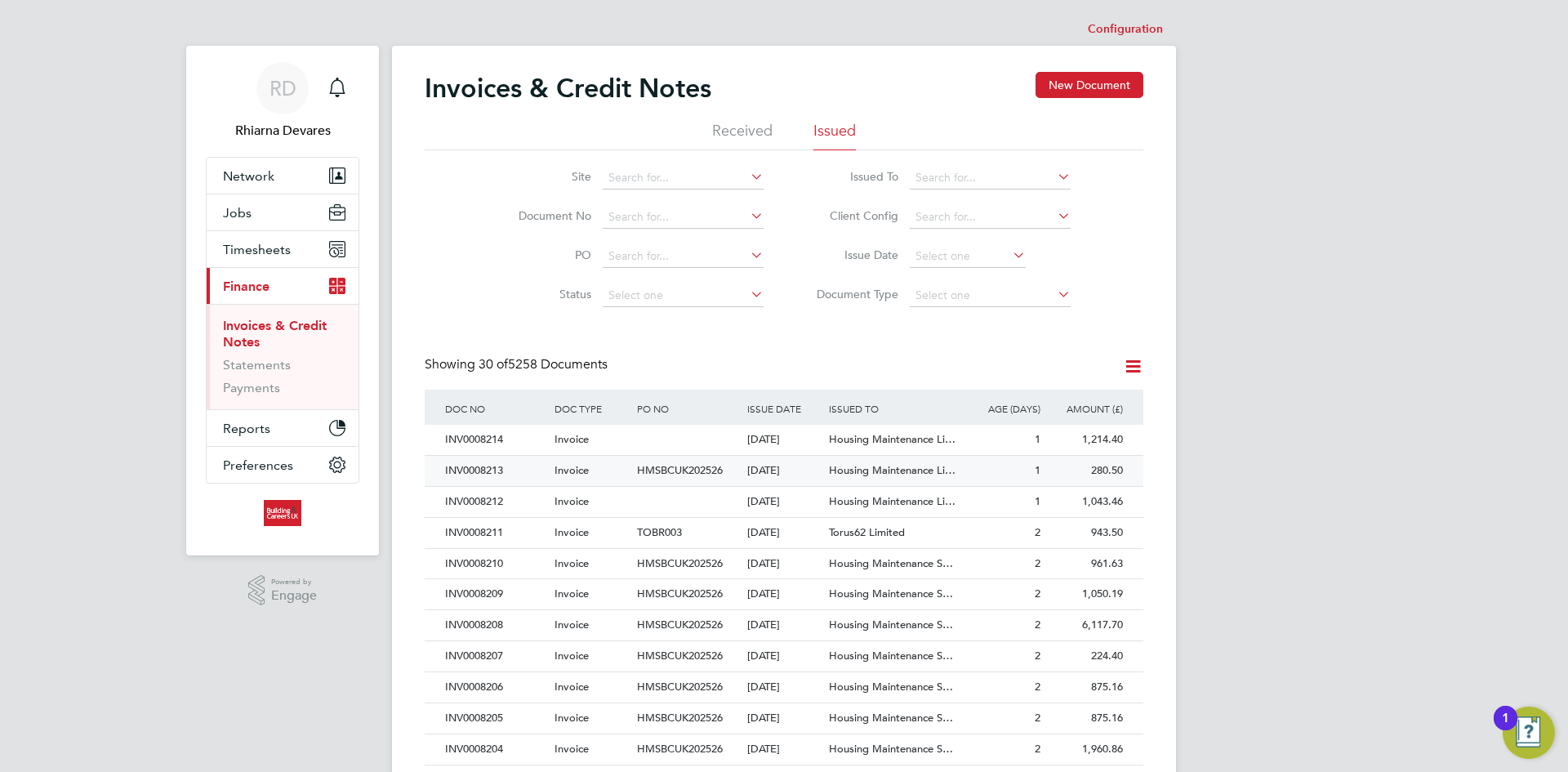
drag, startPoint x: 499, startPoint y: 523, endPoint x: 576, endPoint y: 485, distance: 85.9
click at [499, 522] on div "INV0008211" at bounding box center [495, 533] width 109 height 30
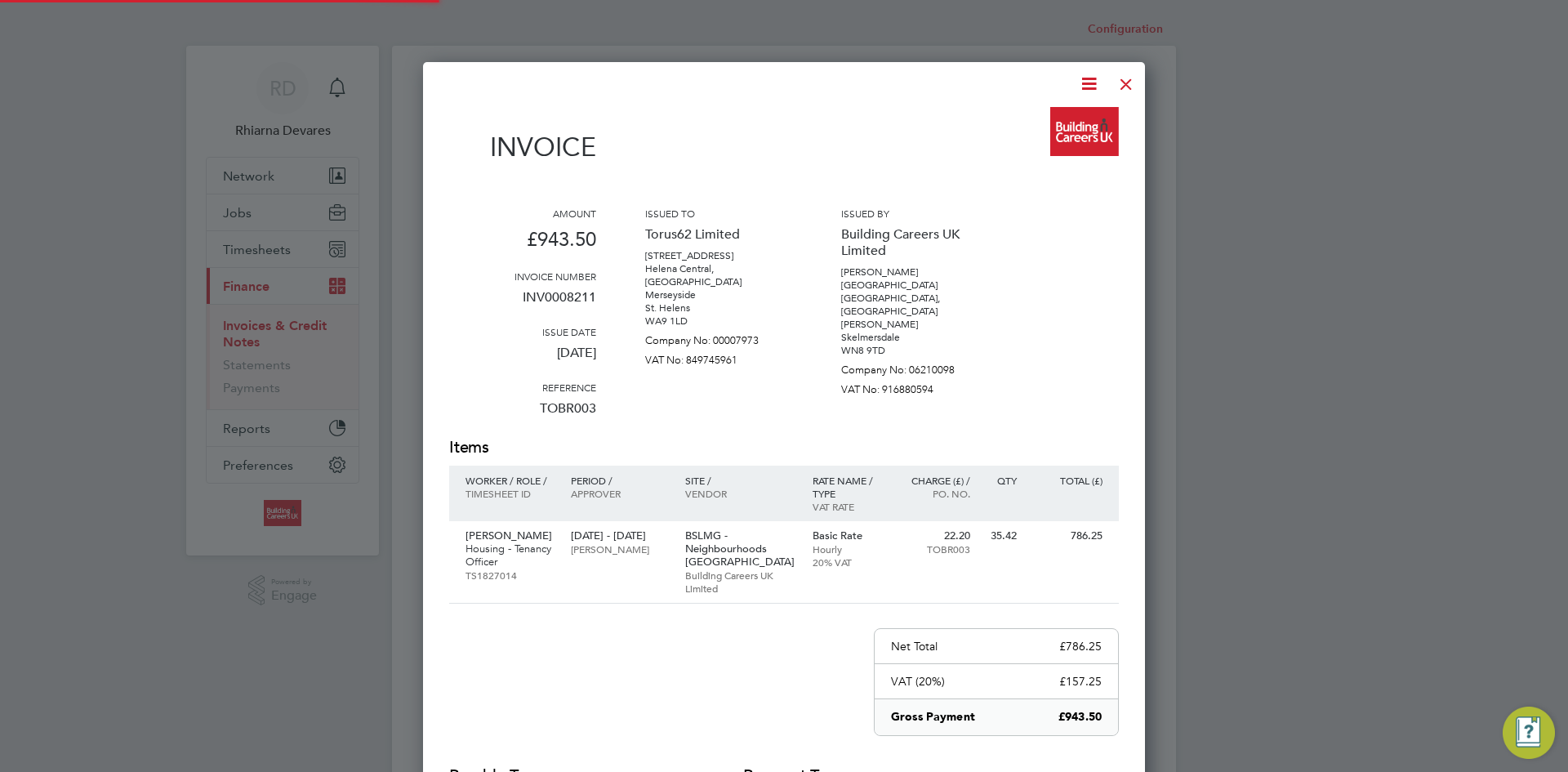
scroll to position [882, 722]
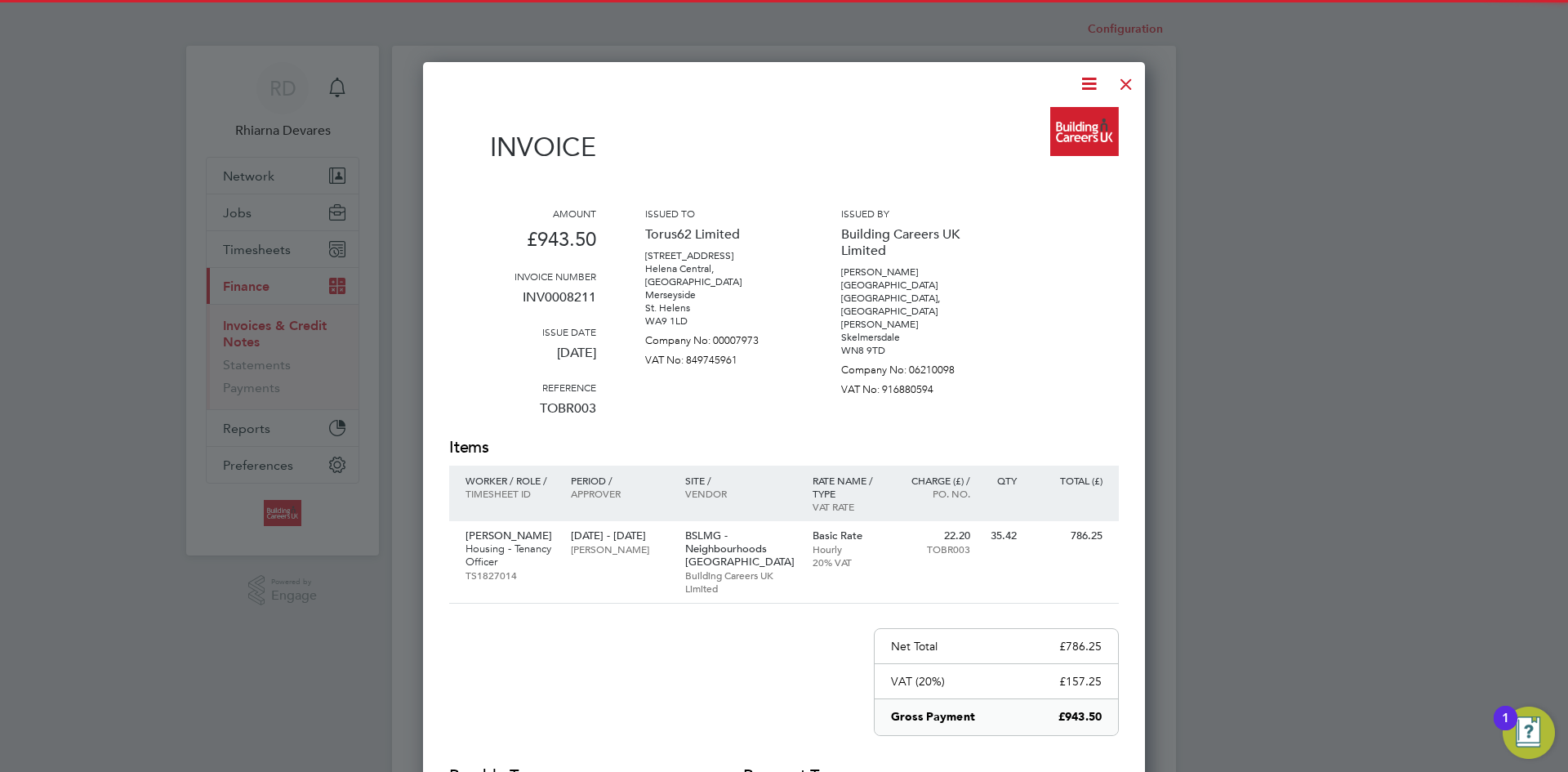
drag, startPoint x: 1086, startPoint y: 83, endPoint x: 1066, endPoint y: 111, distance: 34.4
click at [1085, 84] on icon at bounding box center [1089, 84] width 21 height 21
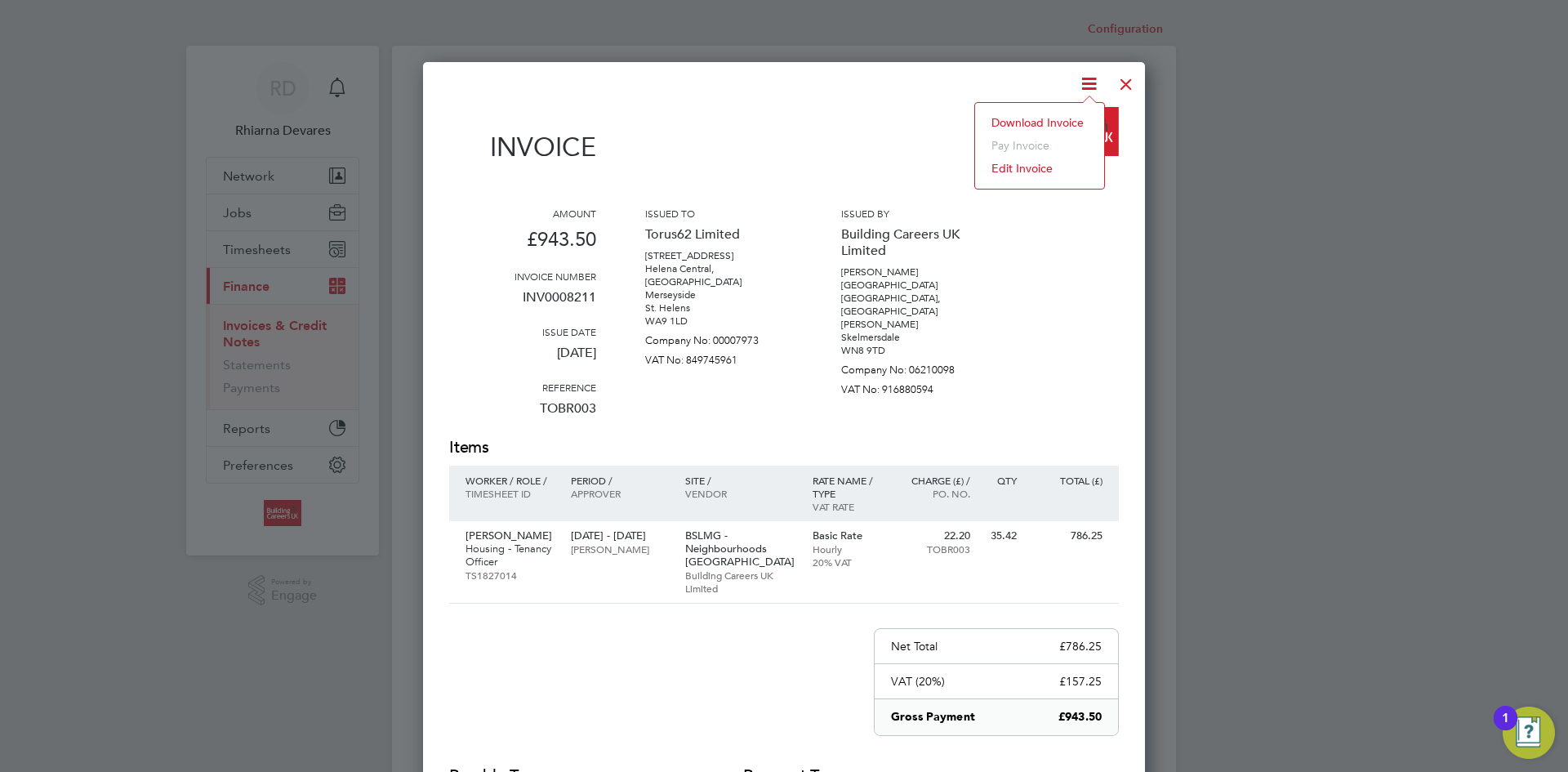
click at [1052, 123] on li "Download Invoice" at bounding box center [1039, 122] width 113 height 23
drag, startPoint x: 1118, startPoint y: 91, endPoint x: 1112, endPoint y: 103, distance: 13.4
click at [1118, 91] on div at bounding box center [1125, 80] width 29 height 29
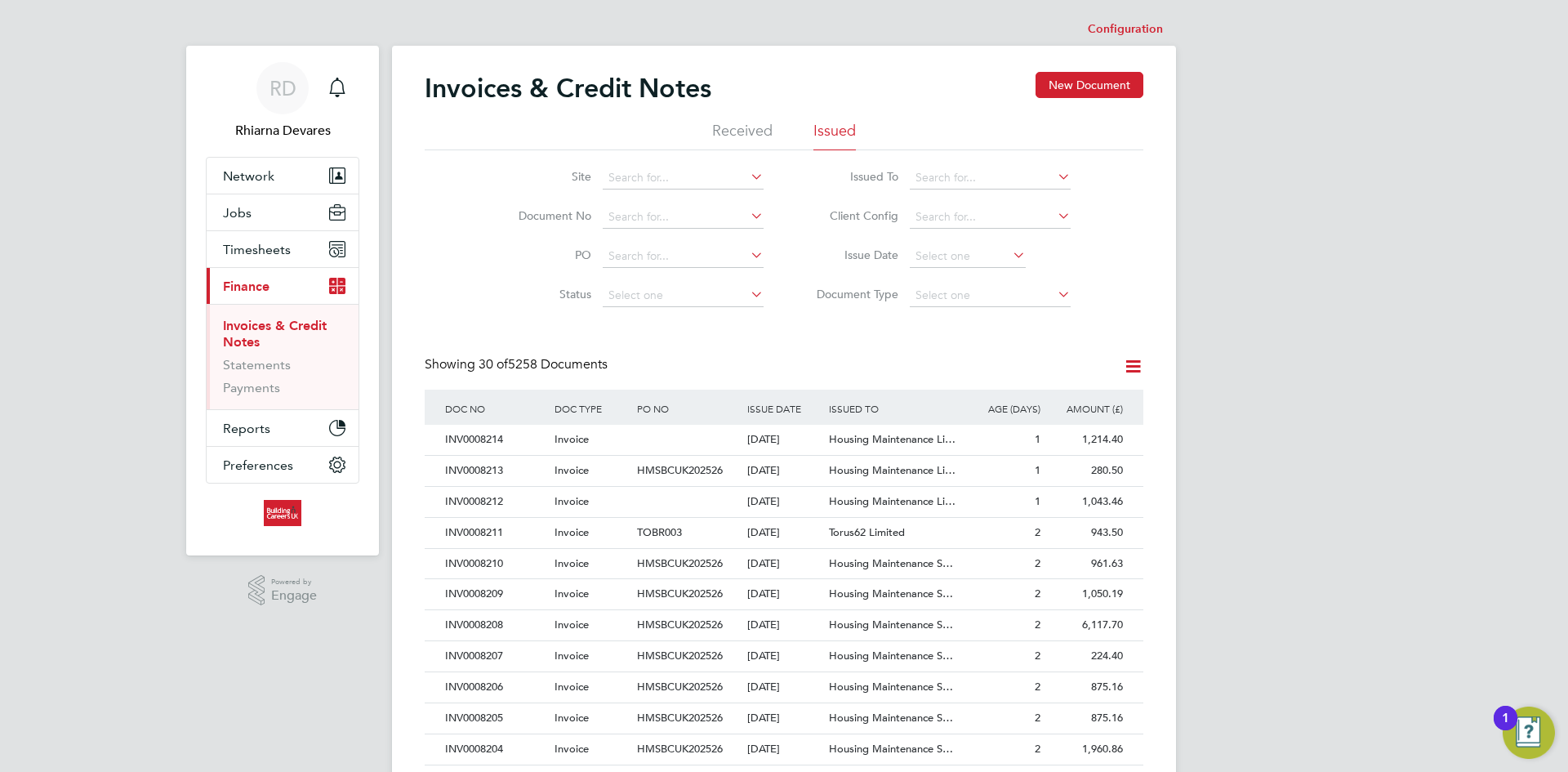
drag, startPoint x: 508, startPoint y: 505, endPoint x: 822, endPoint y: 405, distance: 329.5
click at [508, 505] on div "INV0008212" at bounding box center [495, 502] width 109 height 30
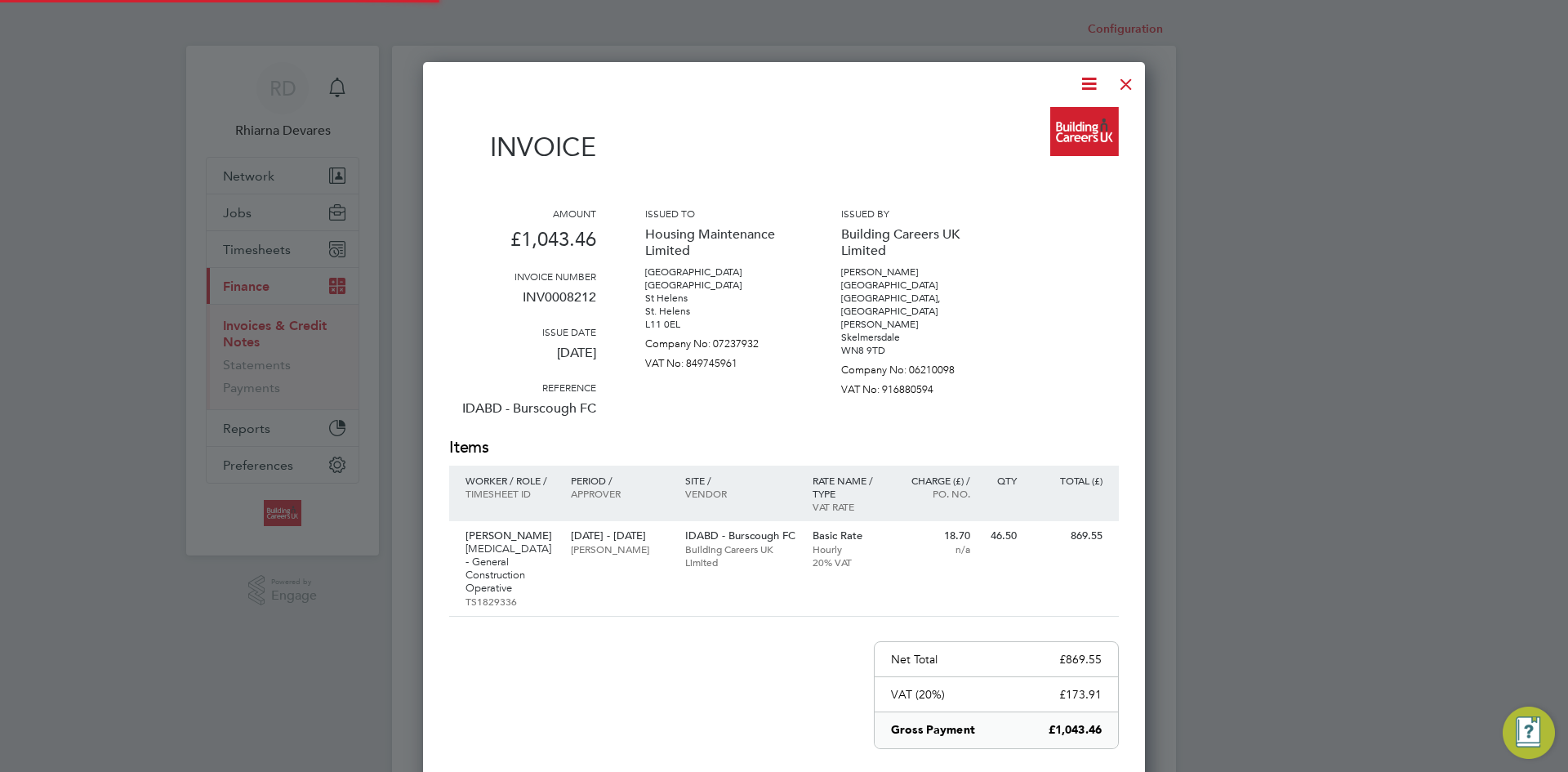
scroll to position [882, 722]
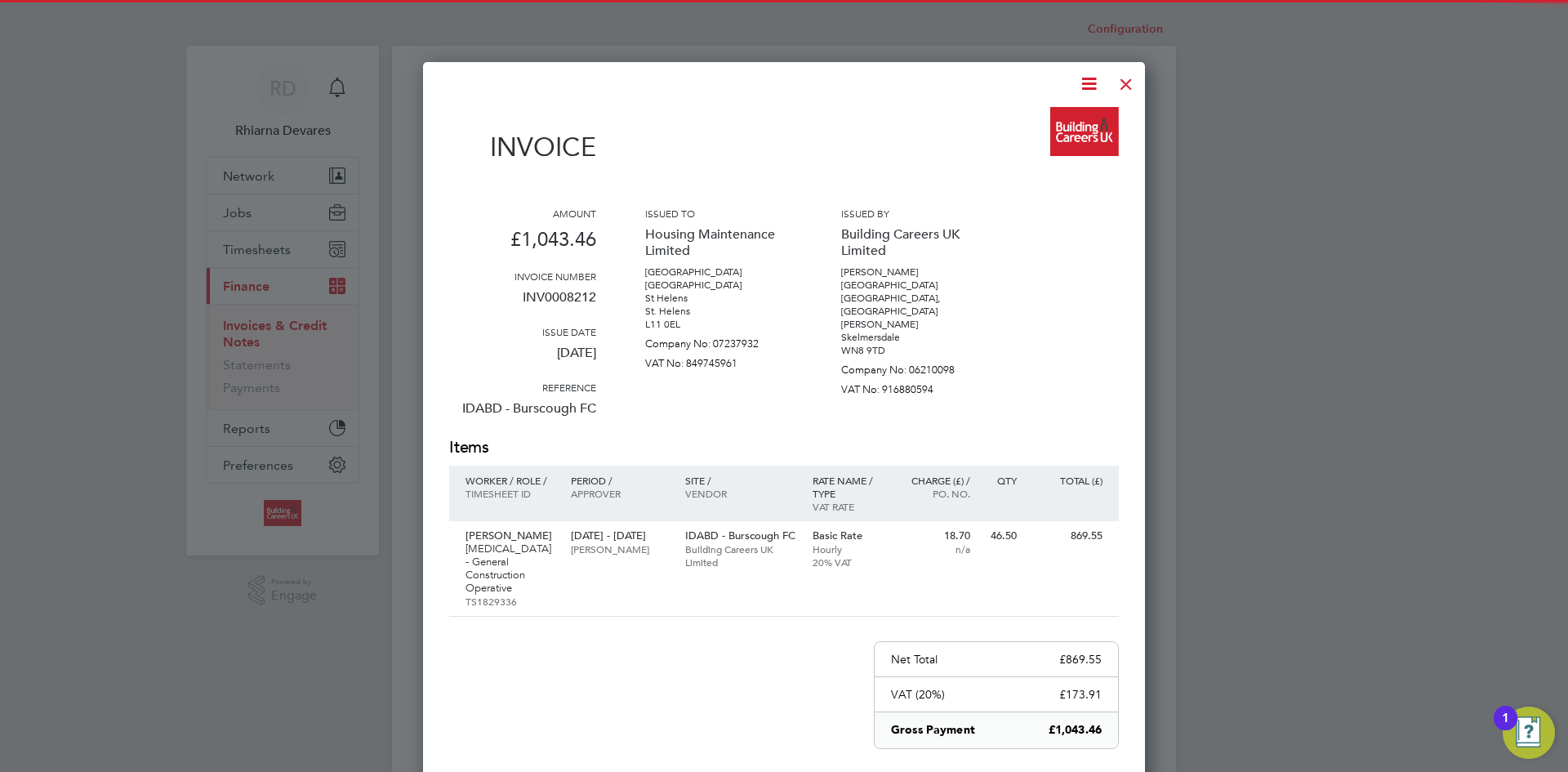
click at [1085, 79] on icon at bounding box center [1089, 84] width 21 height 21
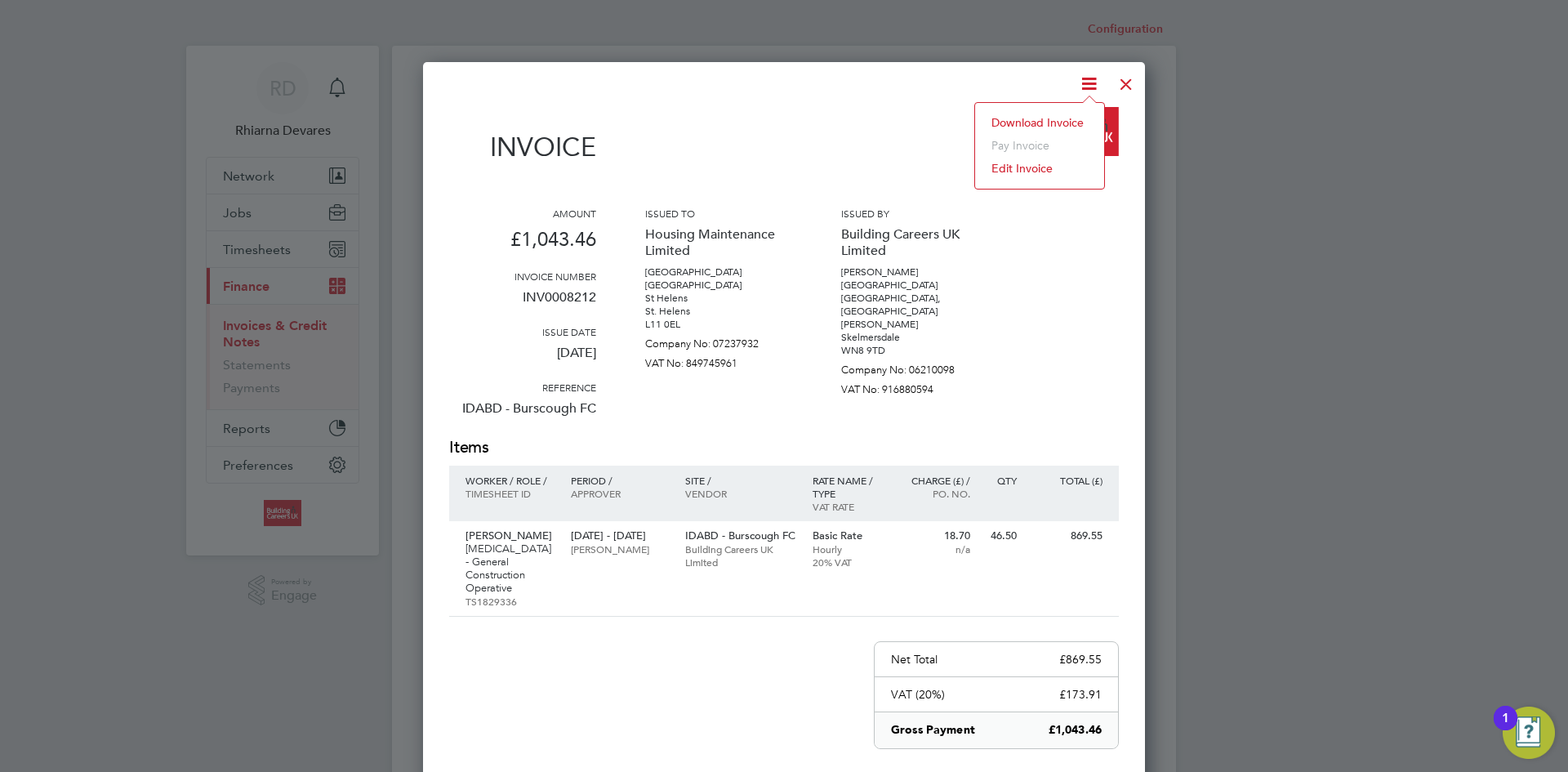
click at [1053, 115] on li "Download Invoice" at bounding box center [1039, 122] width 113 height 23
click at [1129, 85] on div at bounding box center [1125, 80] width 29 height 29
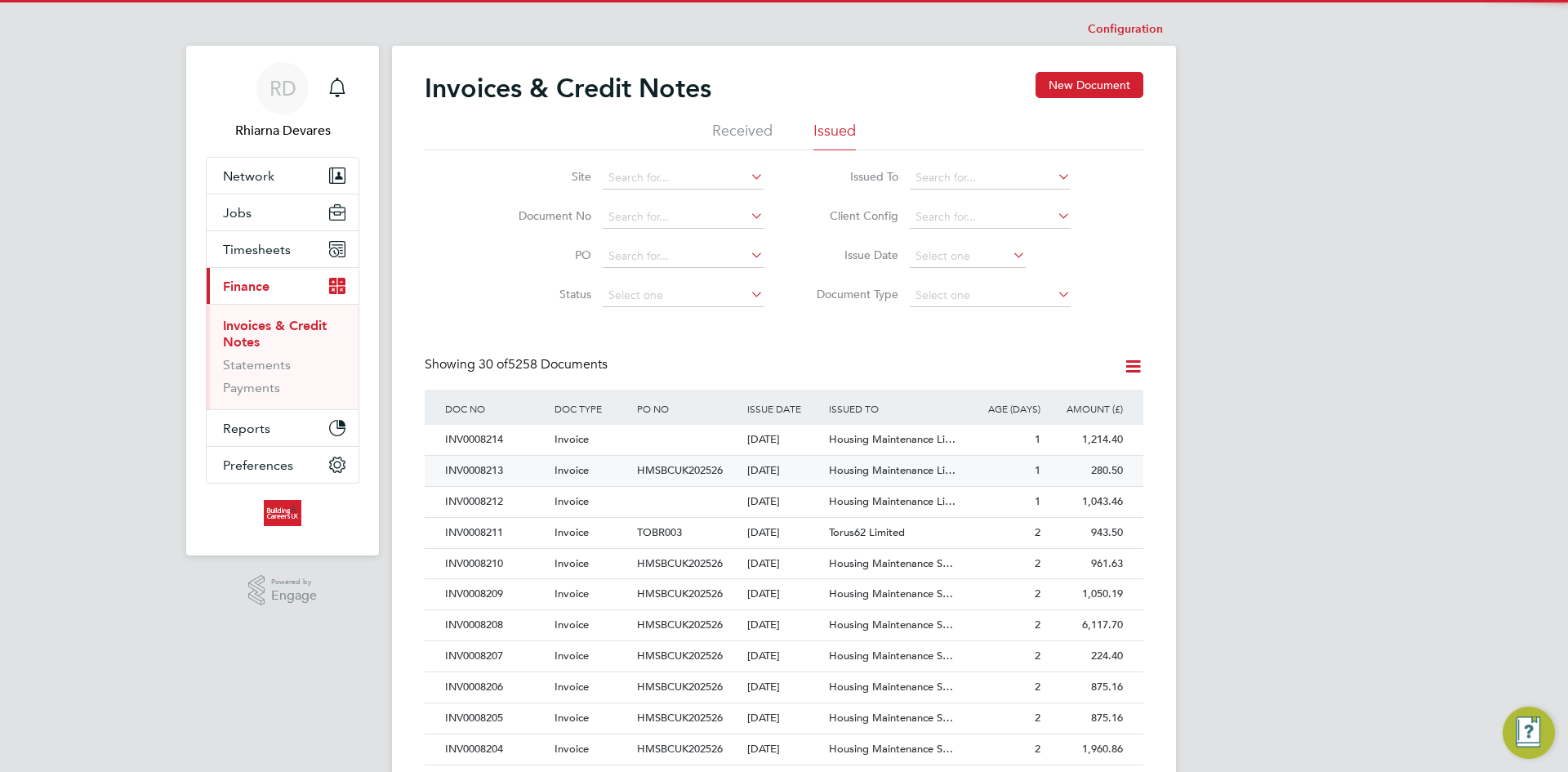
drag, startPoint x: 480, startPoint y: 468, endPoint x: 511, endPoint y: 467, distance: 31.0
click at [482, 468] on div "INV0008213" at bounding box center [495, 471] width 109 height 30
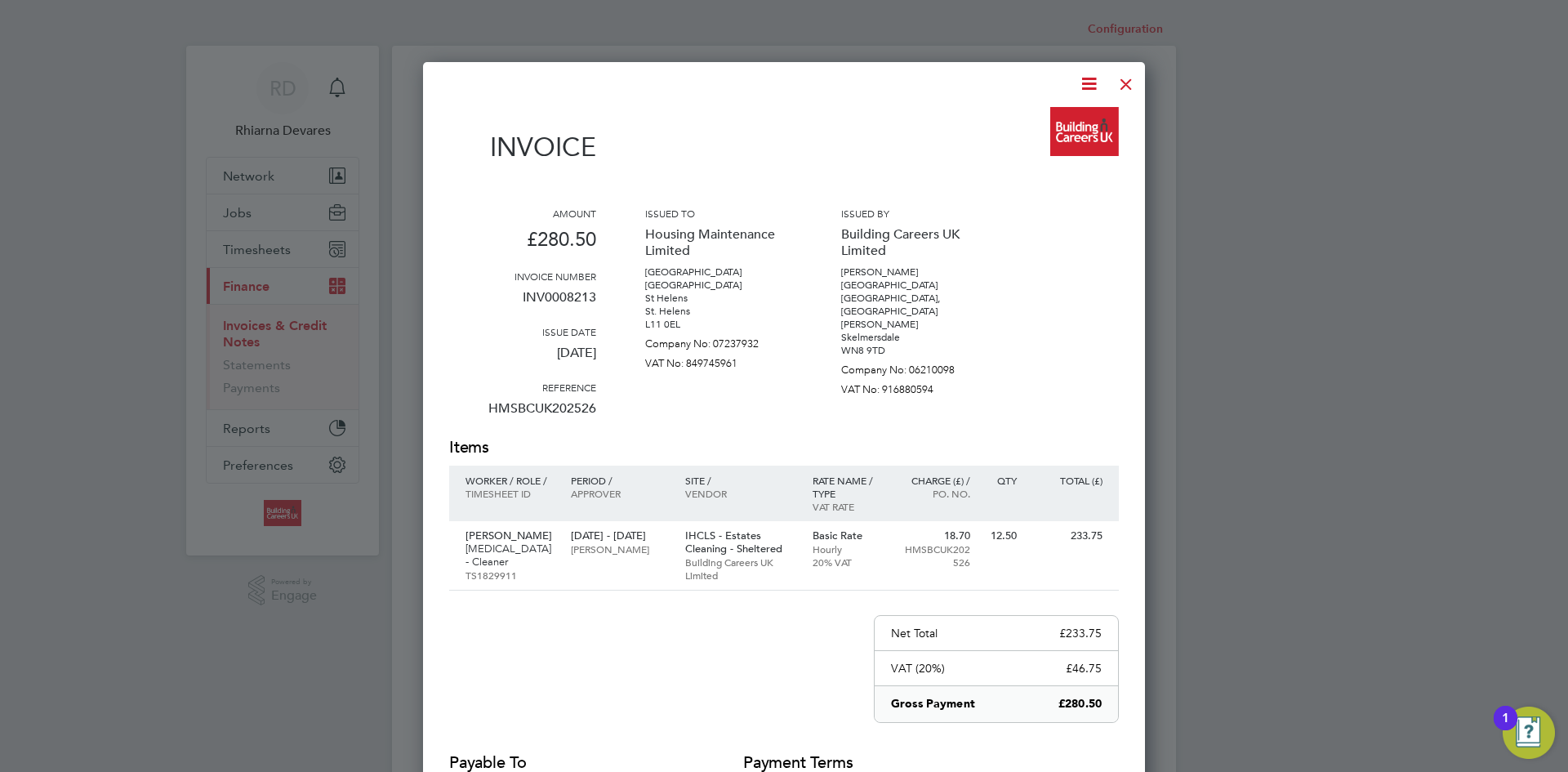
scroll to position [870, 722]
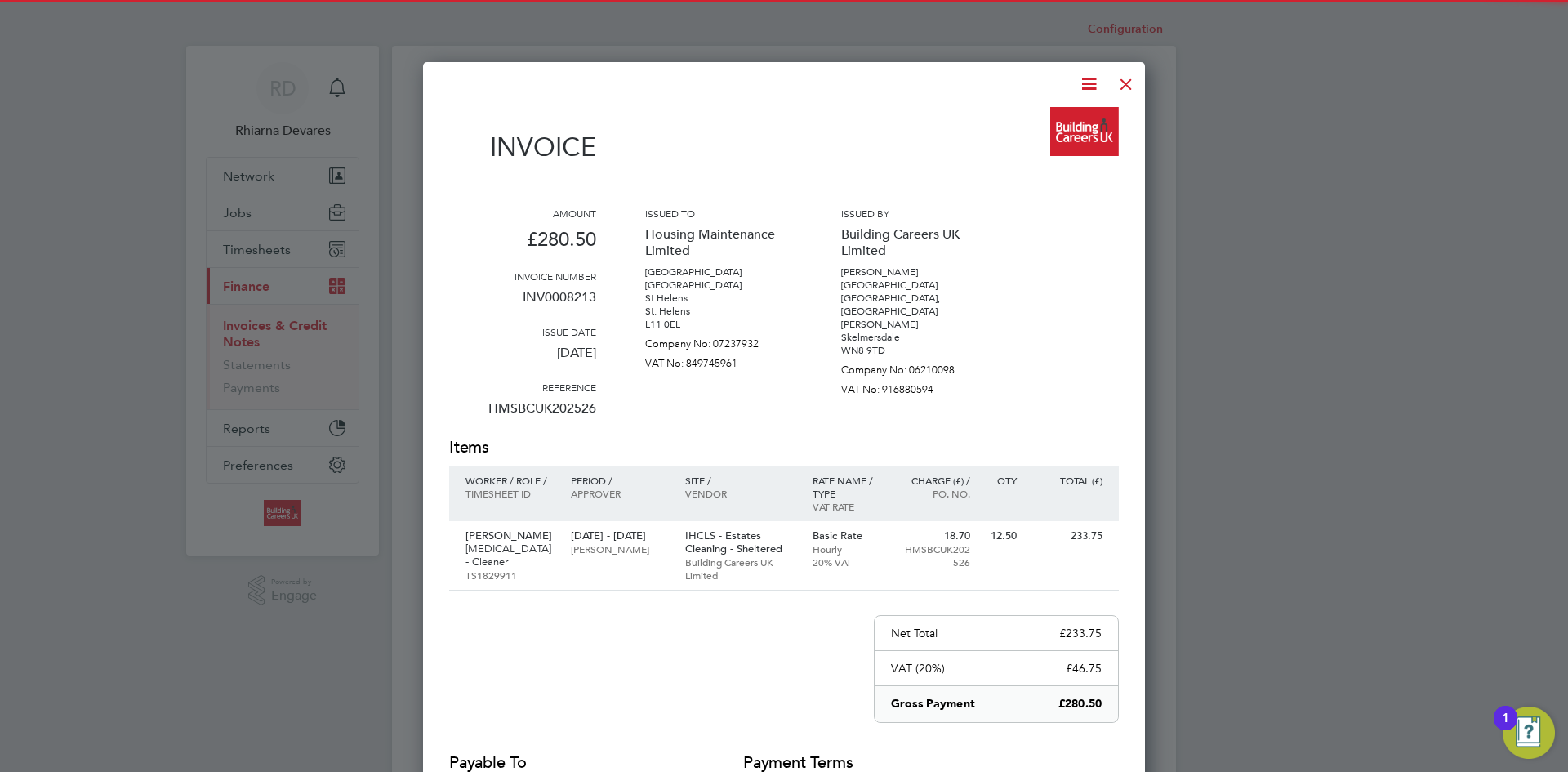
click at [1080, 81] on icon at bounding box center [1089, 84] width 21 height 21
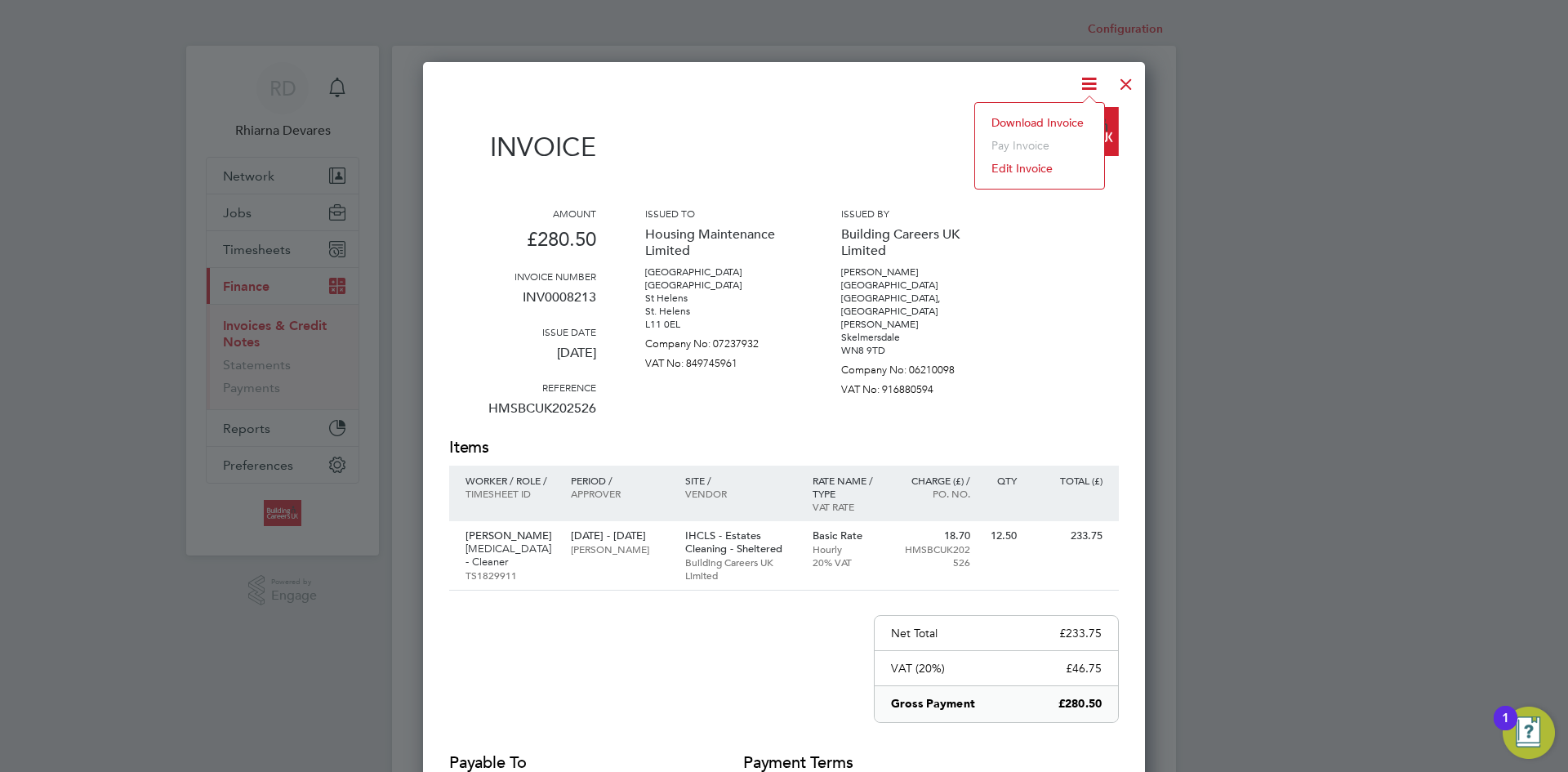
click at [1047, 118] on li "Download Invoice" at bounding box center [1039, 122] width 113 height 23
drag, startPoint x: 1128, startPoint y: 89, endPoint x: 941, endPoint y: 221, distance: 228.9
click at [1128, 89] on div at bounding box center [1125, 80] width 29 height 29
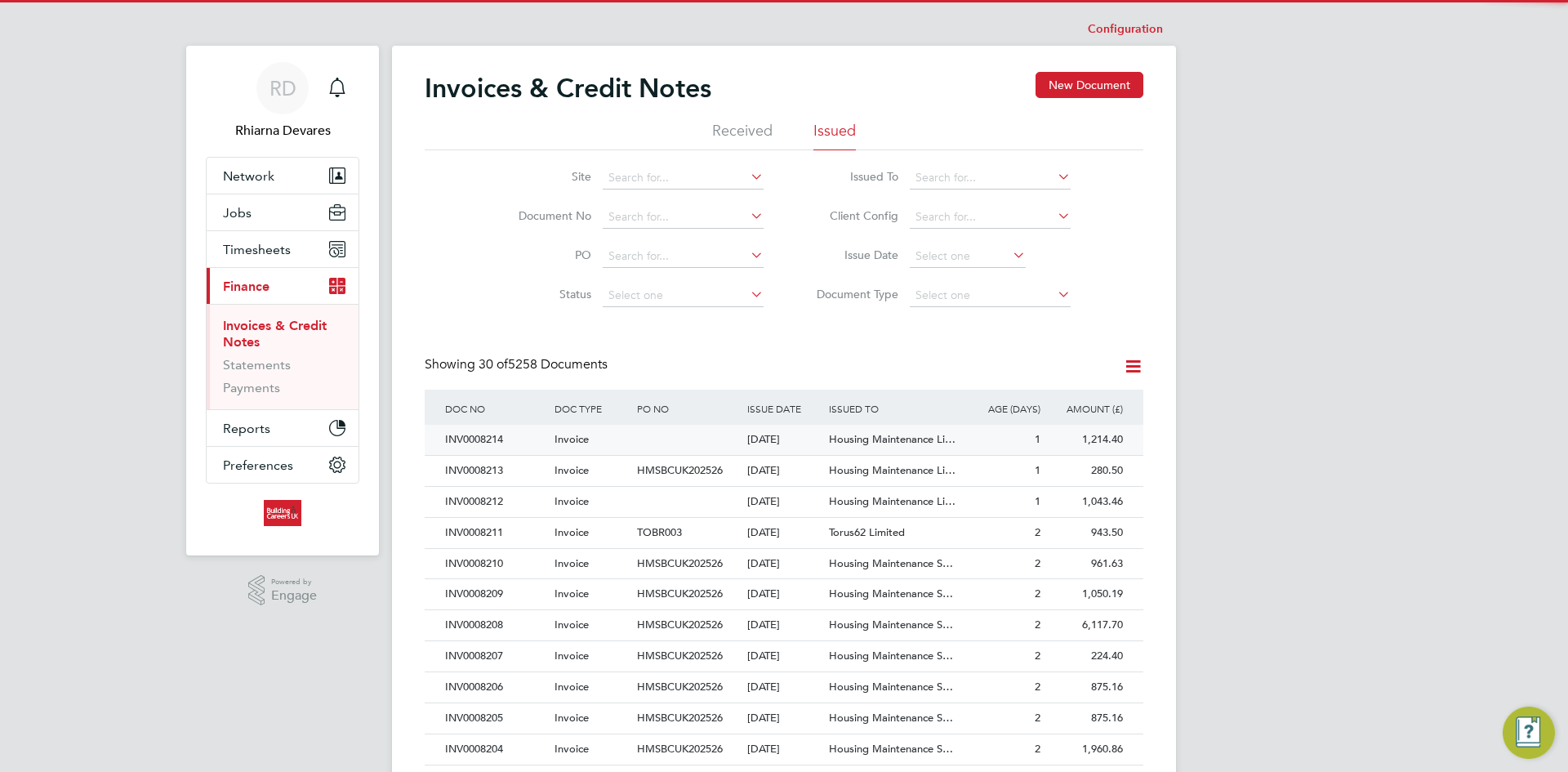
click at [520, 435] on div "INV0008214" at bounding box center [495, 440] width 109 height 30
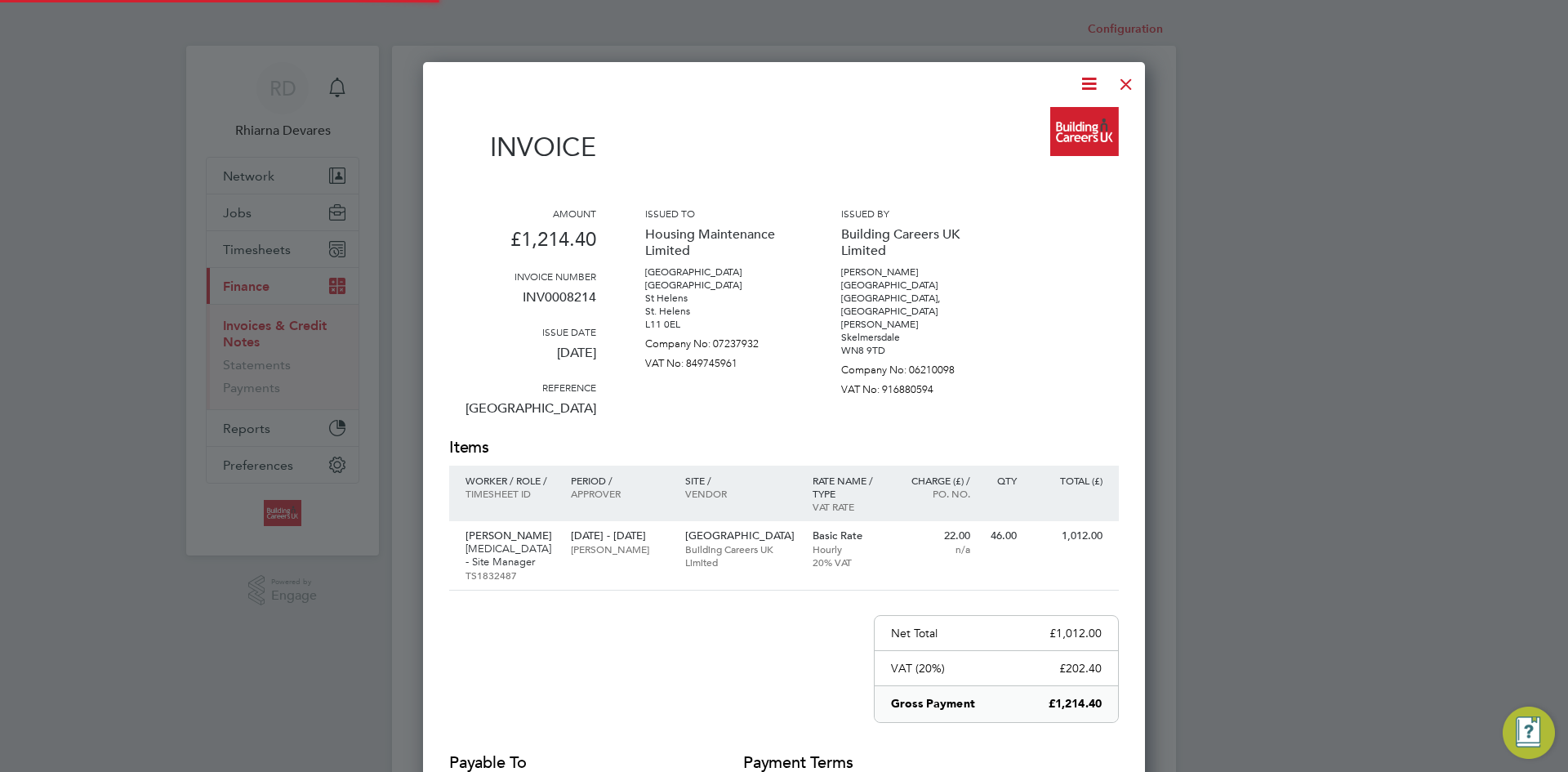
scroll to position [870, 722]
click at [1087, 83] on icon at bounding box center [1089, 84] width 21 height 21
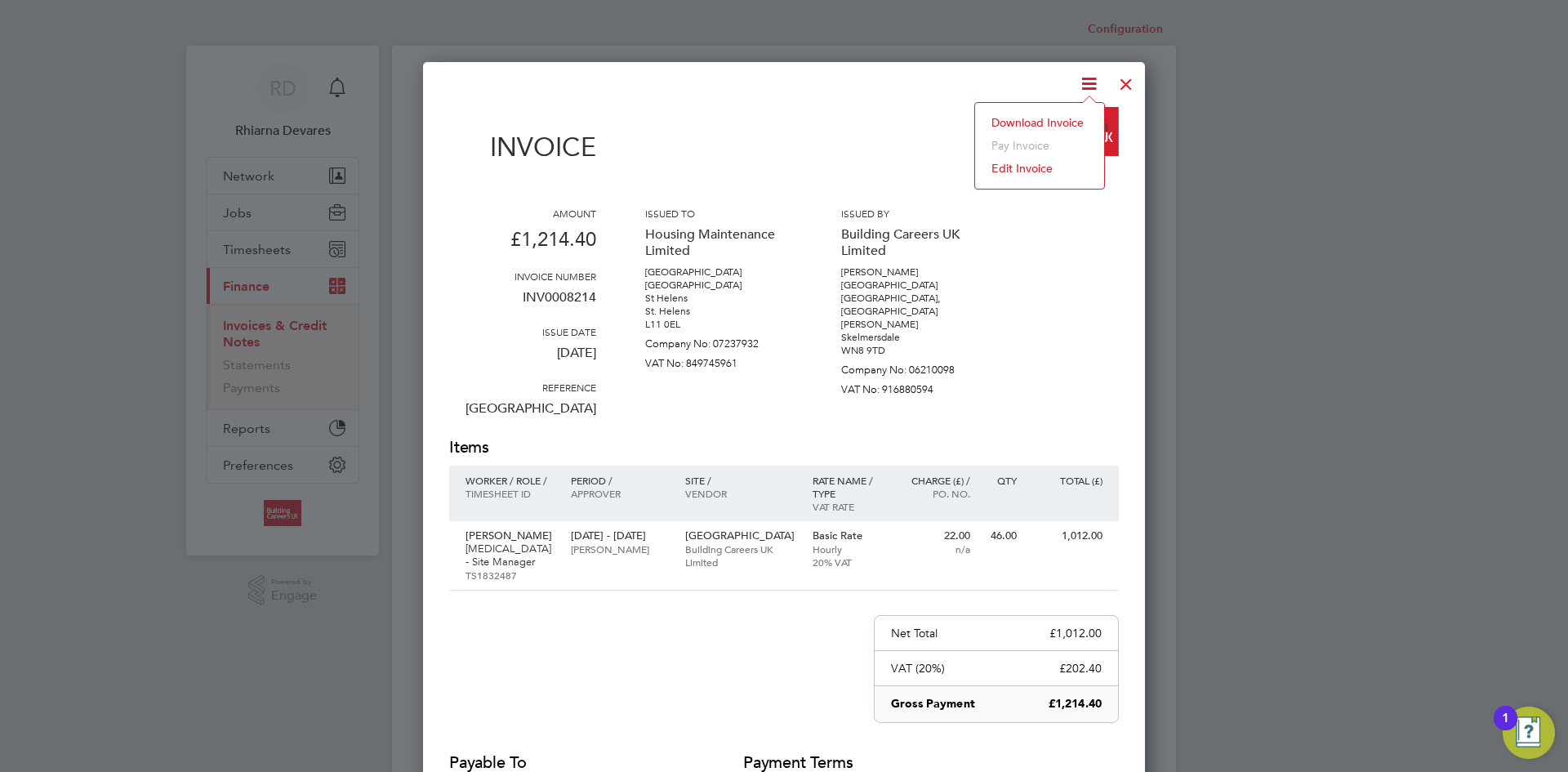
drag, startPoint x: 1034, startPoint y: 124, endPoint x: 1073, endPoint y: 112, distance: 40.8
click at [1034, 124] on li "Download Invoice" at bounding box center [1039, 122] width 113 height 23
click at [1121, 88] on div at bounding box center [1125, 80] width 29 height 29
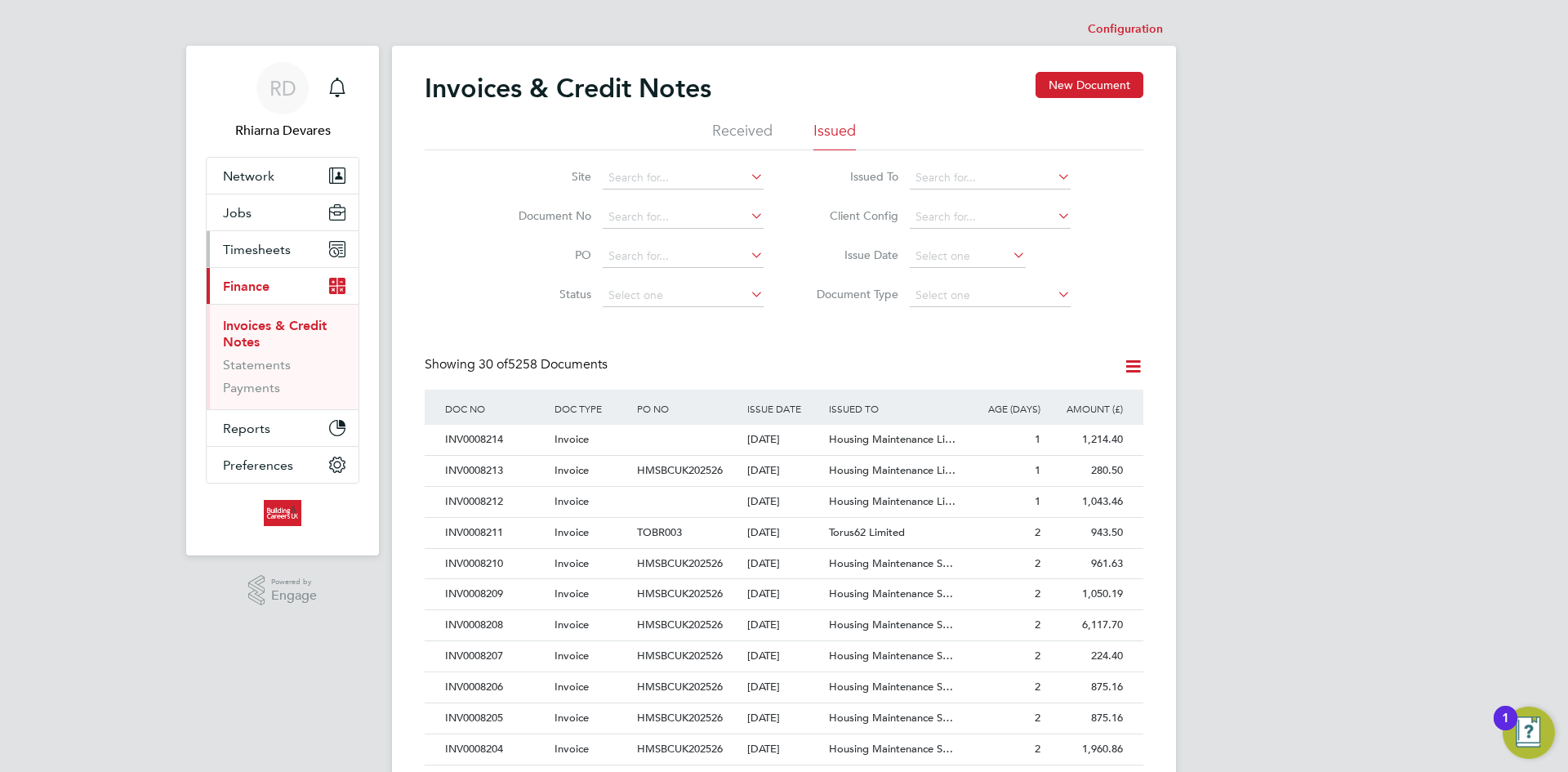
click at [261, 250] on span "Timesheets" at bounding box center [257, 249] width 68 height 15
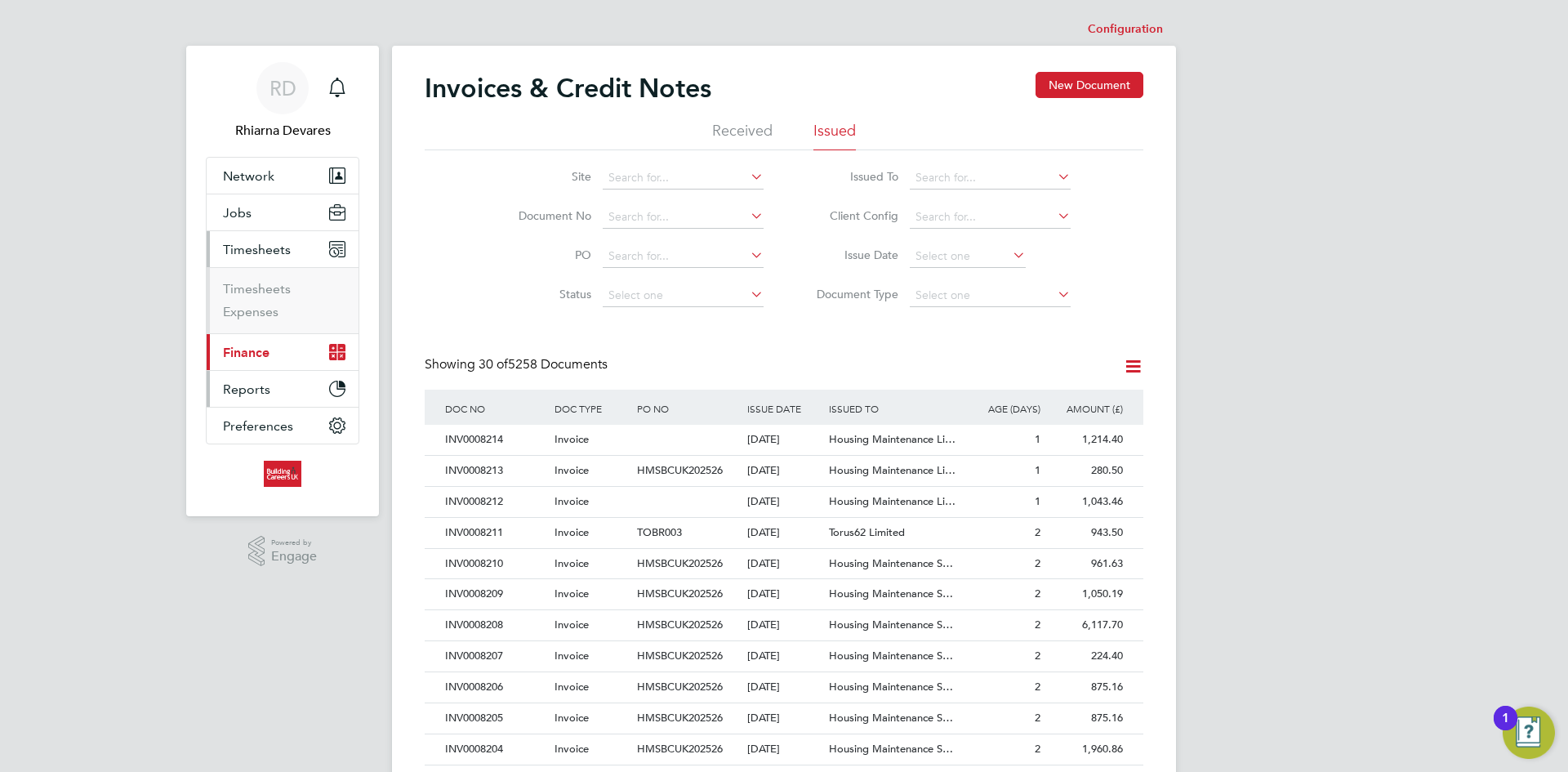
click at [288, 389] on button "Reports" at bounding box center [283, 389] width 152 height 36
click at [282, 362] on link "Margin Report" at bounding box center [266, 362] width 87 height 15
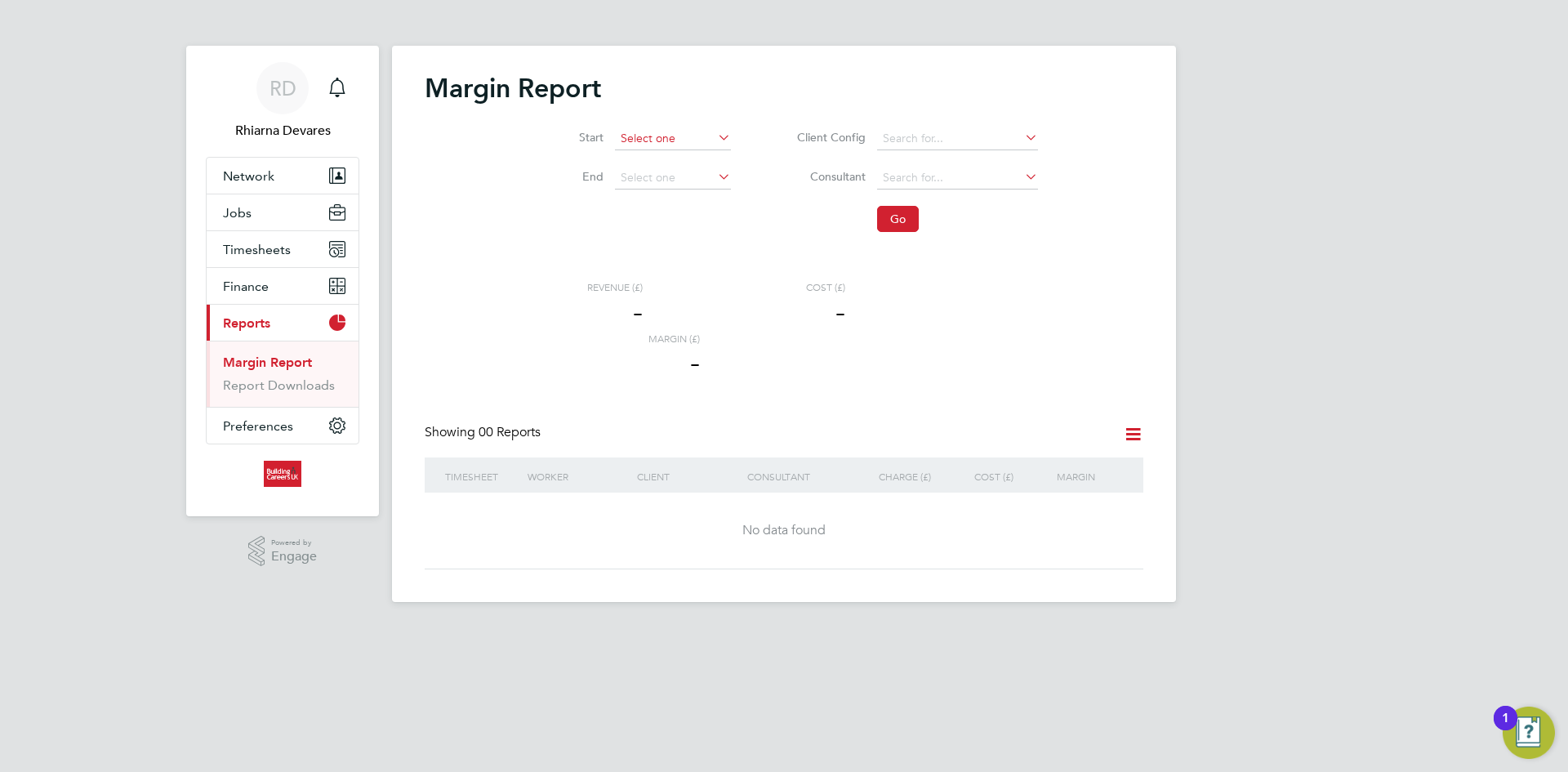
click at [654, 142] on input at bounding box center [673, 138] width 116 height 23
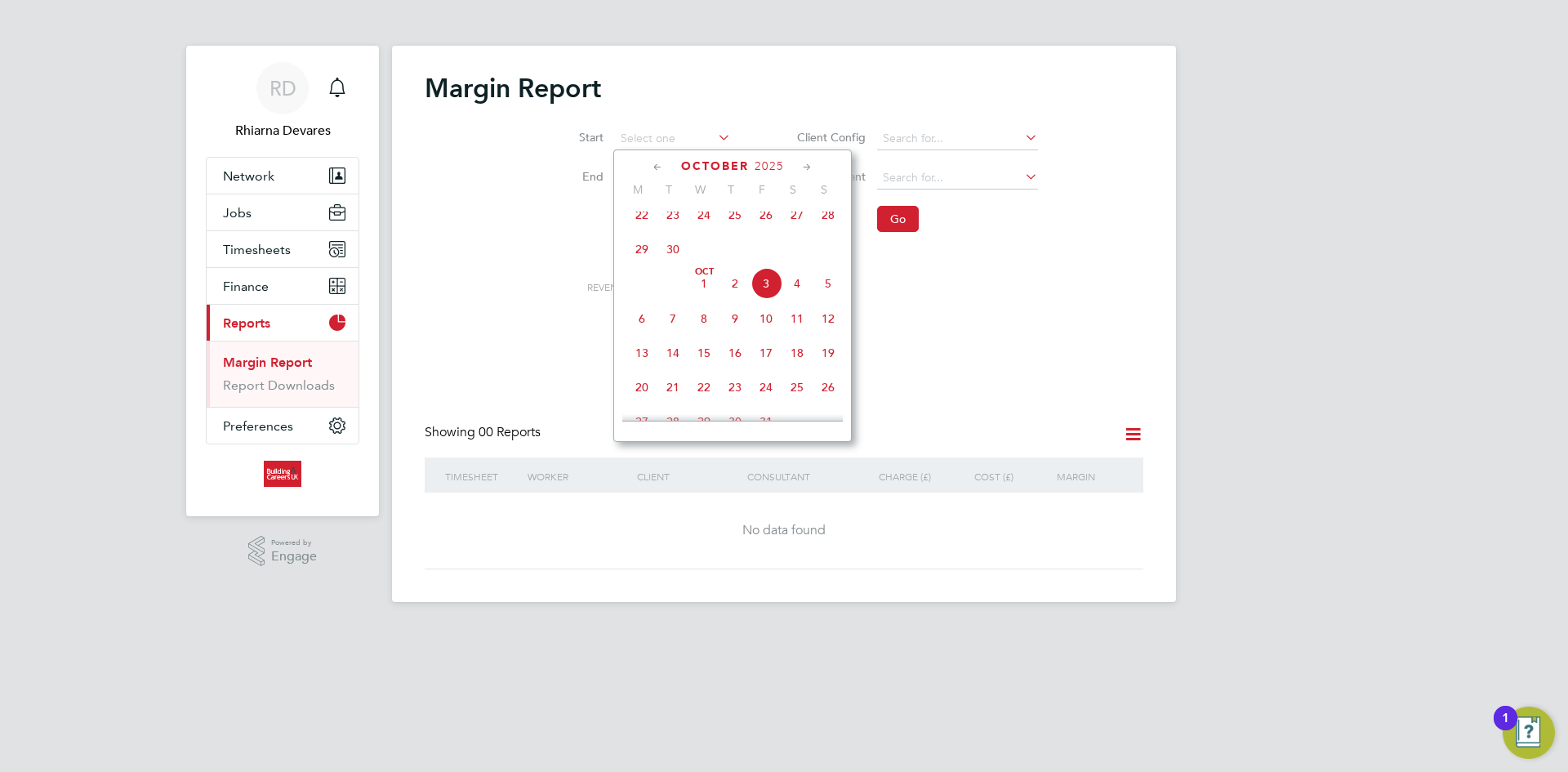
click at [634, 253] on span "29" at bounding box center [642, 248] width 31 height 31
type input "29 Sep 2025"
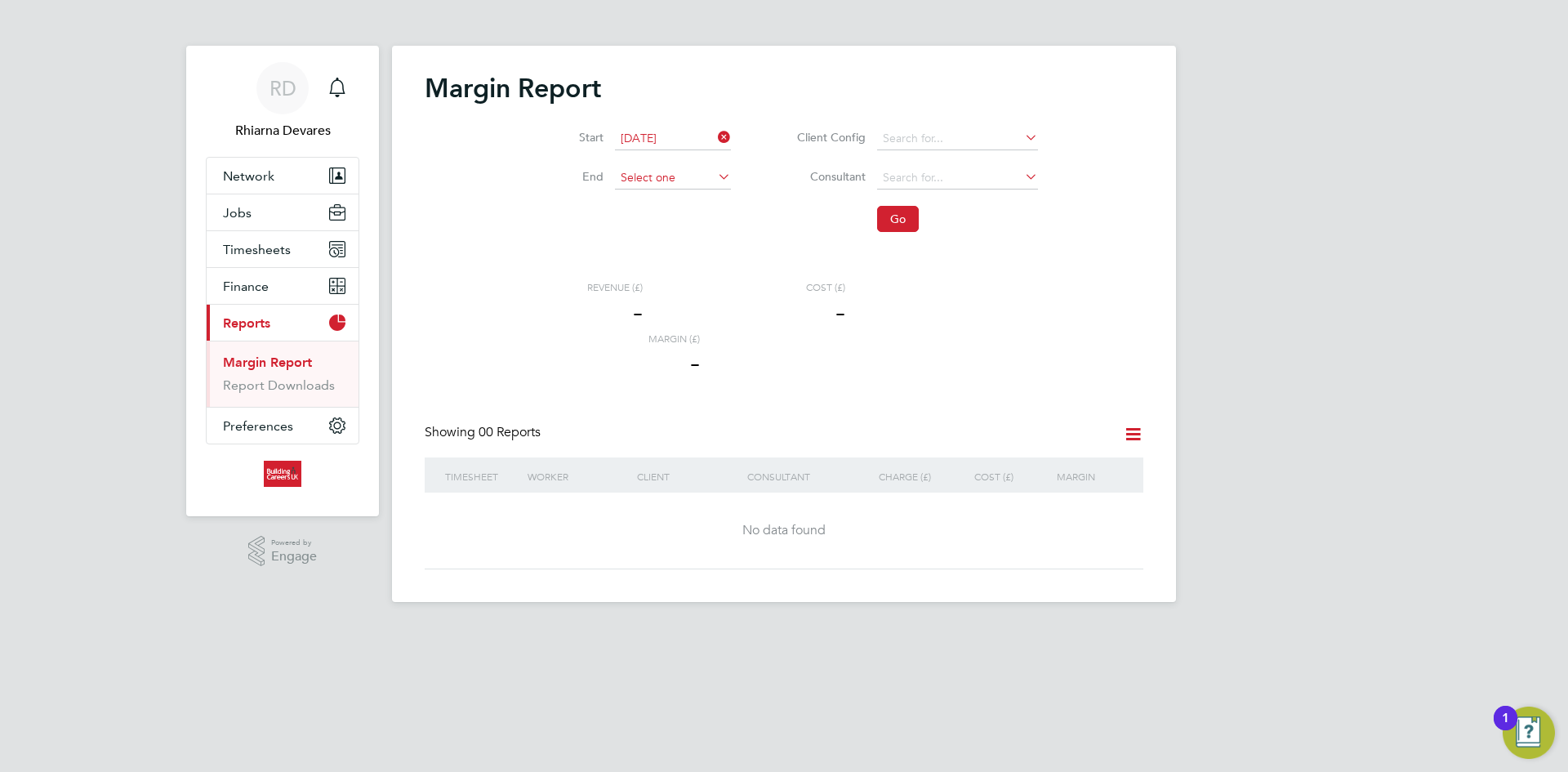
click at [633, 186] on input at bounding box center [673, 178] width 116 height 23
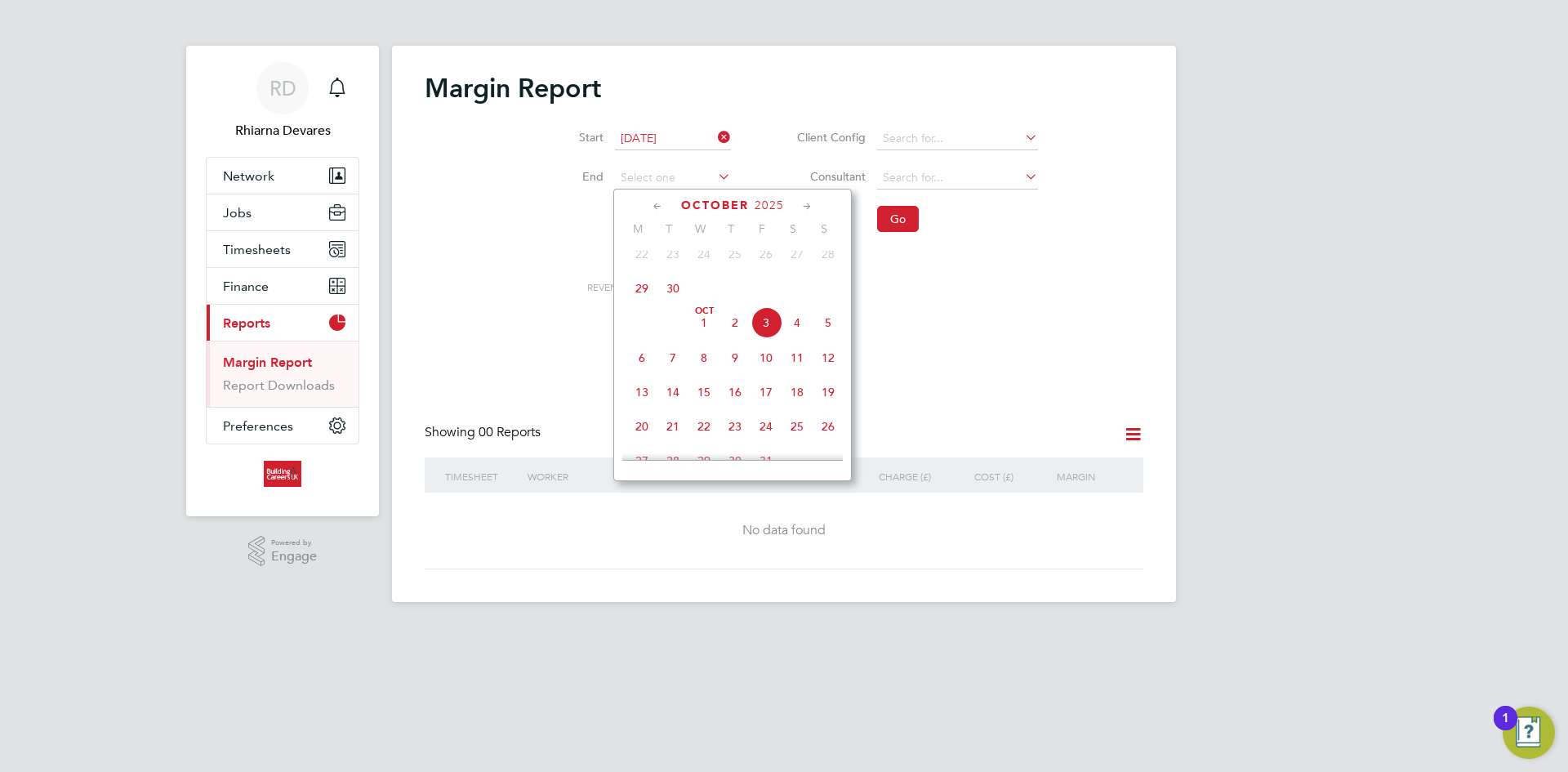
click at [829, 330] on span "5" at bounding box center [828, 322] width 31 height 31
type input "05 Oct 2025"
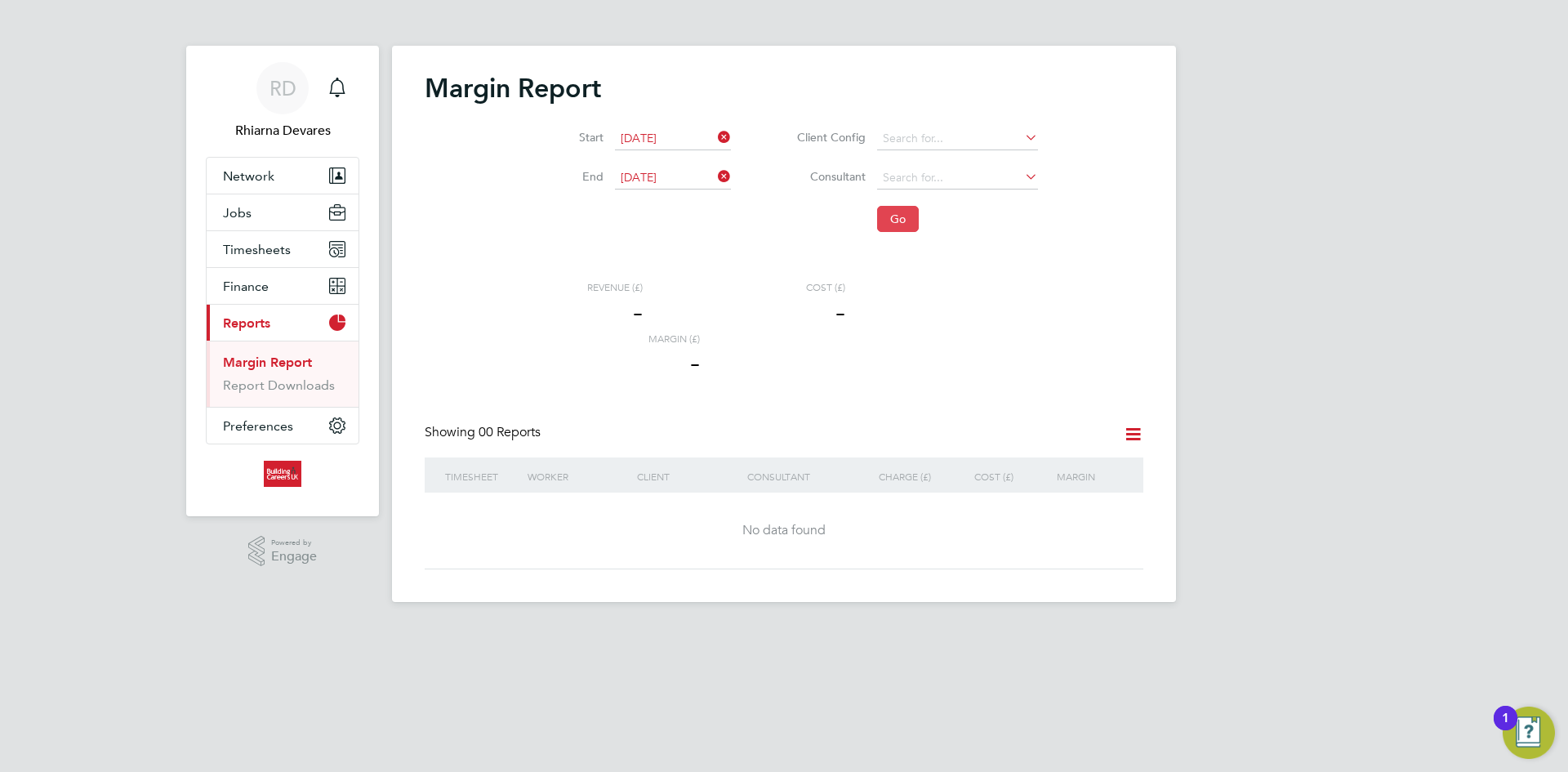
click at [912, 216] on button "Go" at bounding box center [898, 219] width 42 height 27
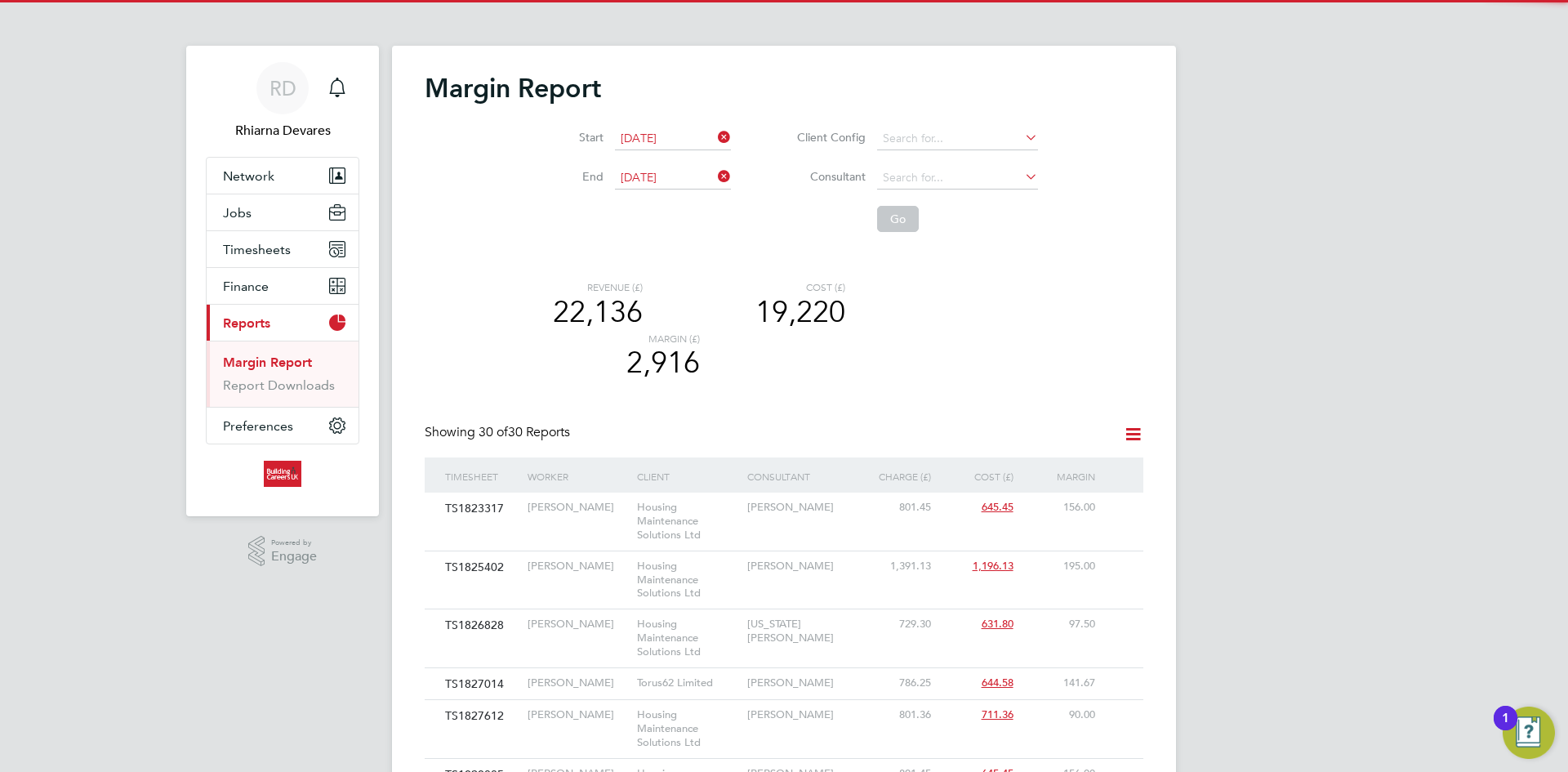
click at [1137, 435] on icon at bounding box center [1134, 434] width 21 height 21
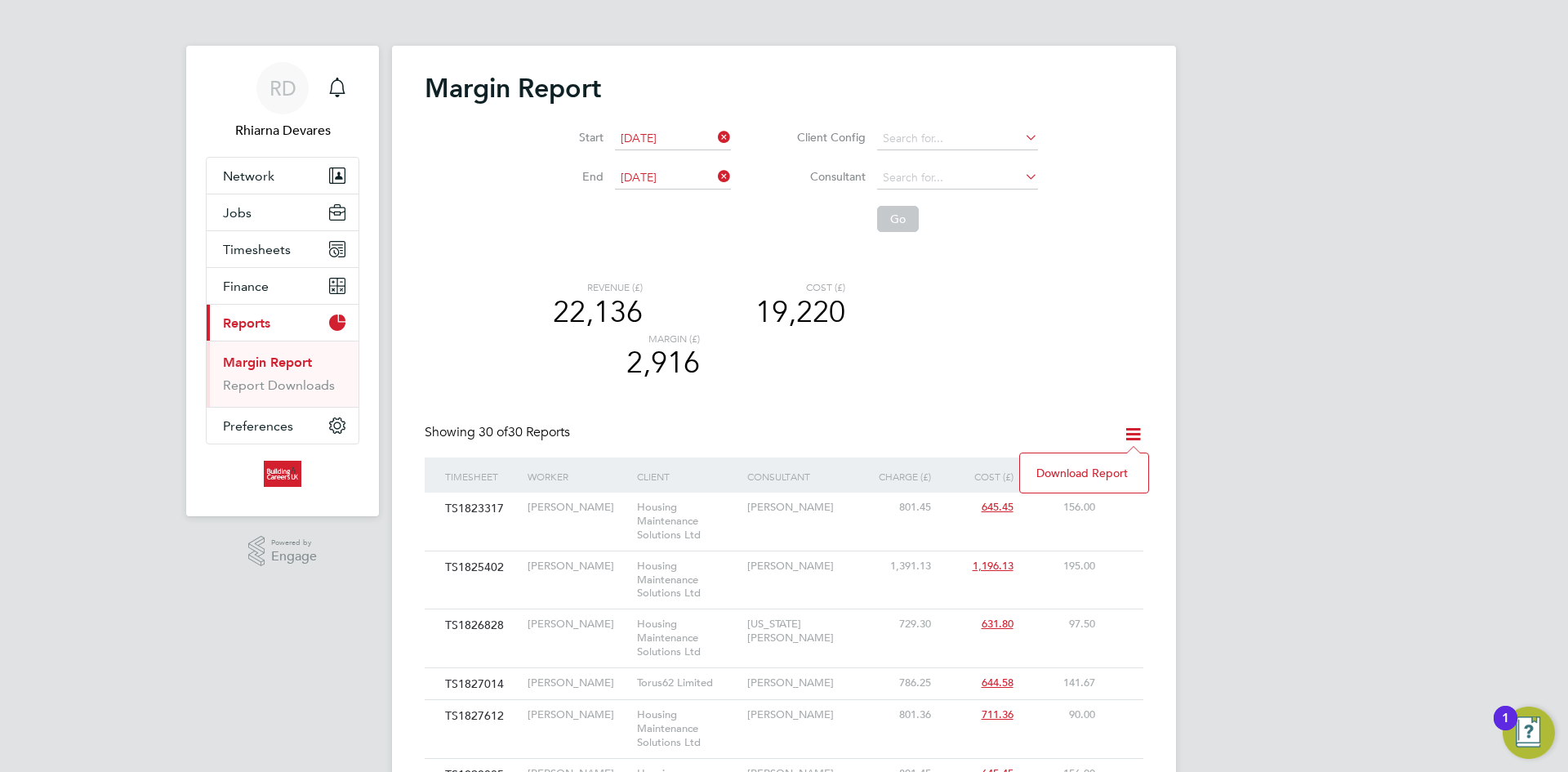
click at [1083, 469] on li "Download report" at bounding box center [1085, 473] width 112 height 23
